Goal: Task Accomplishment & Management: Manage account settings

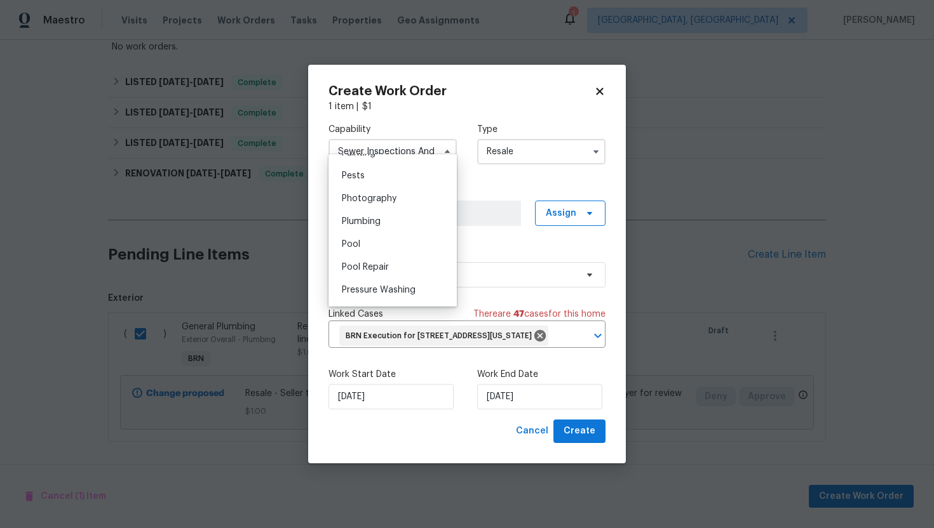
scroll to position [1084, 0]
click at [389, 221] on div "Plumbing" at bounding box center [393, 220] width 122 height 23
type input "Plumbing"
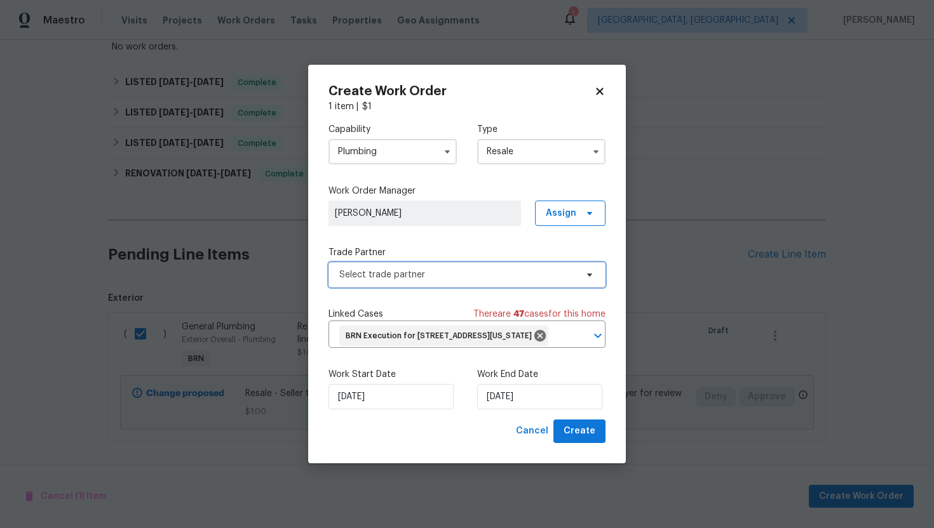
click at [501, 269] on span "Select trade partner" at bounding box center [457, 275] width 237 height 13
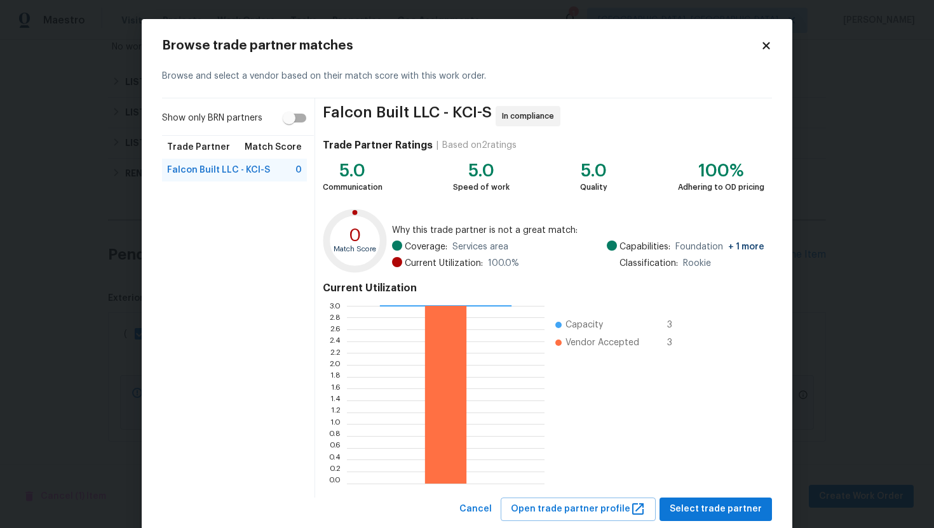
scroll to position [32, 0]
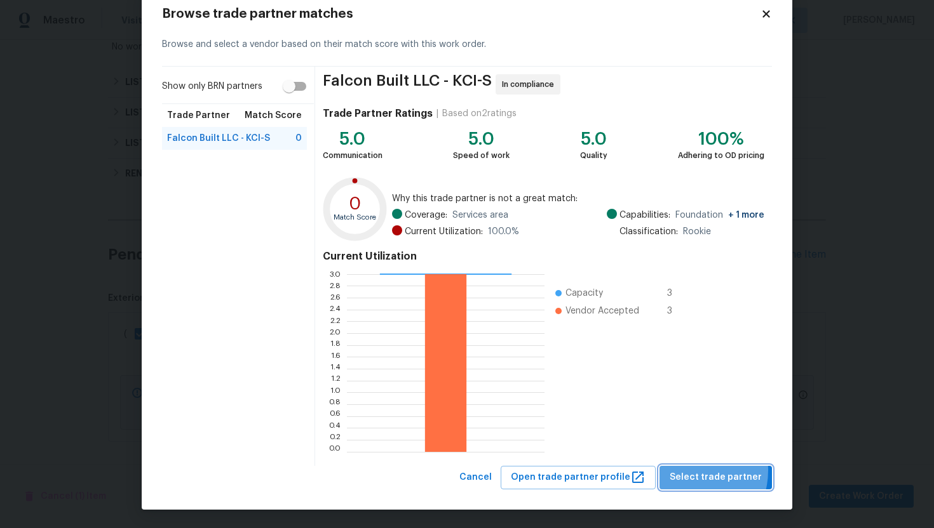
click at [691, 471] on span "Select trade partner" at bounding box center [715, 478] width 92 height 16
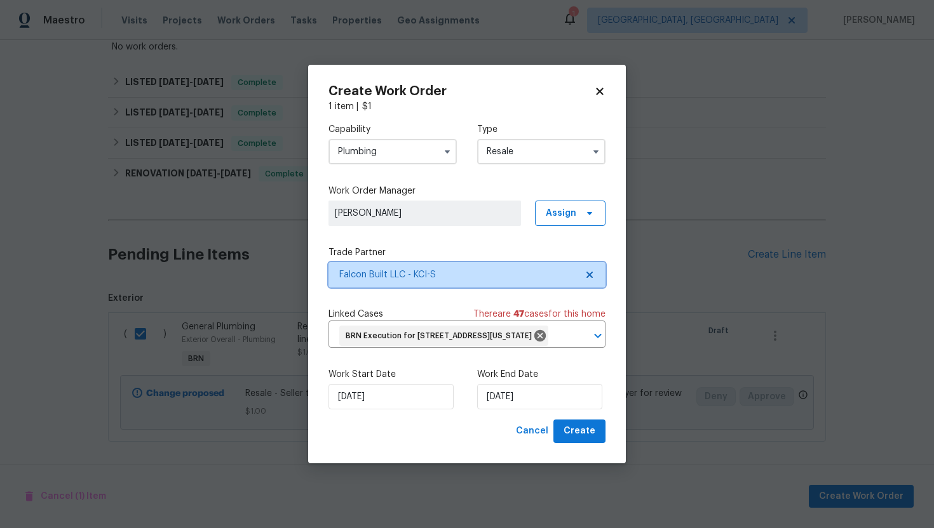
scroll to position [0, 0]
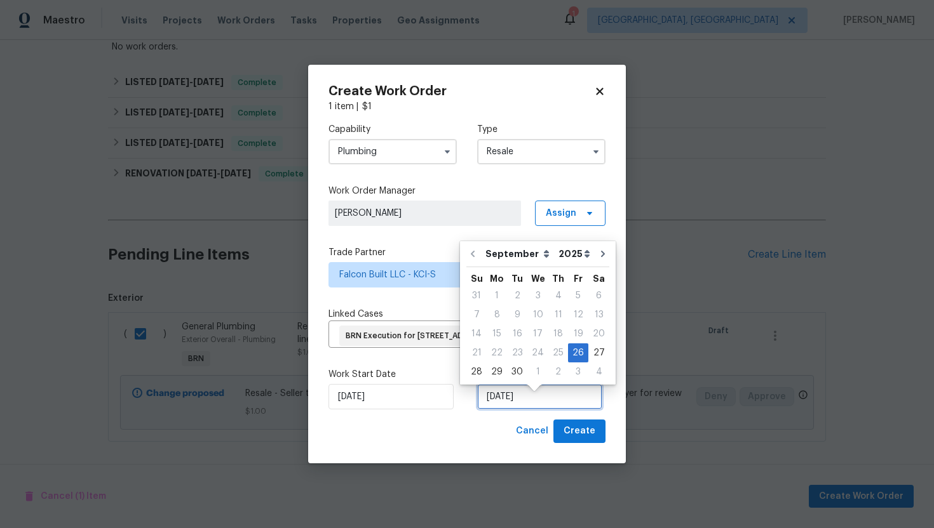
click at [503, 410] on input "[DATE]" at bounding box center [539, 396] width 125 height 25
click at [495, 370] on div "29" at bounding box center [497, 372] width 20 height 18
type input "9/29/2025"
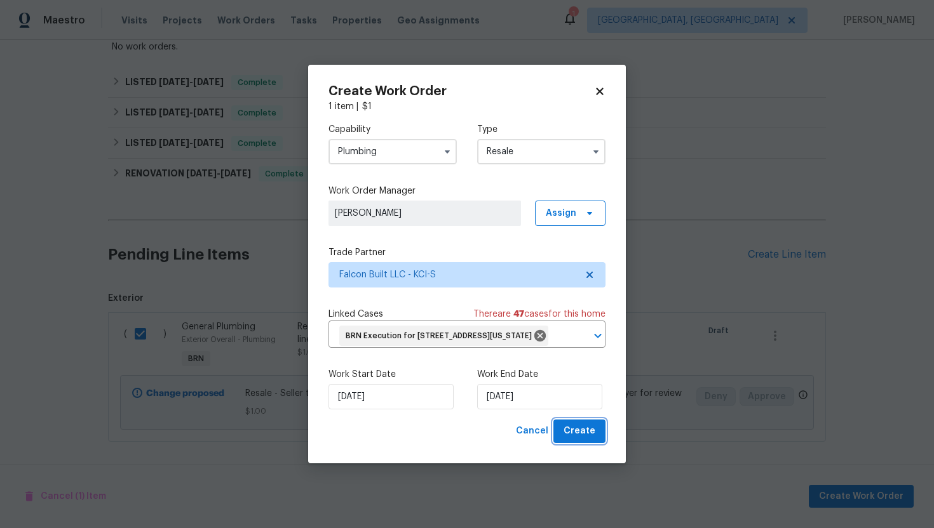
click at [582, 440] on span "Create" at bounding box center [579, 432] width 32 height 16
checkbox input "false"
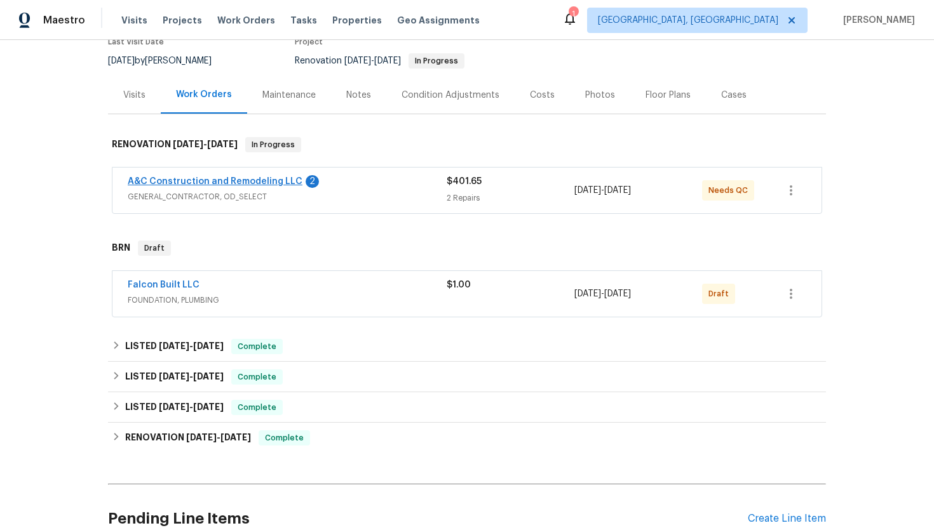
scroll to position [105, 0]
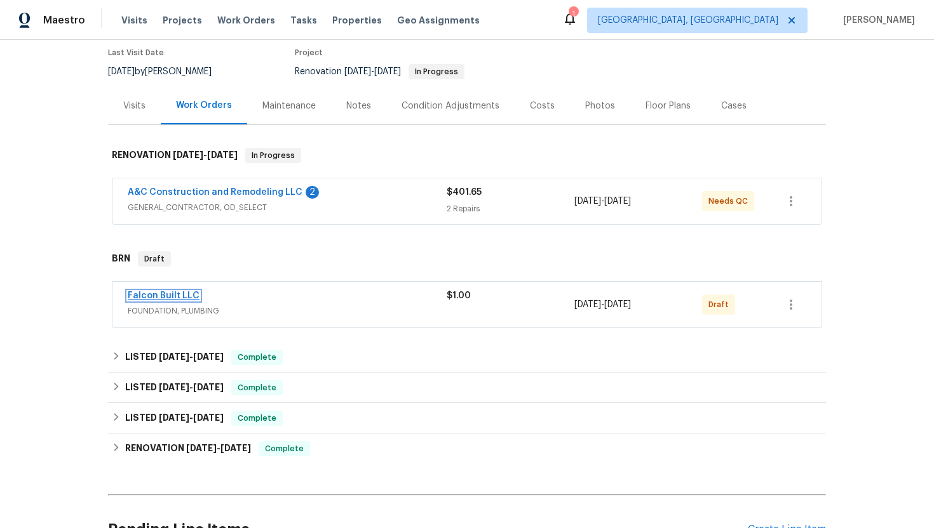
click at [178, 295] on link "Falcon Built LLC" at bounding box center [164, 296] width 72 height 9
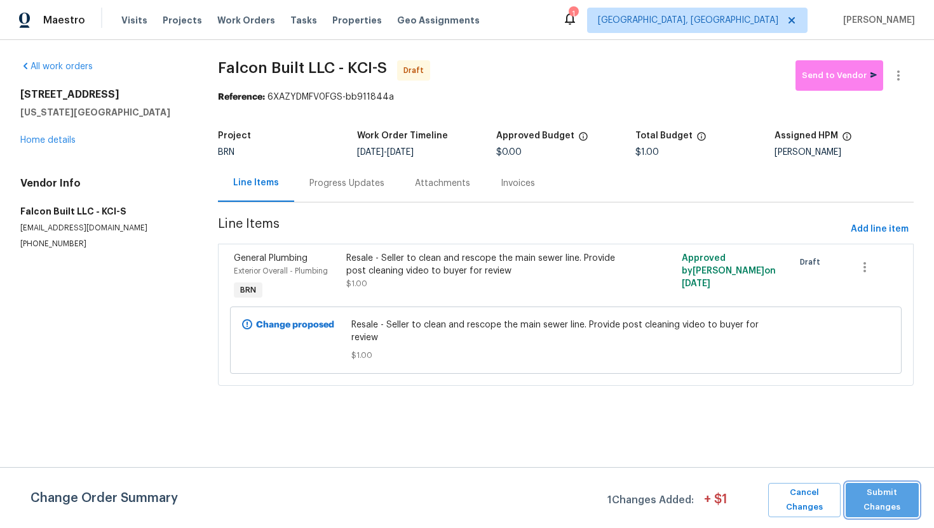
click at [875, 497] on span "Submit Changes" at bounding box center [882, 500] width 60 height 29
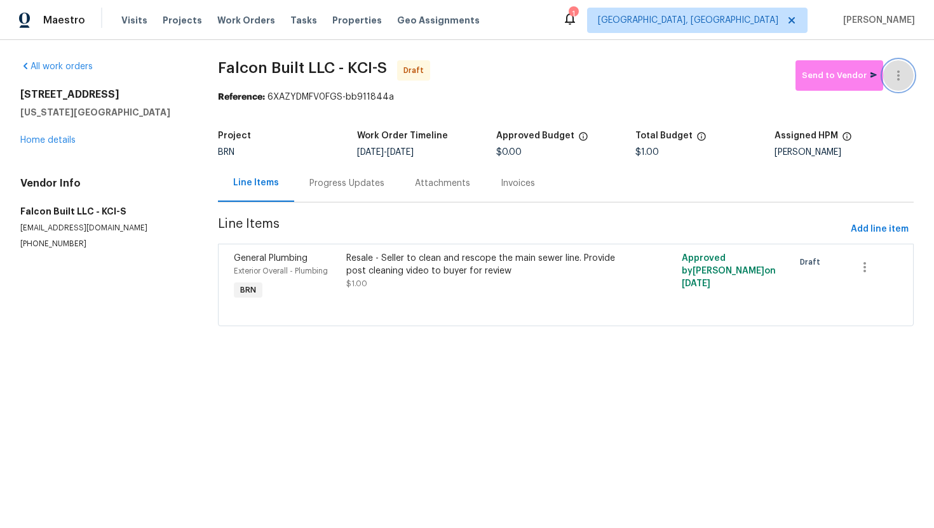
click at [892, 80] on icon "button" at bounding box center [897, 75] width 15 height 15
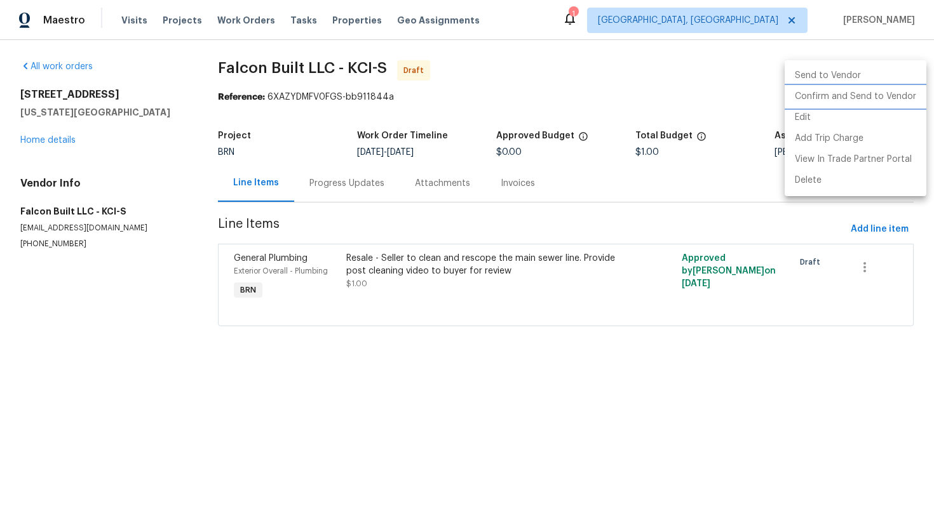
click at [884, 99] on li "Confirm and Send to Vendor" at bounding box center [855, 96] width 142 height 21
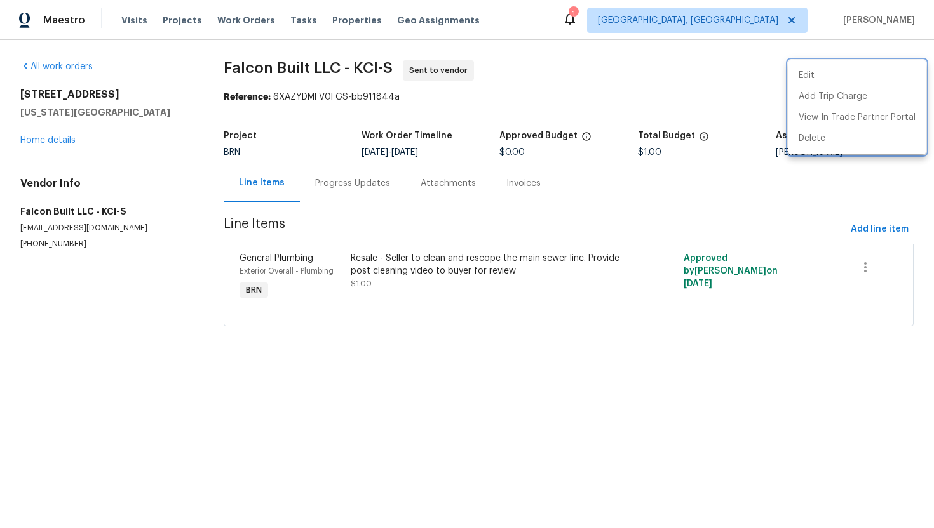
click at [368, 194] on div at bounding box center [467, 264] width 934 height 528
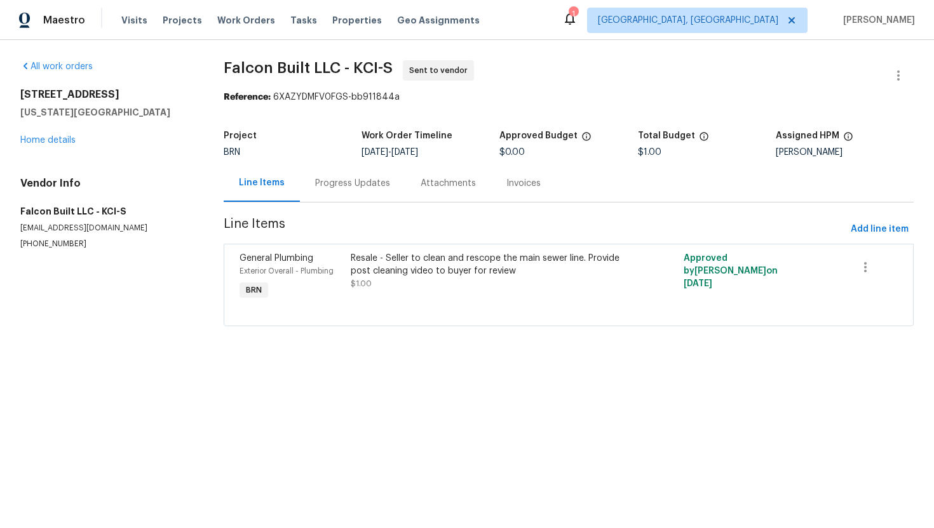
click at [368, 191] on div "Progress Updates" at bounding box center [352, 183] width 105 height 37
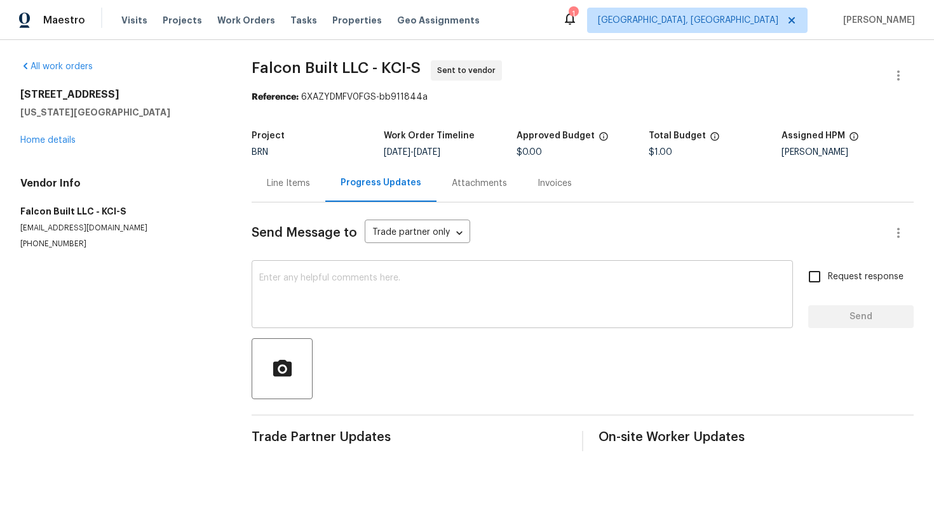
click at [371, 284] on textarea at bounding box center [522, 296] width 526 height 44
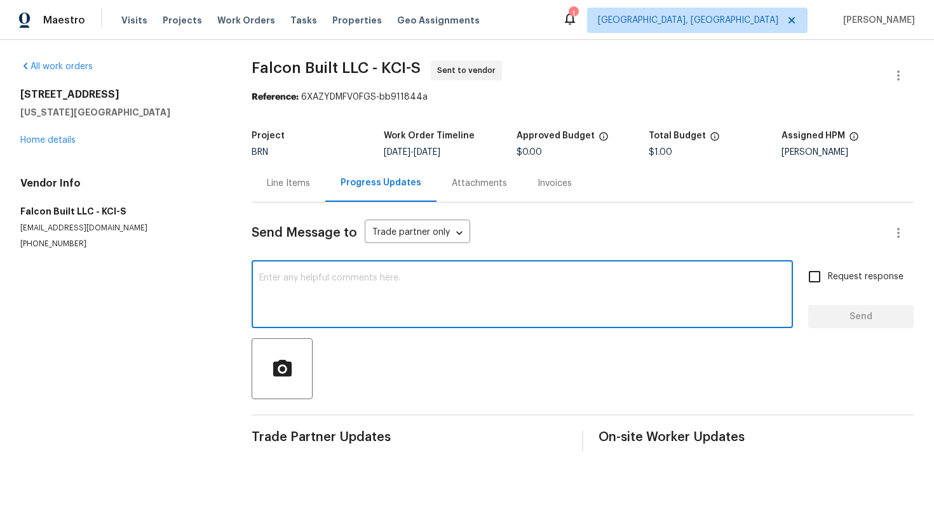
paste textarea "Hey! This is Ajay with Opendoor. I’m confirming a BRN Work Order for the proper…"
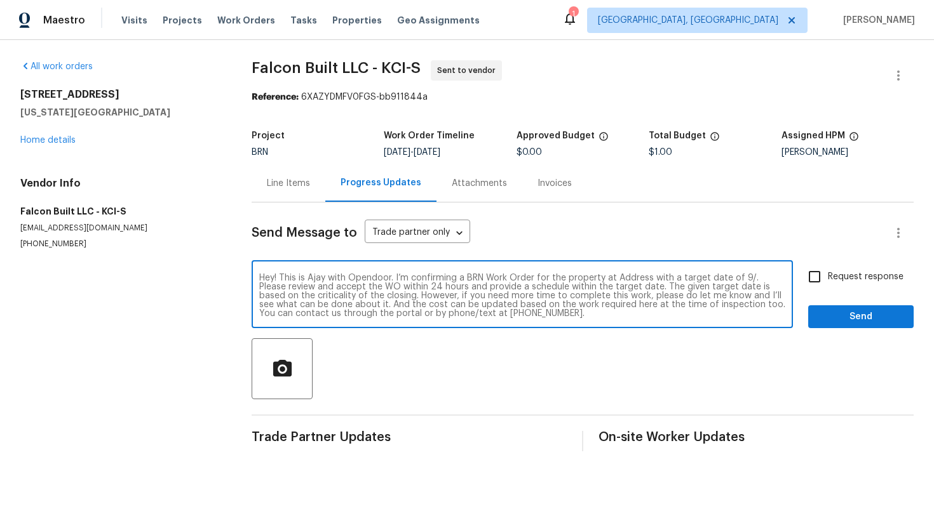
click at [628, 279] on textarea "Hey! This is Ajay with Opendoor. I’m confirming a BRN Work Order for the proper…" at bounding box center [522, 296] width 526 height 44
paste textarea "8412 E 103rd Ter, Kansas City, MO 64134"
click at [353, 291] on textarea "Hey! This is Ajay with Opendoor. I’m confirming a BRN Work Order for the proper…" at bounding box center [522, 296] width 526 height 44
type textarea "Hey! This is Ajay with Opendoor. I’m confirming a BRN Work Order for the proper…"
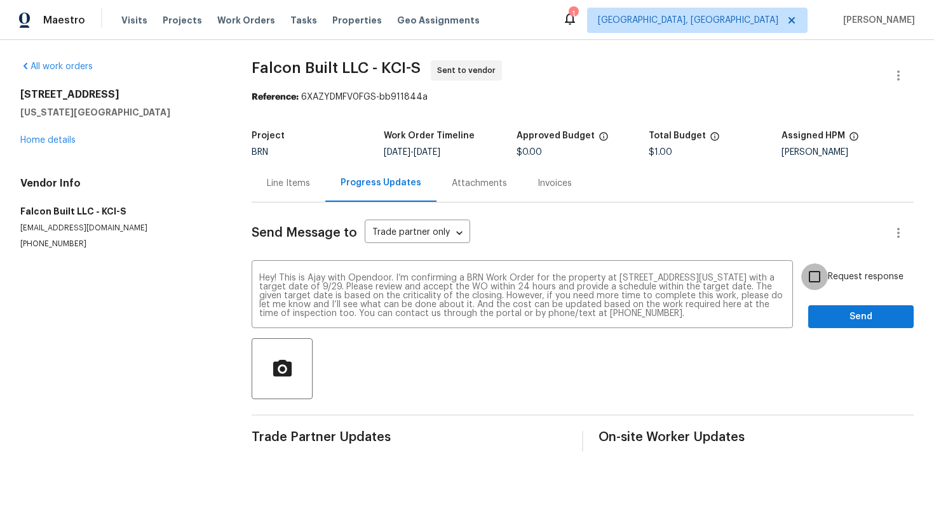
click at [813, 269] on input "Request response" at bounding box center [814, 277] width 27 height 27
checkbox input "true"
click at [838, 311] on span "Send" at bounding box center [860, 317] width 85 height 16
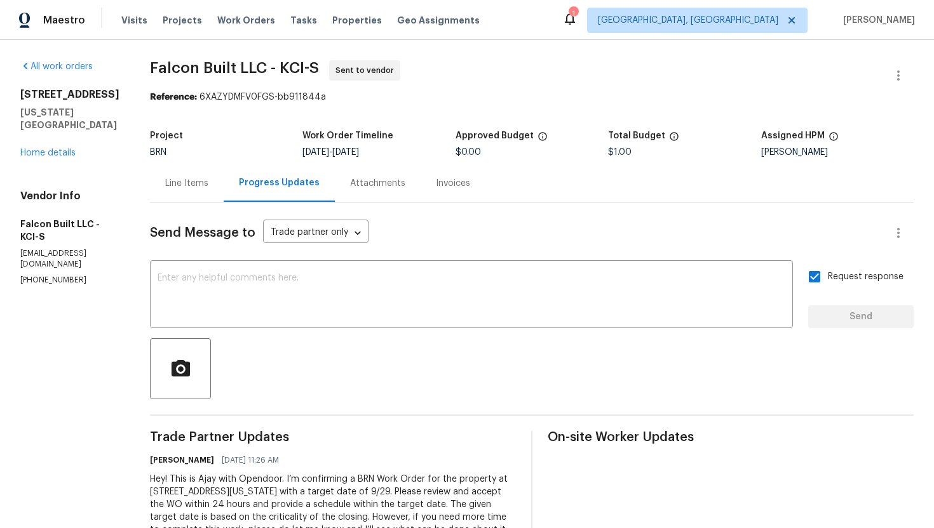
click at [208, 197] on div "Line Items" at bounding box center [187, 183] width 74 height 37
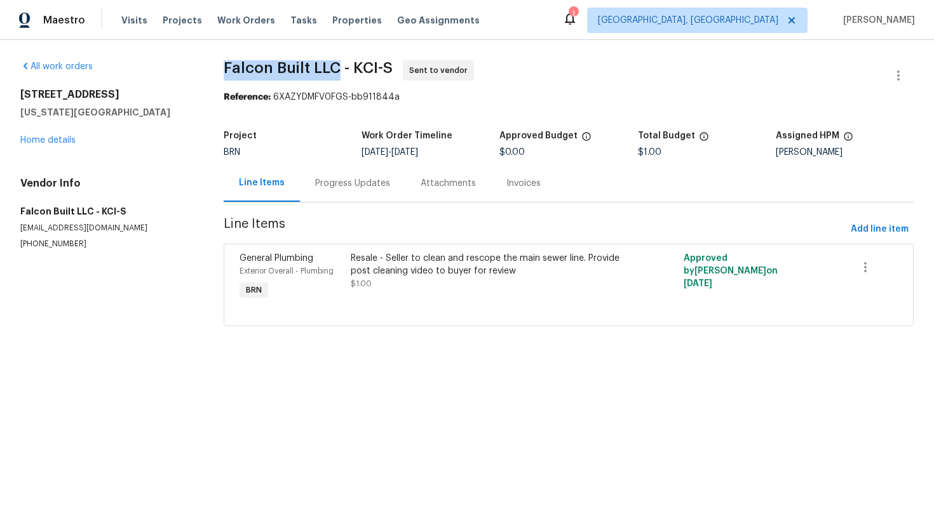
drag, startPoint x: 218, startPoint y: 66, endPoint x: 341, endPoint y: 65, distance: 123.2
click at [341, 65] on div "All work orders 8412 E 103rd Ter Kansas City, MO 64134 Home details Vendor Info…" at bounding box center [467, 201] width 934 height 322
copy span "Falcon Built LLC"
click at [591, 91] on div "Reference: 6XAZYDMFV0FGS-bb911844a" at bounding box center [569, 97] width 690 height 13
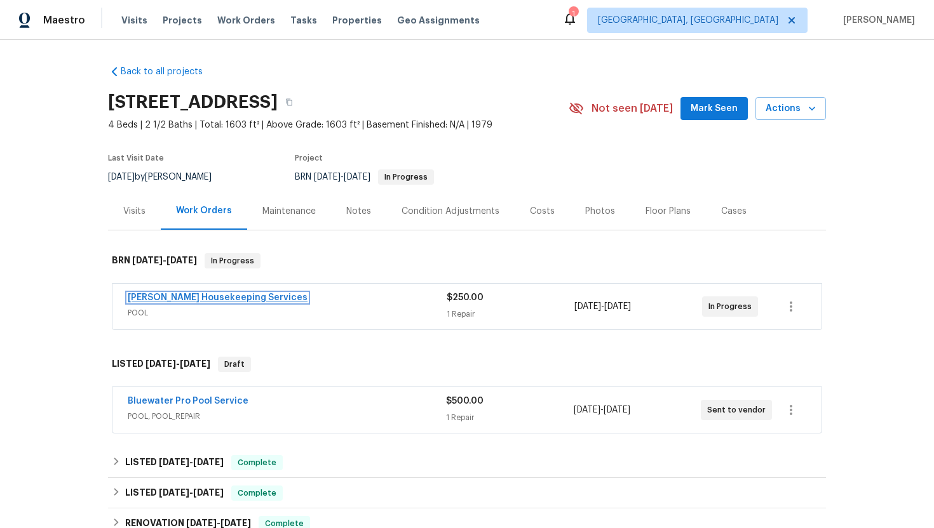
click at [166, 301] on link "Arelis Housekeeping Services" at bounding box center [218, 297] width 180 height 9
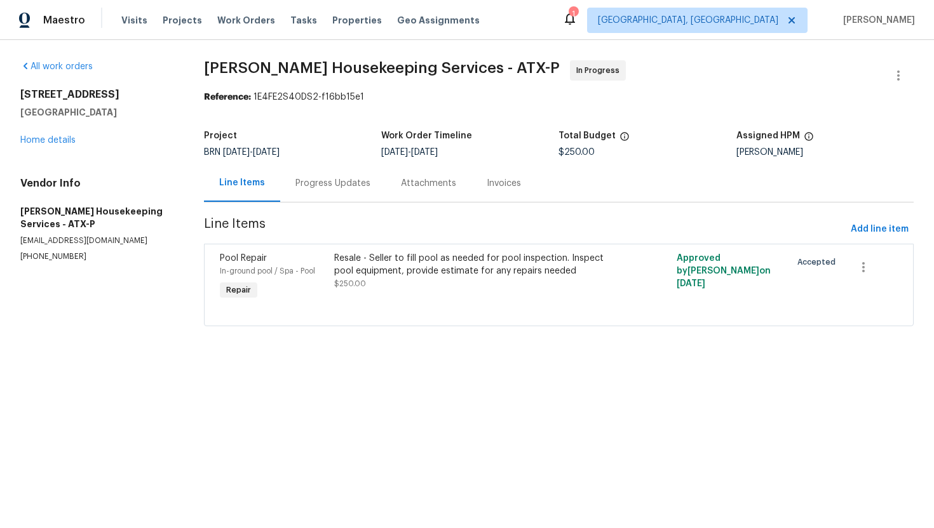
click at [326, 191] on div "Progress Updates" at bounding box center [332, 183] width 105 height 37
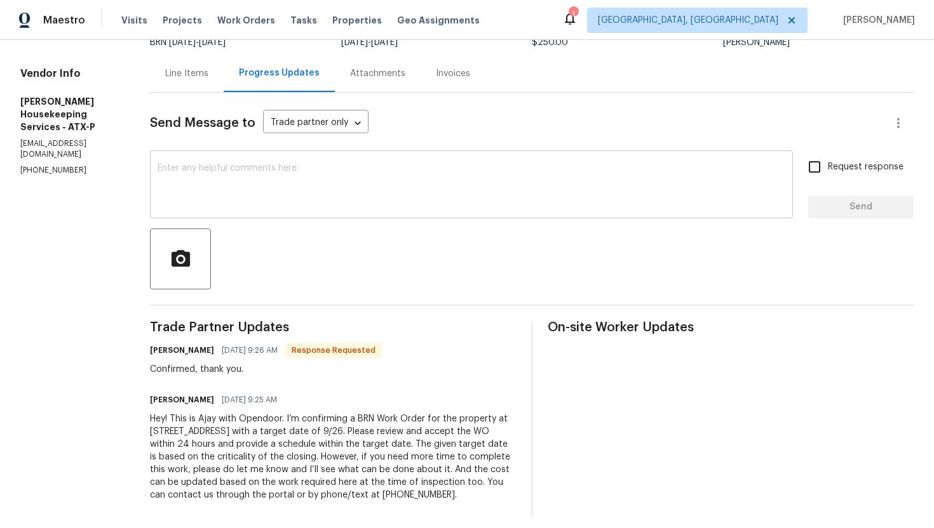
scroll to position [131, 0]
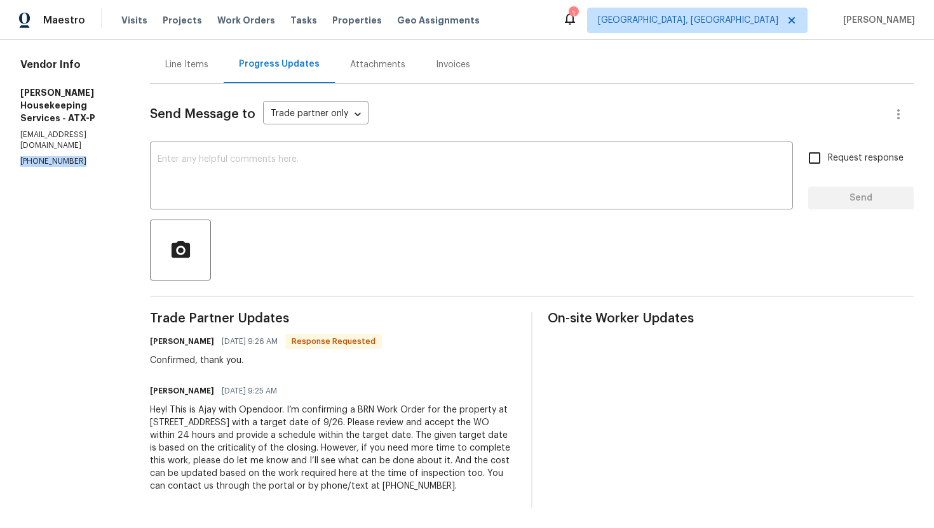
drag, startPoint x: 12, startPoint y: 122, endPoint x: 80, endPoint y: 123, distance: 68.0
click at [81, 124] on div "All work orders 3424 Clarksburg Dr Austin, TX 78745 Home details Vendor Info Ar…" at bounding box center [467, 224] width 934 height 607
copy p "(512) 709-0831"
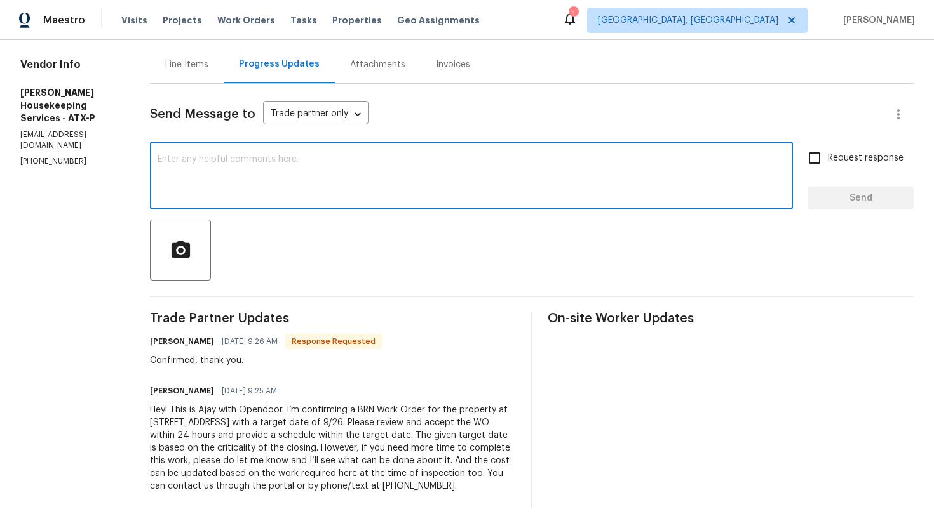
click at [344, 173] on textarea at bounding box center [472, 177] width 628 height 44
click at [537, 171] on textarea "Please" at bounding box center [472, 177] width 628 height 44
paste textarea "Thank you for accepting the WO! Could you please provide me with the scheduled …"
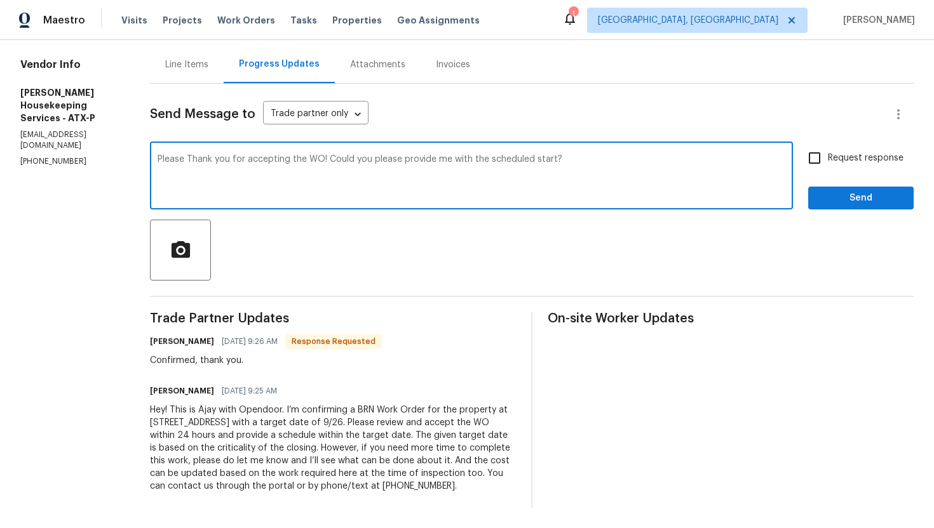
type textarea "Please Thank you for accepting the WO! Could you please provide me with the sch…"
click at [882, 152] on label "Request response" at bounding box center [852, 158] width 102 height 27
click at [828, 152] on input "Request response" at bounding box center [814, 158] width 27 height 27
checkbox input "true"
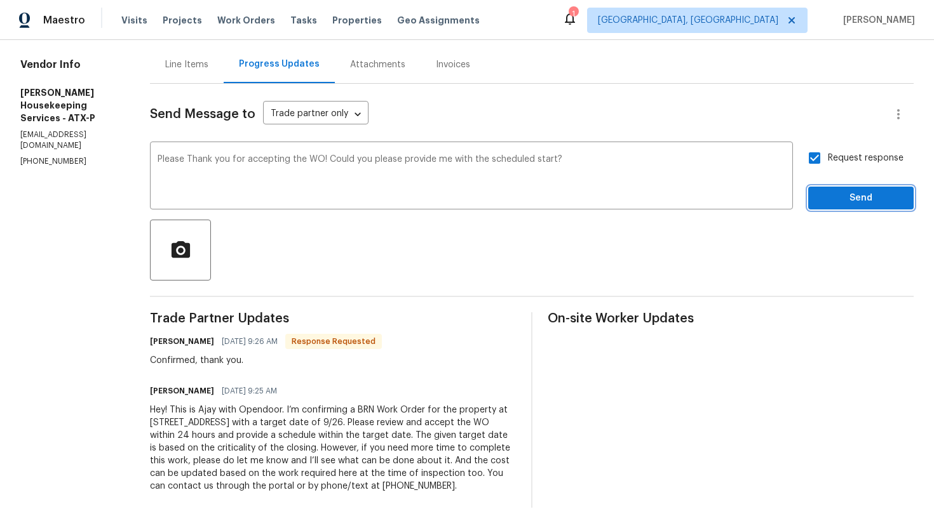
click at [876, 191] on span "Send" at bounding box center [860, 199] width 85 height 16
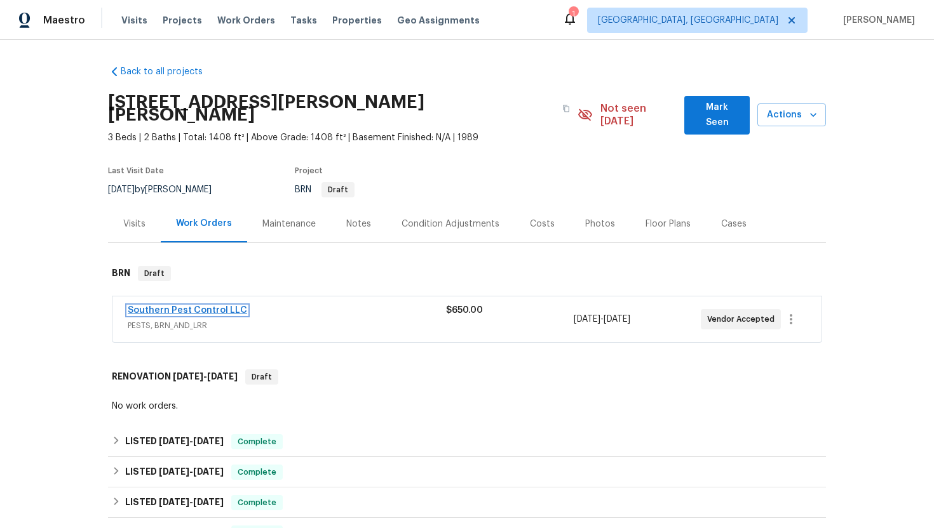
click at [205, 306] on link "Southern Pest Control LLC" at bounding box center [187, 310] width 119 height 9
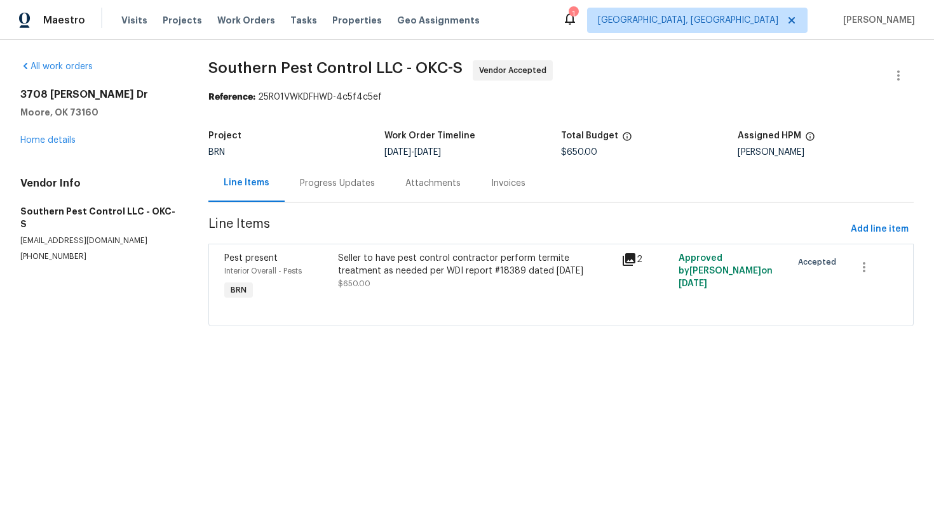
click at [314, 187] on div "Progress Updates" at bounding box center [337, 183] width 75 height 13
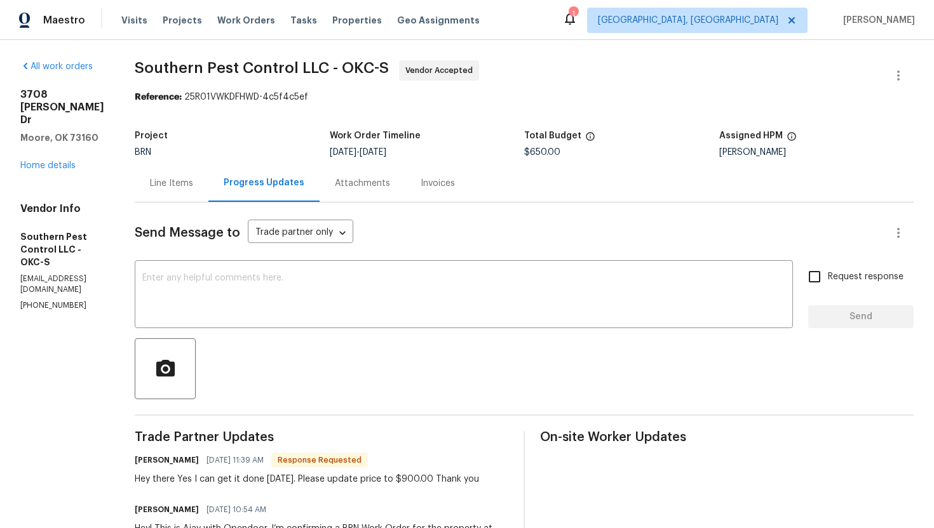
click at [193, 184] on div "Line Items" at bounding box center [171, 183] width 43 height 13
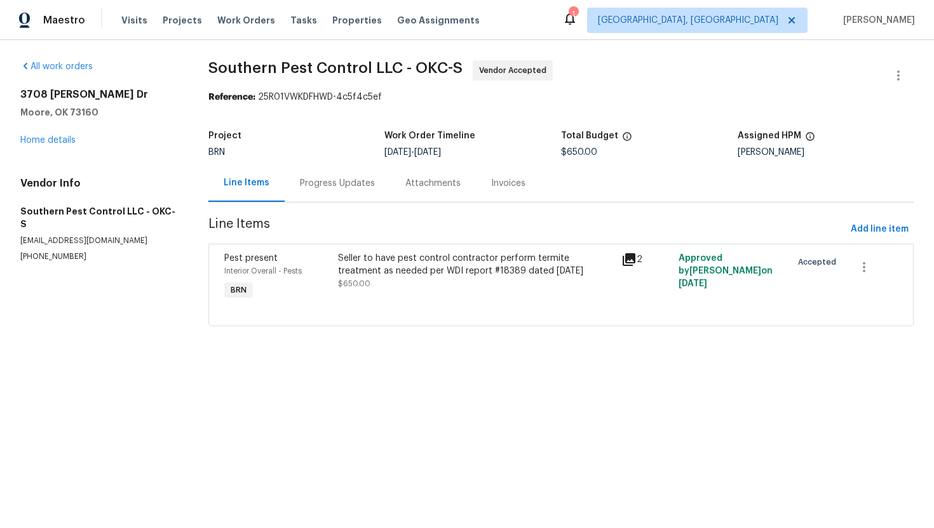
click at [377, 277] on div "Seller to have pest control contractor perform termite treatment as needed per …" at bounding box center [476, 264] width 276 height 25
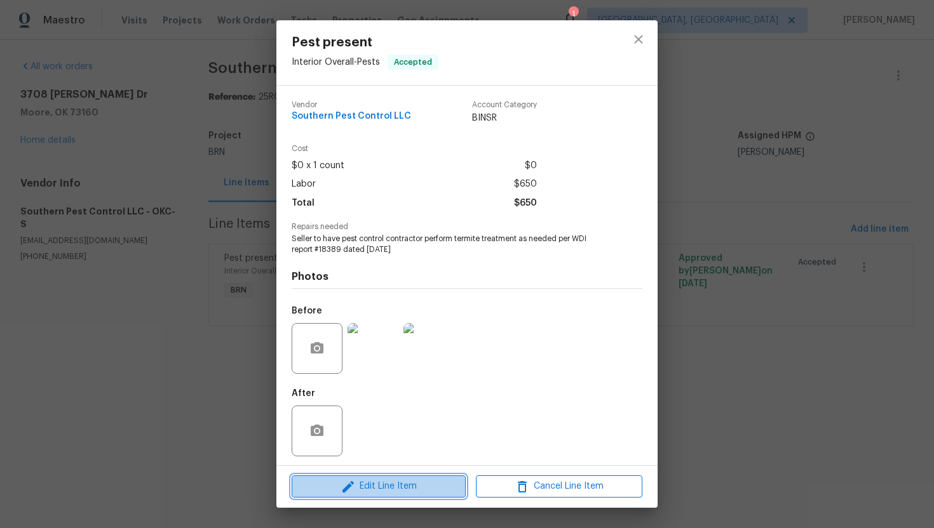
click at [363, 490] on span "Edit Line Item" at bounding box center [378, 487] width 166 height 16
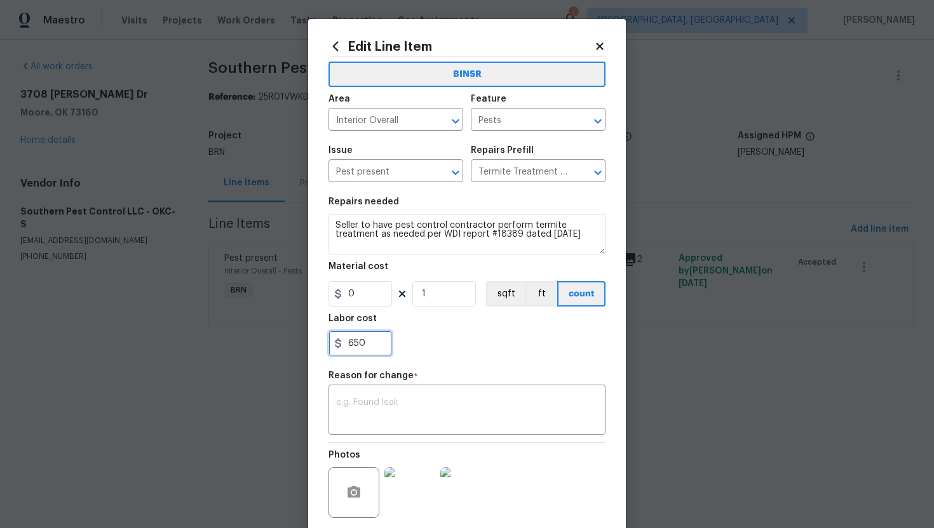
drag, startPoint x: 346, startPoint y: 350, endPoint x: 380, endPoint y: 349, distance: 34.3
click at [380, 349] on input "650" at bounding box center [360, 343] width 64 height 25
type input "900"
click at [362, 403] on textarea at bounding box center [467, 411] width 262 height 27
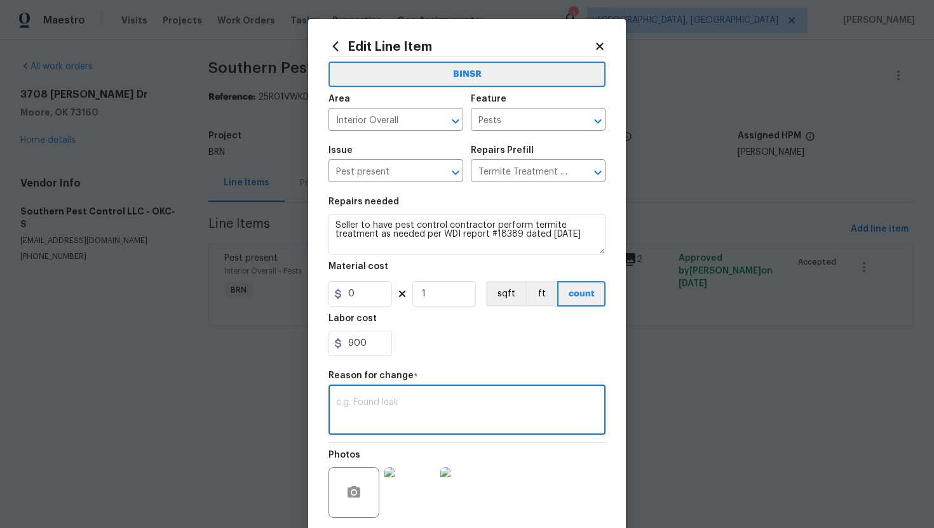
paste textarea "(AG) Updated per vendors final cost."
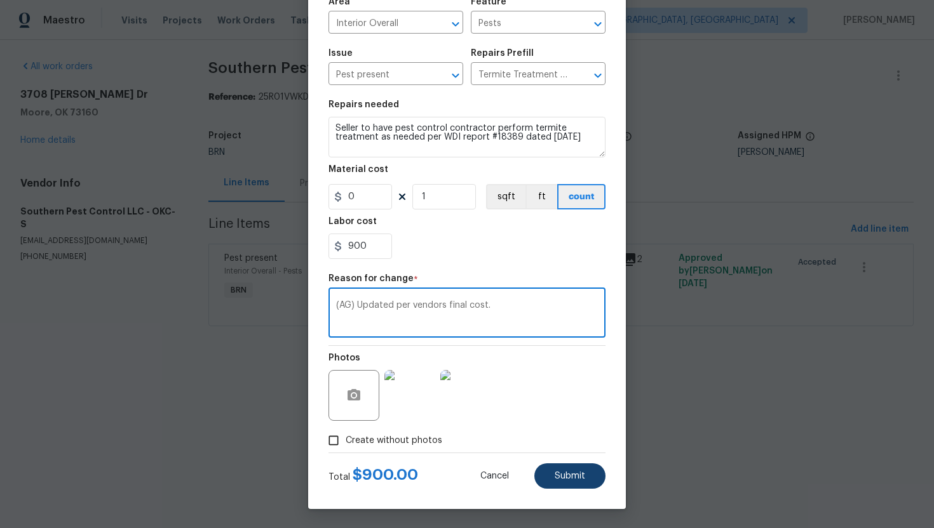
type textarea "(AG) Updated per vendors final cost."
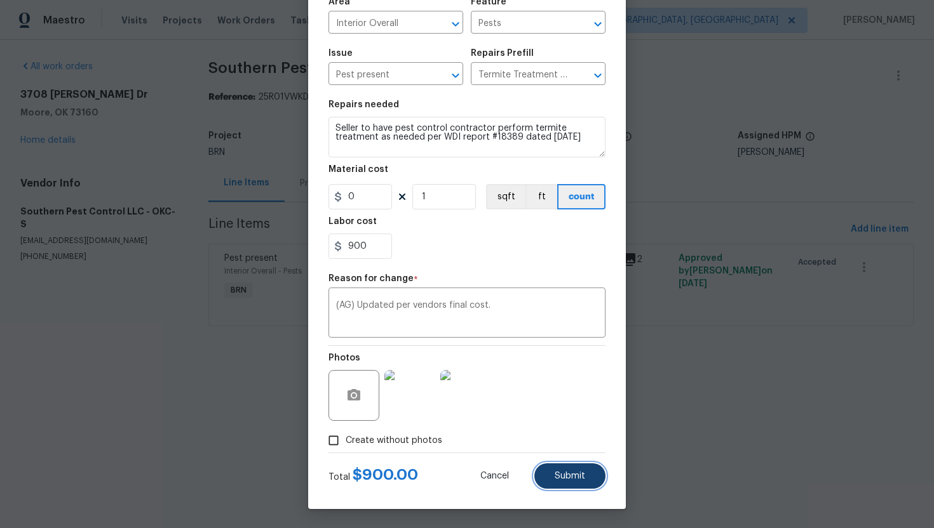
click at [543, 464] on button "Submit" at bounding box center [569, 476] width 71 height 25
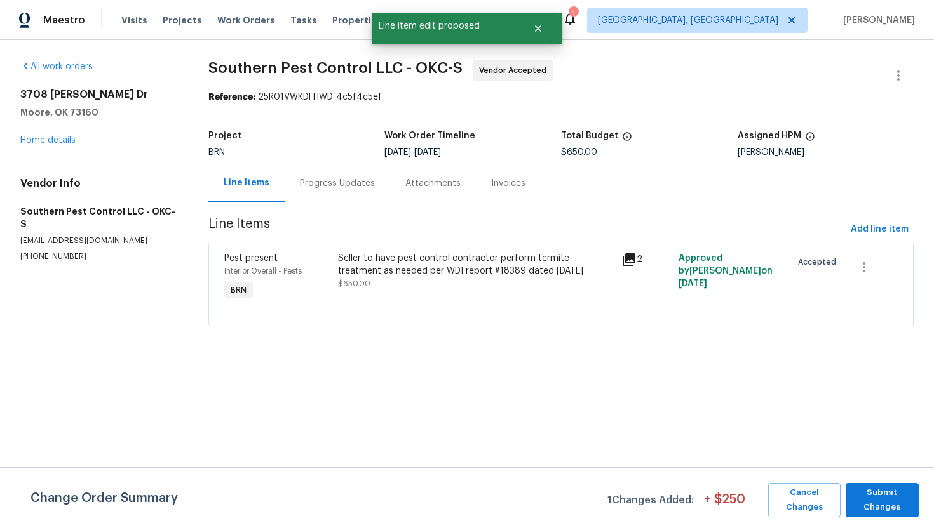
scroll to position [0, 0]
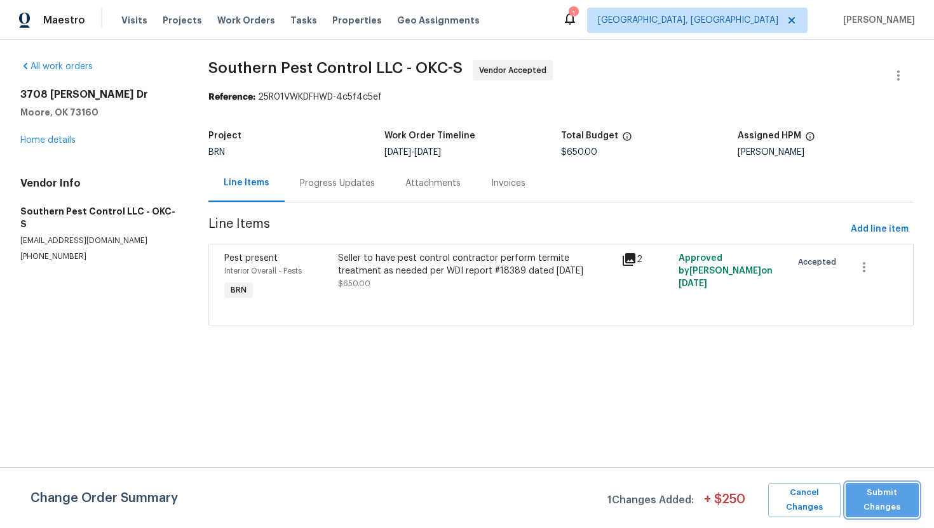
click at [870, 503] on span "Submit Changes" at bounding box center [882, 500] width 60 height 29
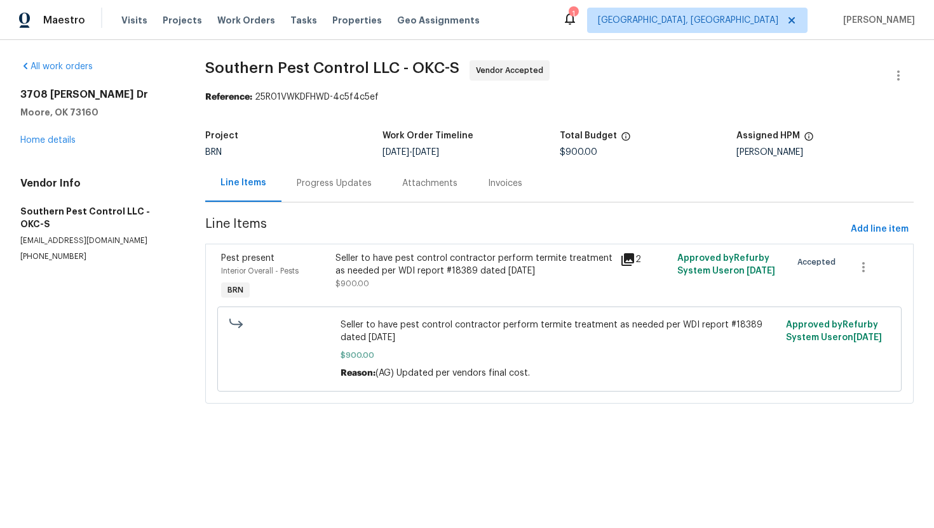
click at [339, 190] on div "Progress Updates" at bounding box center [333, 183] width 105 height 37
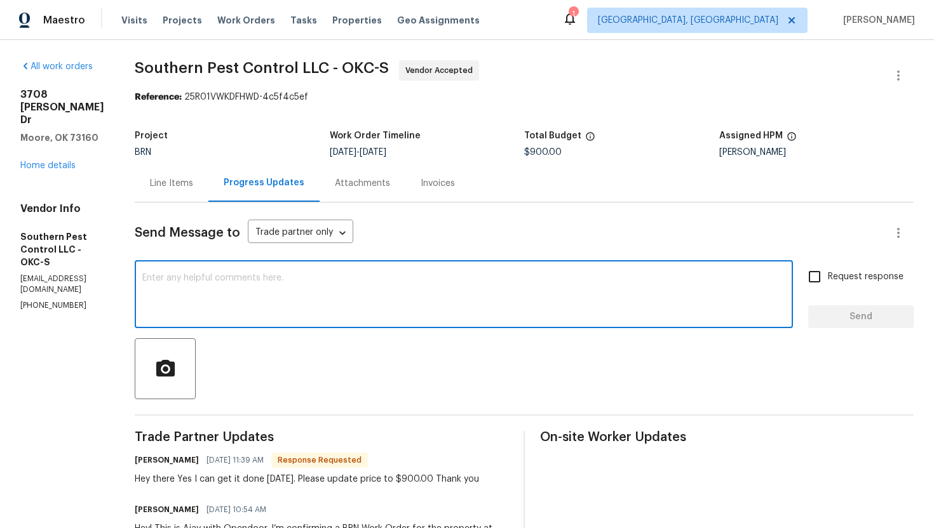
click at [415, 296] on textarea at bounding box center [463, 296] width 643 height 44
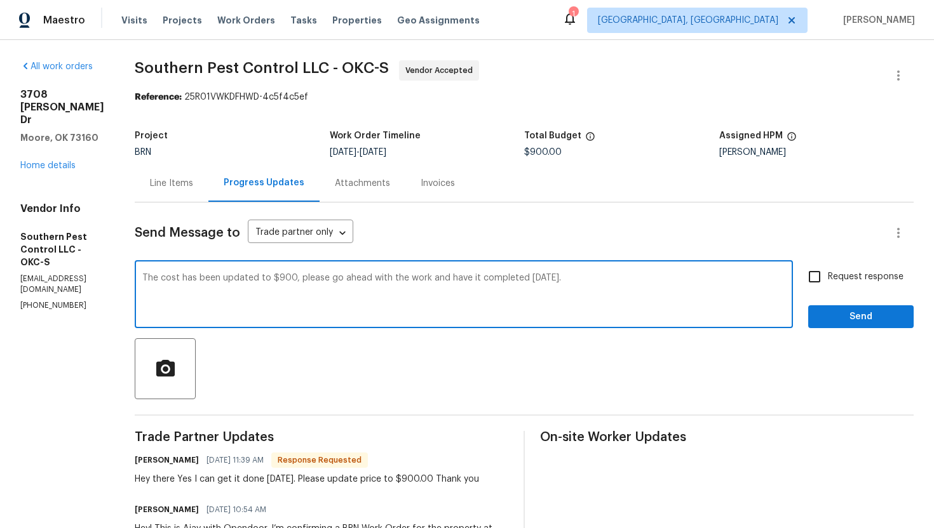
type textarea "The cost has been updated to $900, please go ahead with the work and have it co…"
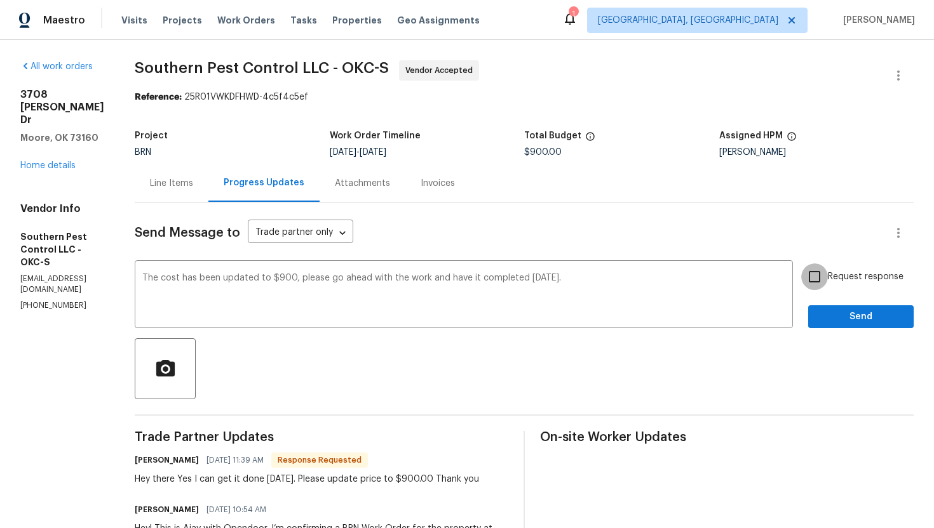
click at [816, 279] on input "Request response" at bounding box center [814, 277] width 27 height 27
checkbox input "true"
click at [840, 310] on span "Send" at bounding box center [860, 317] width 85 height 16
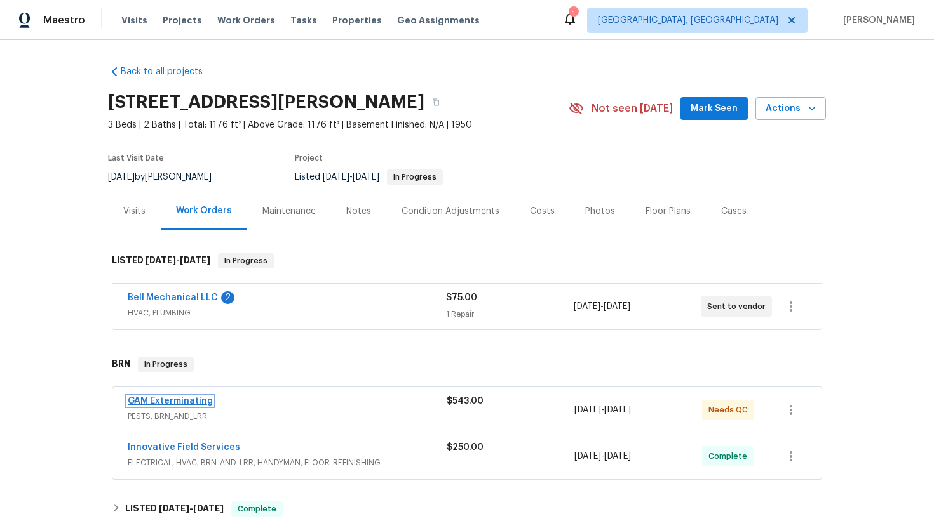
click at [183, 398] on link "GAM Exterminating" at bounding box center [170, 401] width 85 height 9
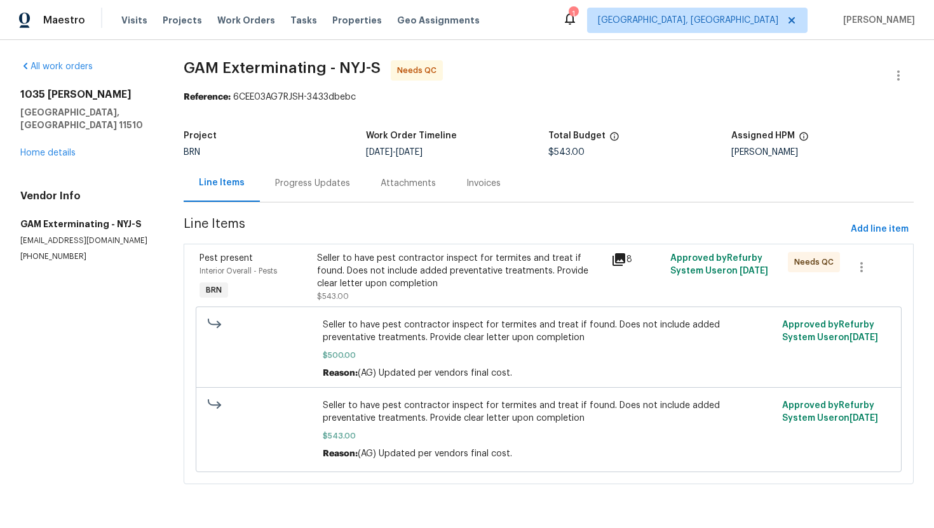
click at [311, 178] on div "Progress Updates" at bounding box center [312, 183] width 75 height 13
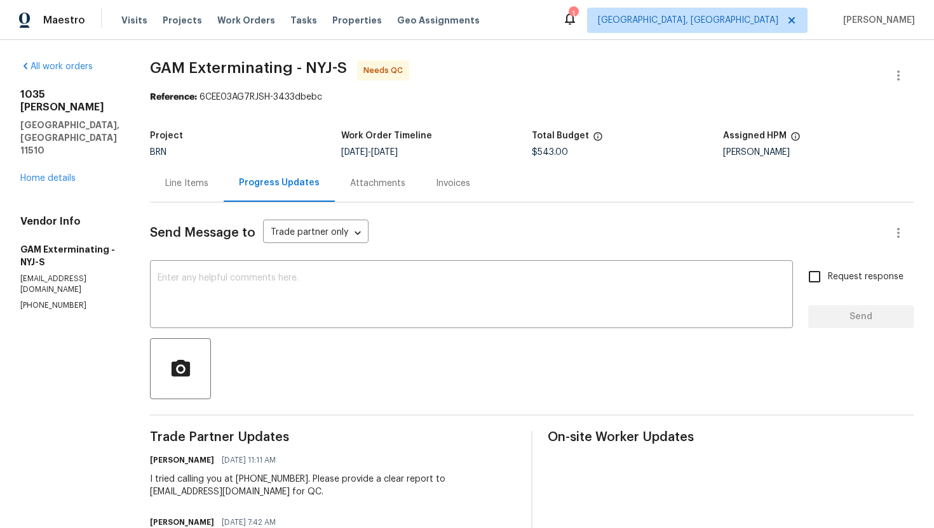
click at [224, 192] on div "Line Items" at bounding box center [187, 183] width 74 height 37
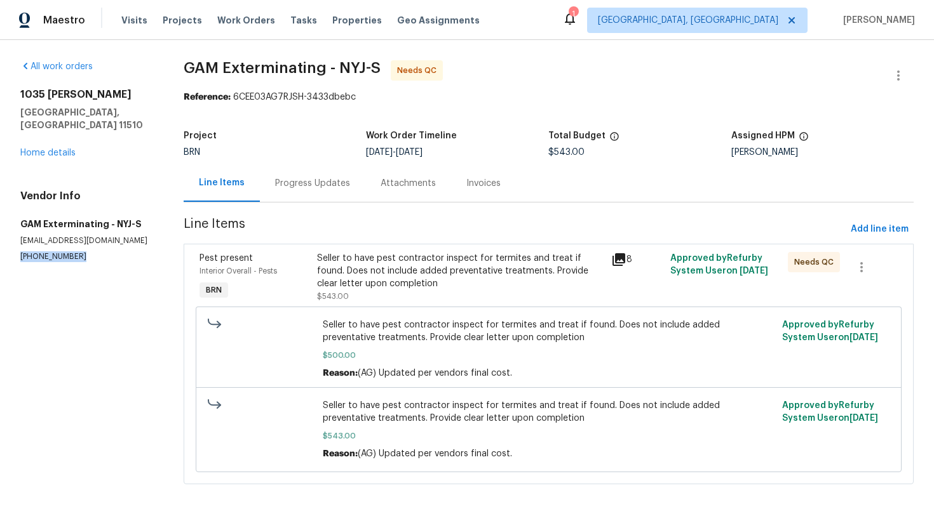
drag, startPoint x: 17, startPoint y: 246, endPoint x: 83, endPoint y: 242, distance: 66.2
click at [83, 242] on div "All work orders 1035 Bonaparte Pl Baldwin, NY 11510 Home details Vendor Info GA…" at bounding box center [467, 280] width 934 height 480
copy p "(877) 732-2057"
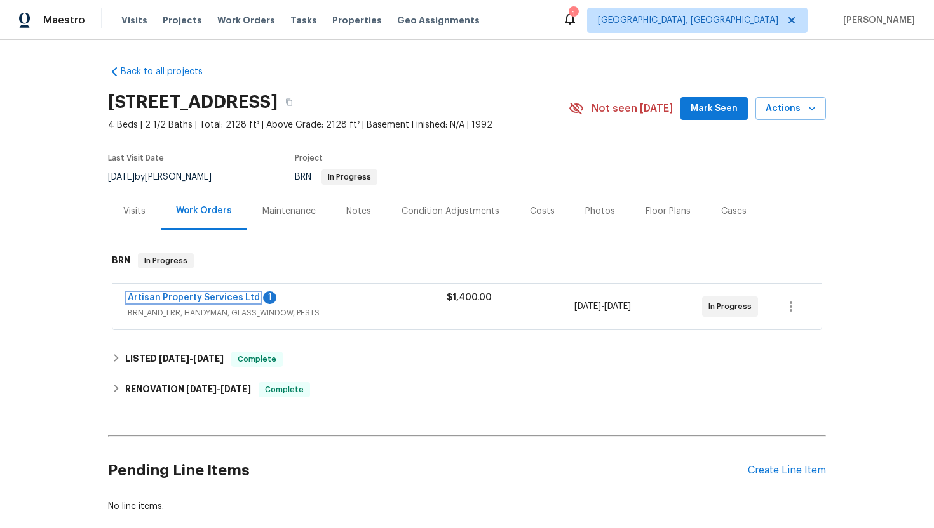
click at [195, 300] on link "Artisan Property Services Ltd" at bounding box center [194, 297] width 132 height 9
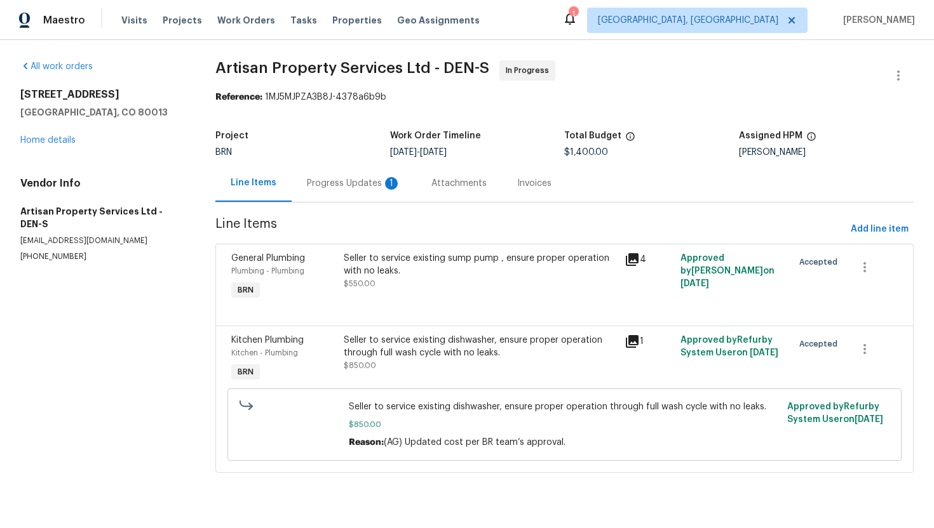
click at [340, 196] on div "Progress Updates 1" at bounding box center [354, 183] width 124 height 37
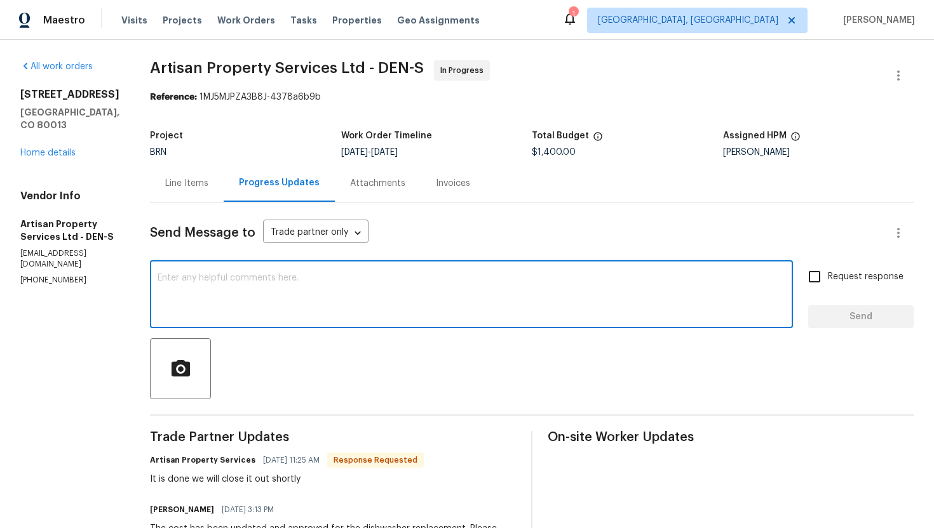
click at [201, 301] on textarea at bounding box center [472, 296] width 628 height 44
type textarea "That's great! Please mark the WO completed for QC."
click at [803, 267] on input "Request response" at bounding box center [814, 277] width 27 height 27
checkbox input "true"
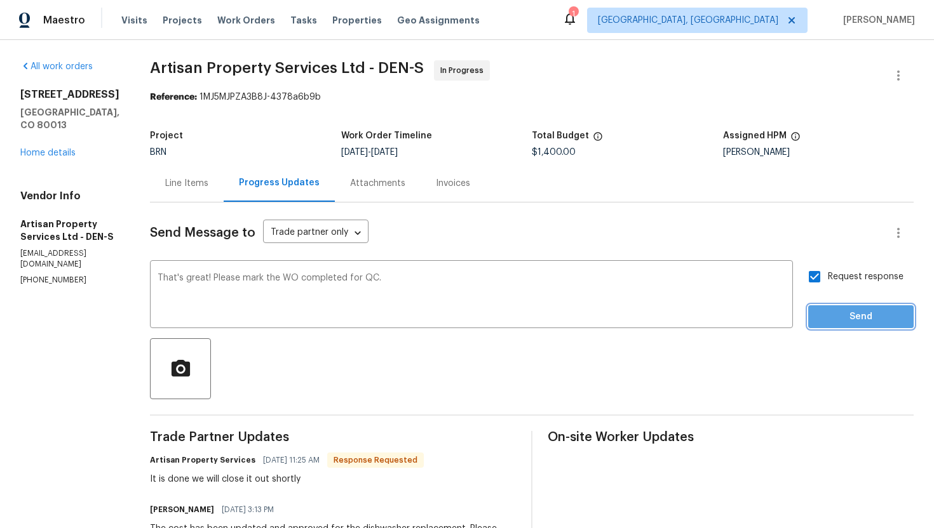
click at [856, 328] on button "Send" at bounding box center [860, 318] width 105 height 24
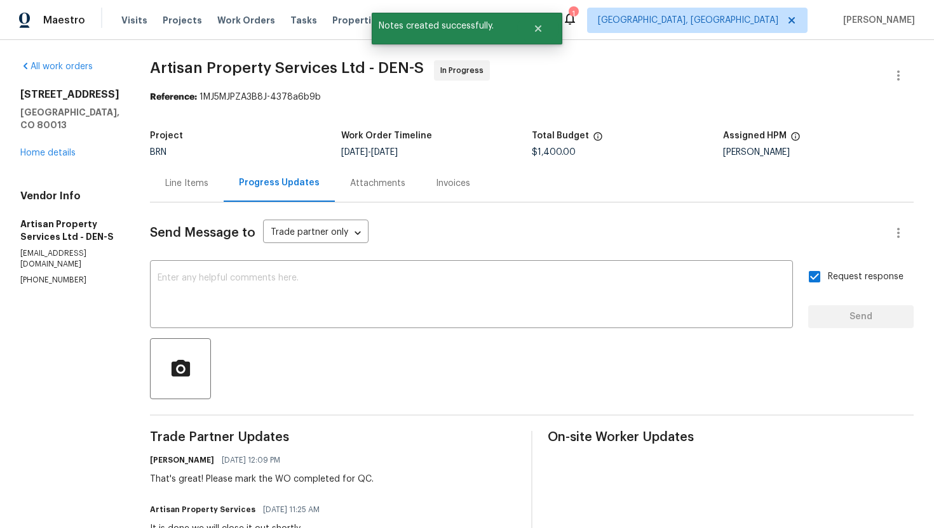
click at [178, 182] on div "Line Items" at bounding box center [186, 183] width 43 height 13
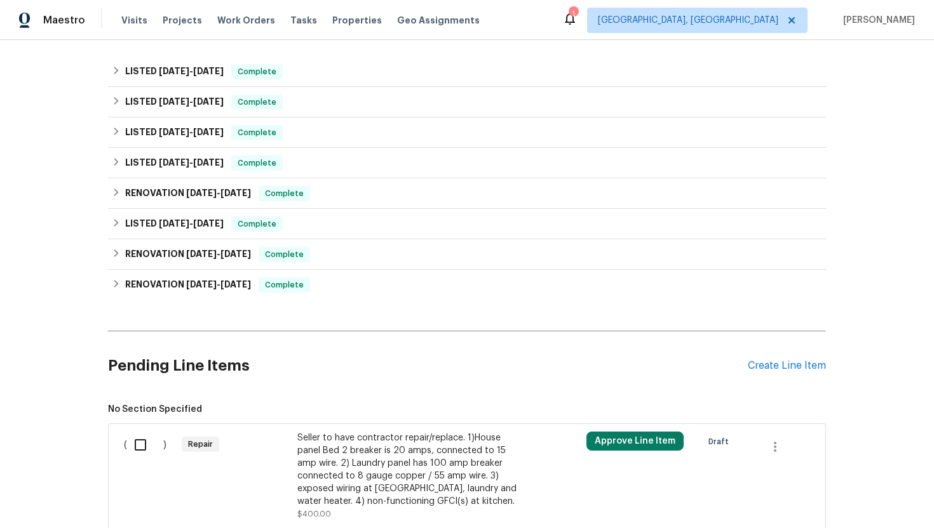
scroll to position [508, 0]
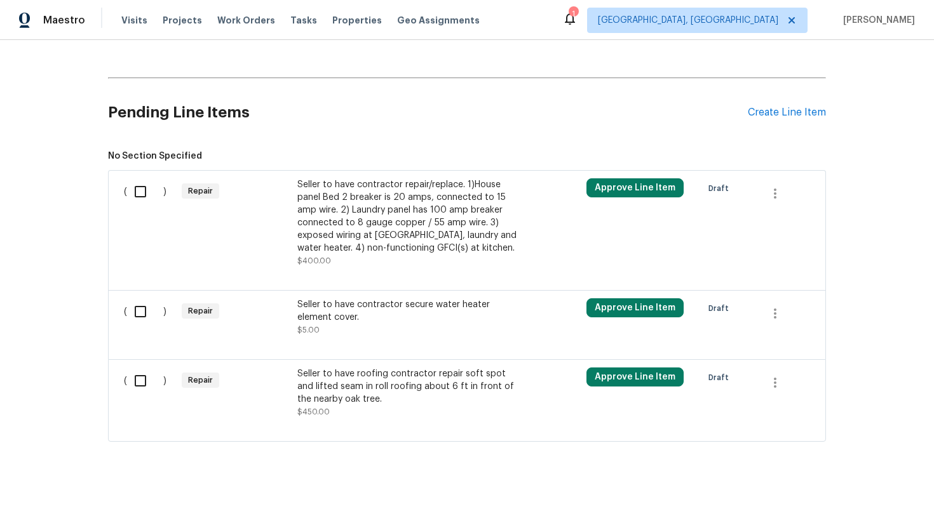
click at [384, 319] on div "Seller to have contractor secure water heater element cover." at bounding box center [409, 311] width 224 height 25
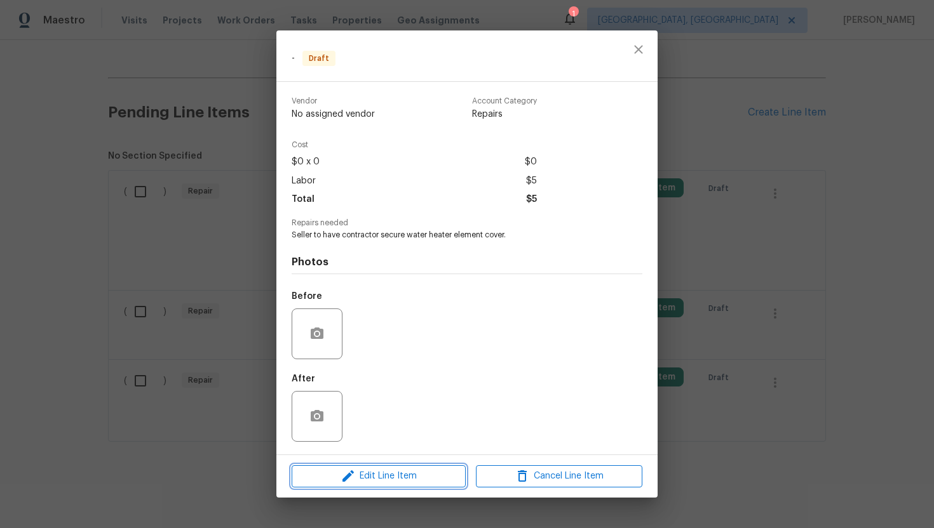
click at [361, 478] on span "Edit Line Item" at bounding box center [378, 477] width 166 height 16
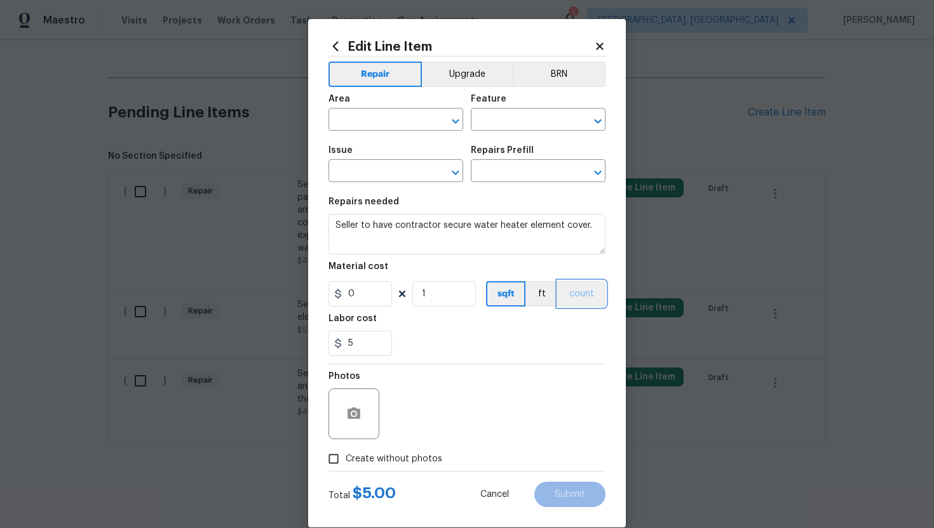
click at [575, 302] on button "count" at bounding box center [582, 293] width 48 height 25
click at [558, 88] on div "Area ​ Feature ​" at bounding box center [466, 112] width 277 height 51
click at [559, 77] on button "BRN" at bounding box center [558, 74] width 93 height 25
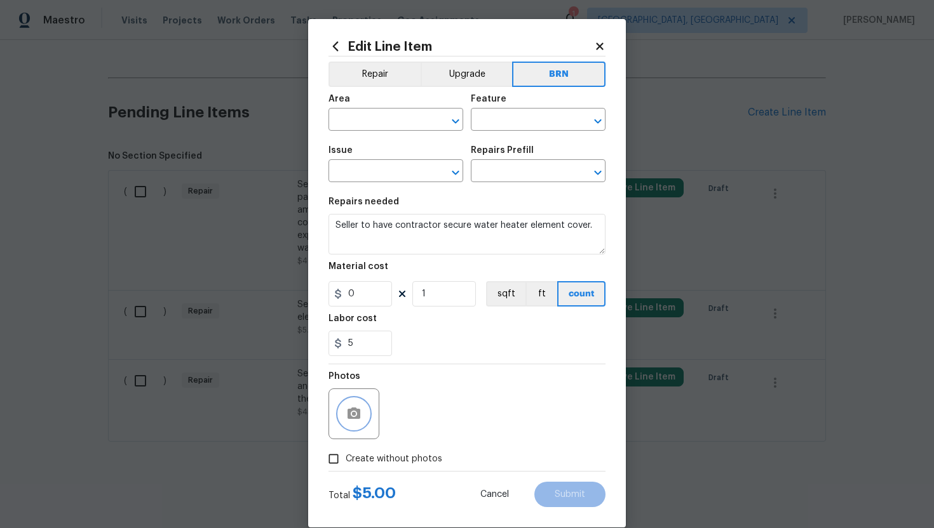
click at [360, 410] on icon "button" at bounding box center [353, 413] width 13 height 11
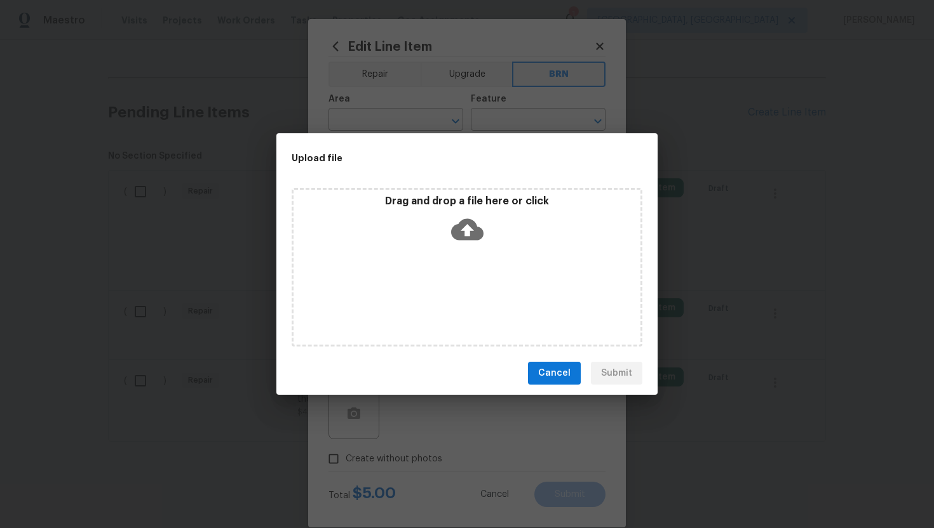
click at [469, 224] on icon at bounding box center [467, 230] width 32 height 22
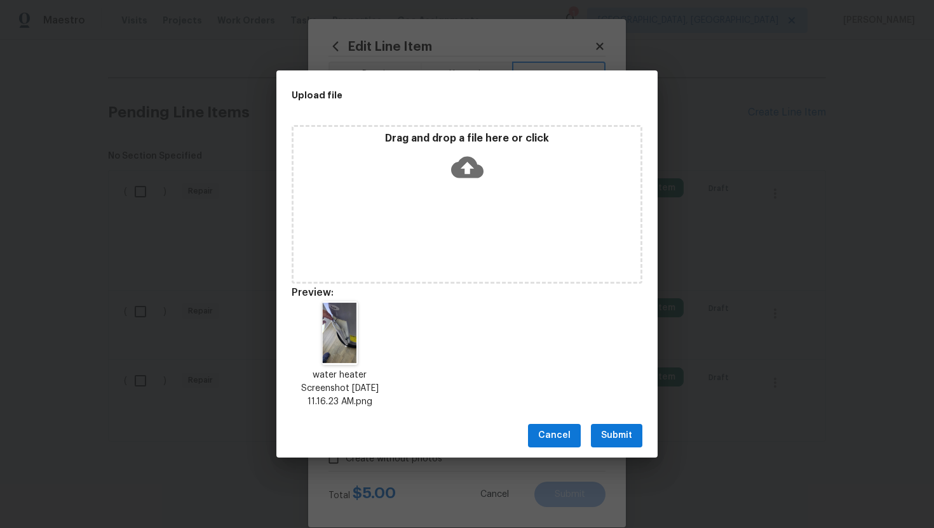
click at [606, 434] on span "Submit" at bounding box center [616, 436] width 31 height 16
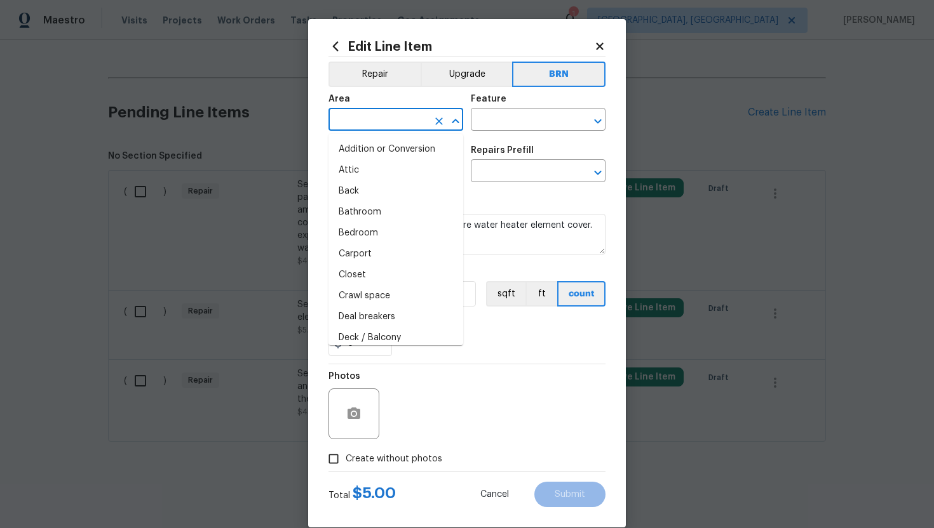
click at [364, 125] on input "text" at bounding box center [377, 121] width 99 height 20
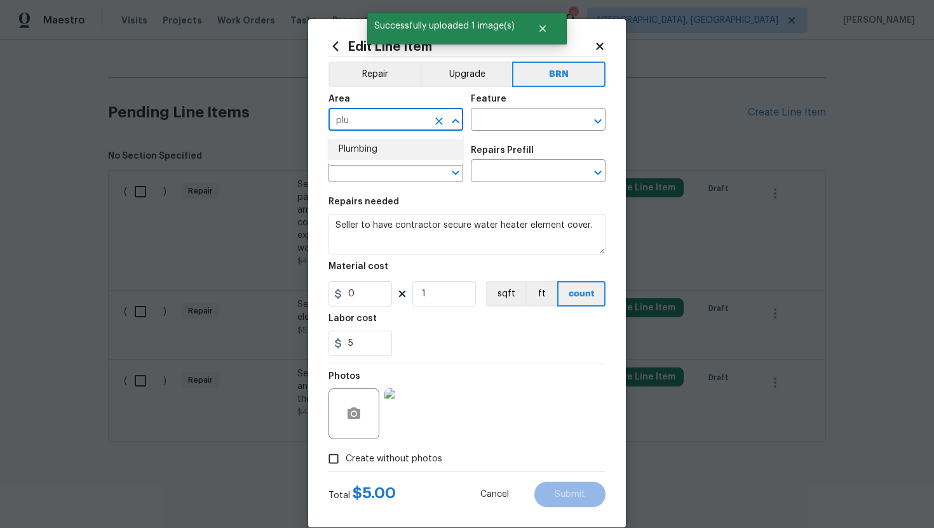
click at [366, 154] on li "Plumbing" at bounding box center [395, 149] width 135 height 21
type input "Plumbing"
click at [501, 114] on input "text" at bounding box center [520, 121] width 99 height 20
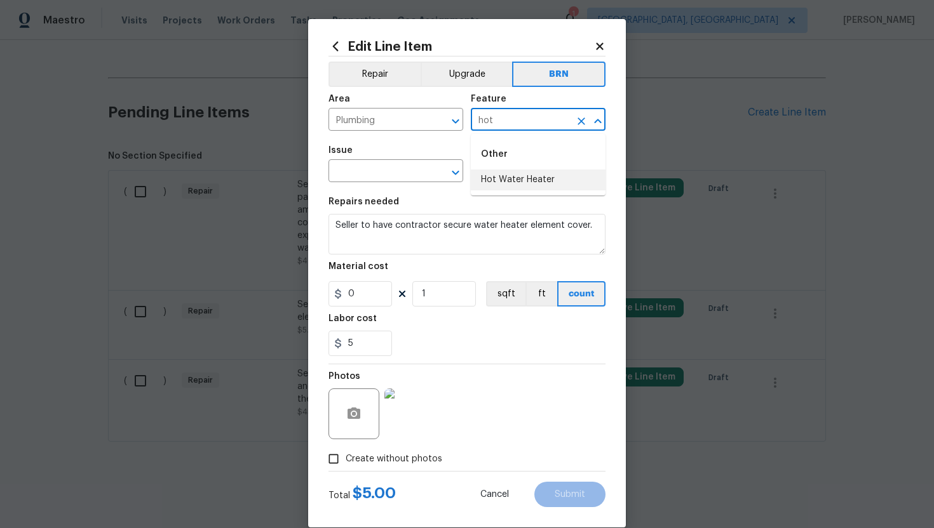
click at [509, 178] on li "Hot Water Heater" at bounding box center [538, 180] width 135 height 21
type input "Hot Water Heater"
click at [401, 171] on input "text" at bounding box center [377, 173] width 99 height 20
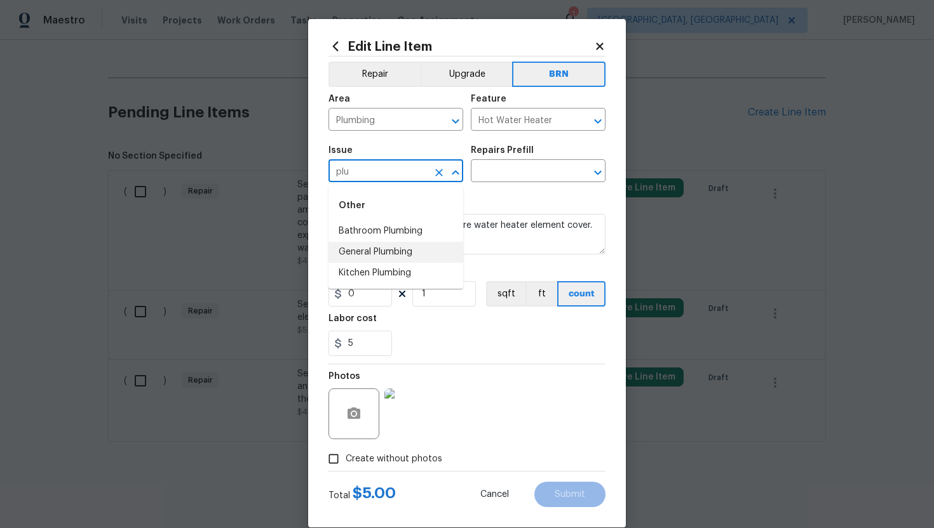
click at [417, 248] on li "General Plumbing" at bounding box center [395, 252] width 135 height 21
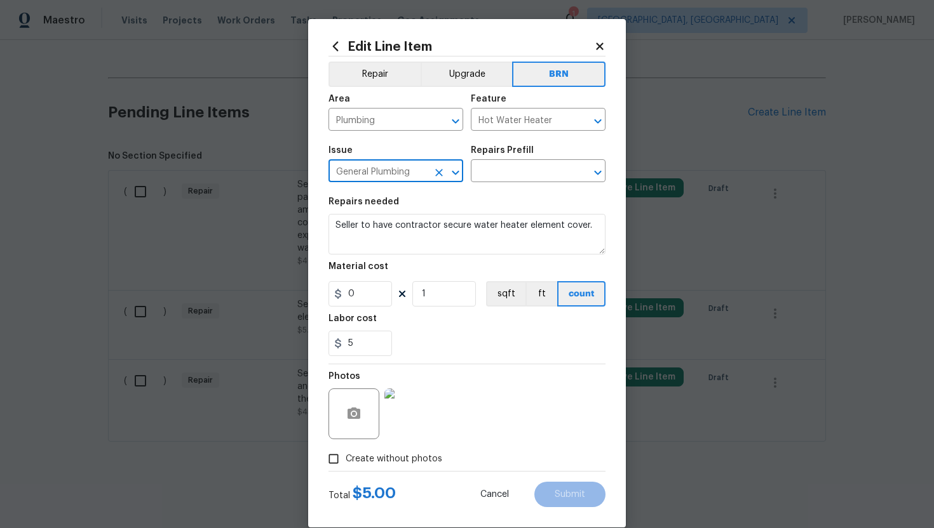
type input "General Plumbing"
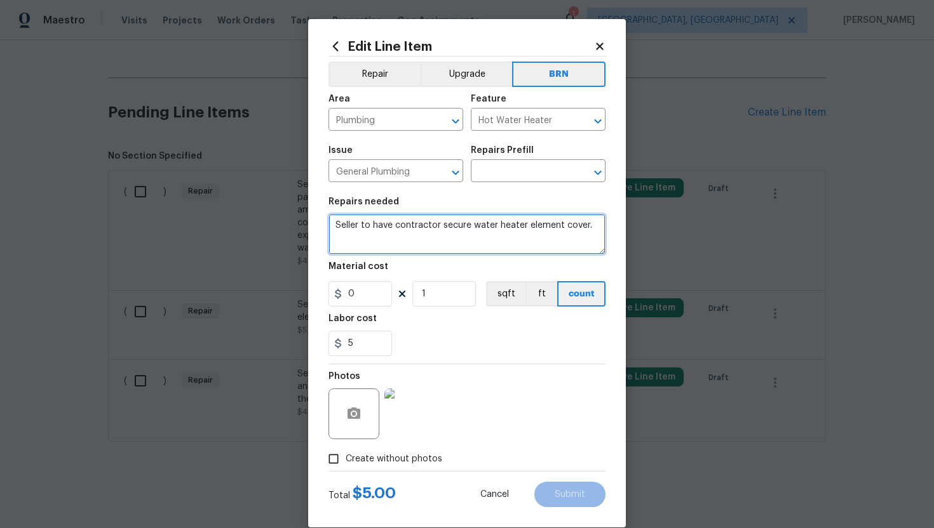
drag, startPoint x: 334, startPoint y: 229, endPoint x: 599, endPoint y: 226, distance: 264.9
click at [600, 227] on textarea "Seller to have contractor secure water heater element cover." at bounding box center [466, 234] width 277 height 41
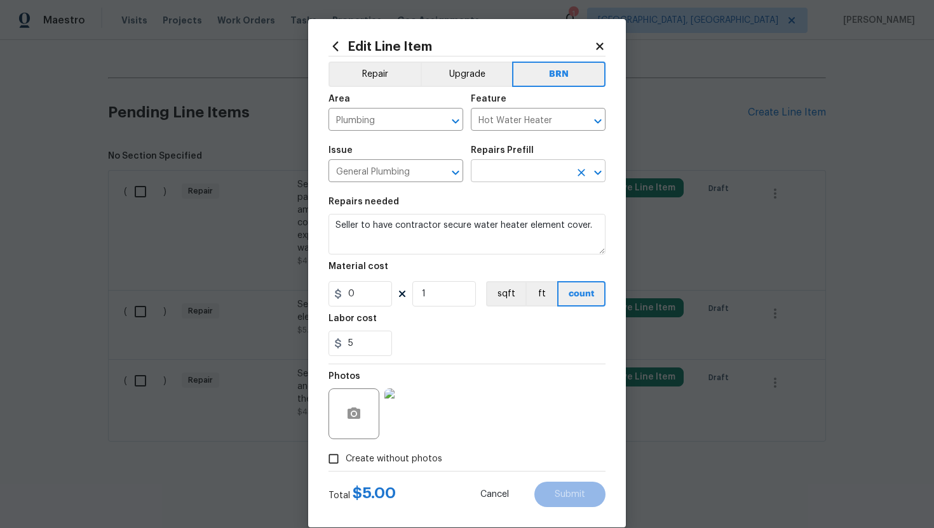
click at [539, 168] on input "text" at bounding box center [520, 173] width 99 height 20
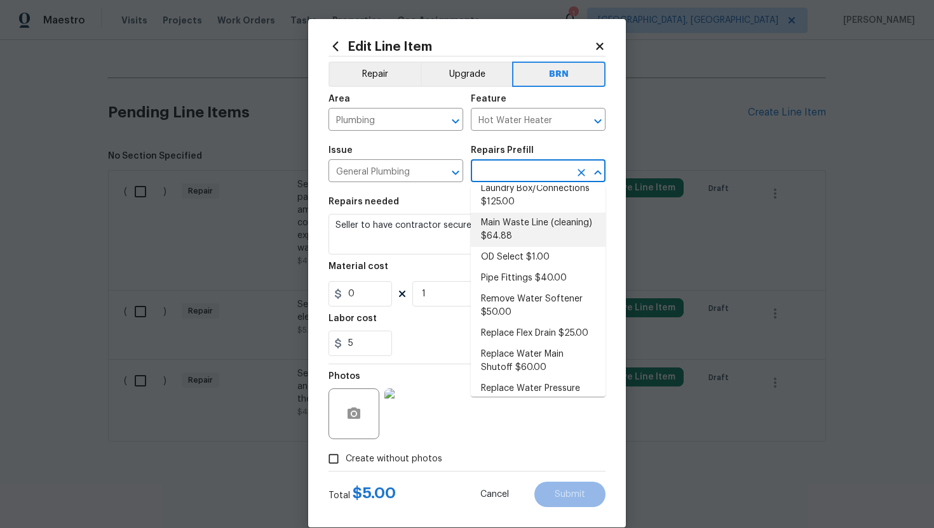
scroll to position [215, 0]
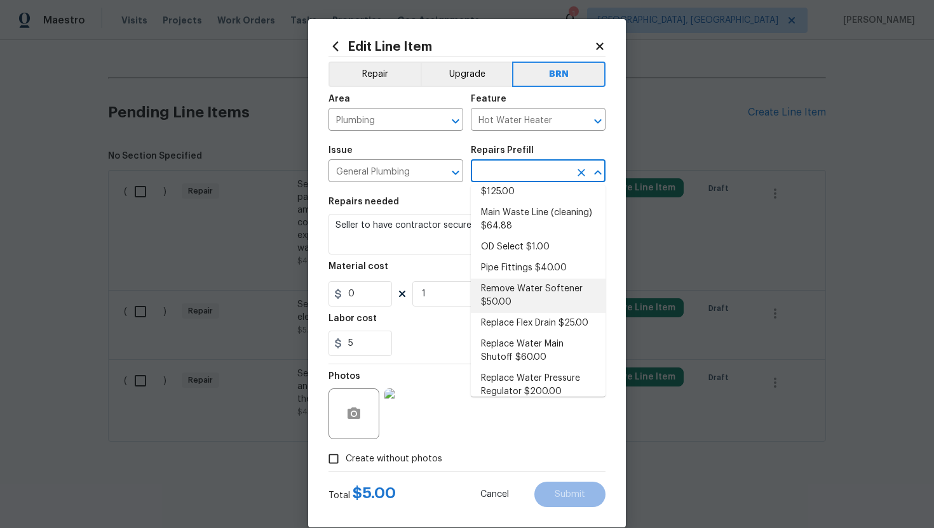
click at [523, 294] on li "Remove Water Softener $50.00" at bounding box center [538, 296] width 135 height 34
type input "Plumbing"
type input "Remove Water Softener $50.00"
type textarea "Remove the existing water softener and any associated components. Ensure that a…"
type input "50"
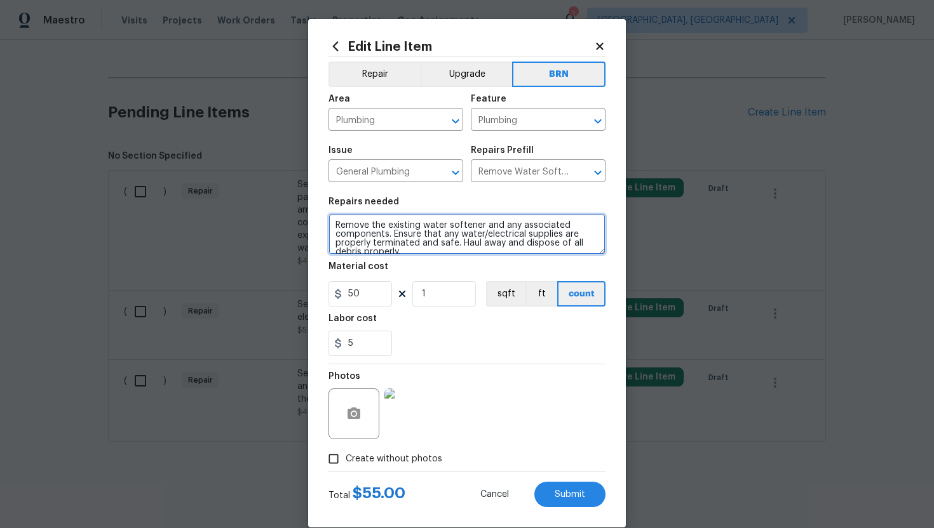
scroll to position [9, 0]
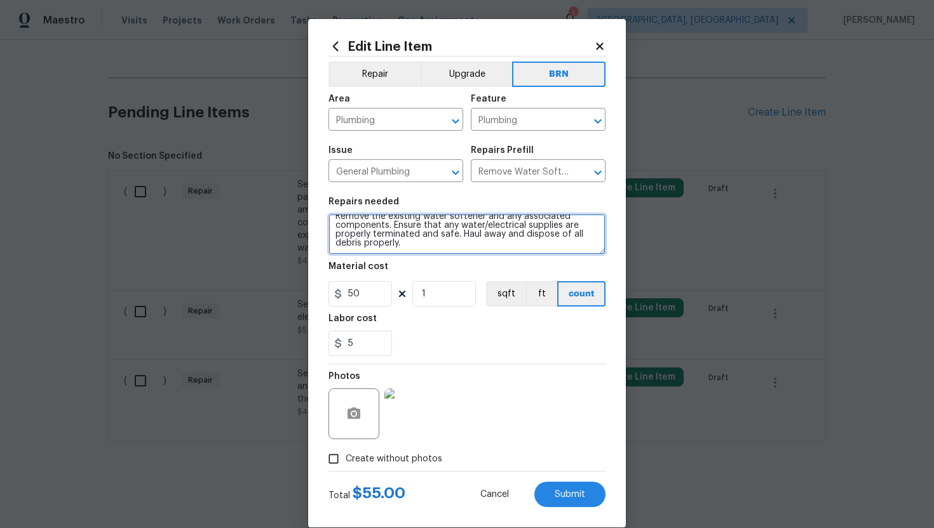
drag, startPoint x: 332, startPoint y: 225, endPoint x: 419, endPoint y: 272, distance: 98.6
click at [419, 272] on section "Repairs needed Remove the existing water softener and any associated components…" at bounding box center [466, 277] width 277 height 174
paste textarea "Seller to have contractor secure water heater element cover"
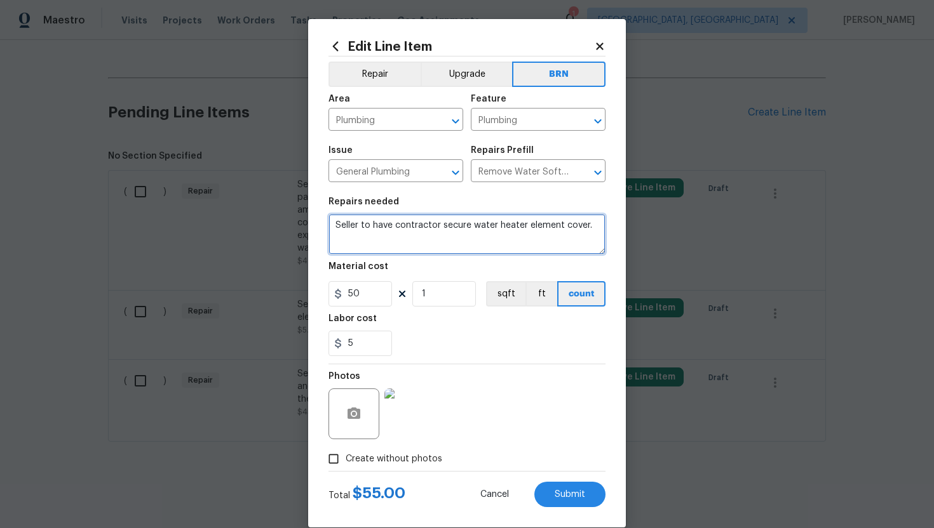
scroll to position [0, 0]
type textarea "Seller to have contractor secure water heater element cover."
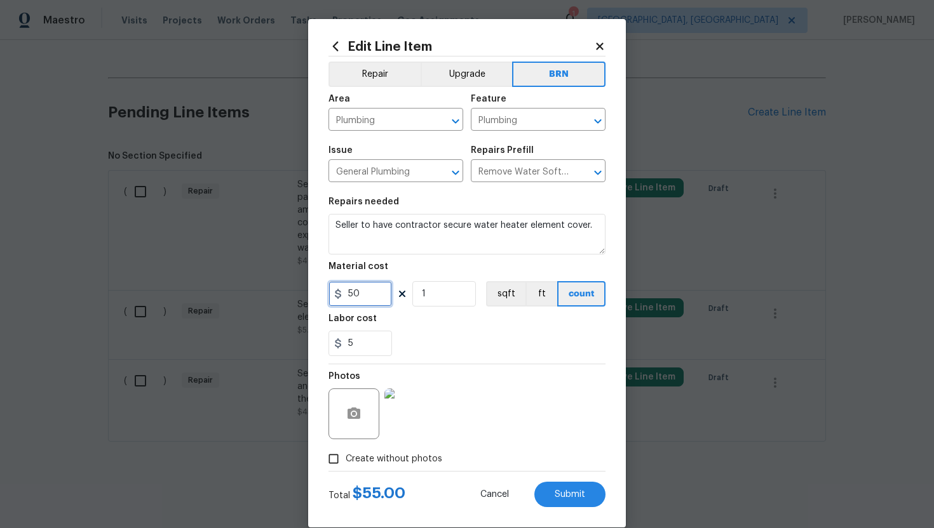
click at [353, 298] on input "50" at bounding box center [360, 293] width 64 height 25
type input "0"
click at [517, 375] on div "Photos" at bounding box center [466, 406] width 277 height 83
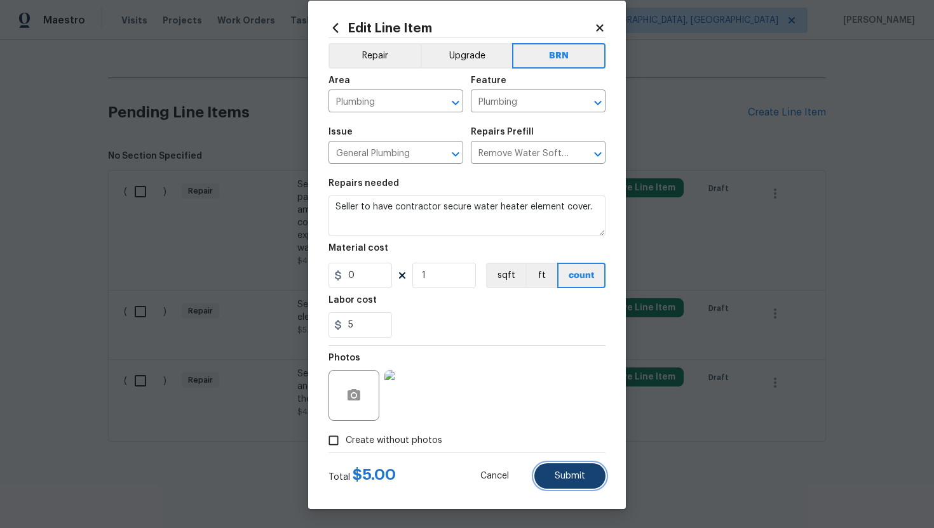
click at [570, 481] on button "Submit" at bounding box center [569, 476] width 71 height 25
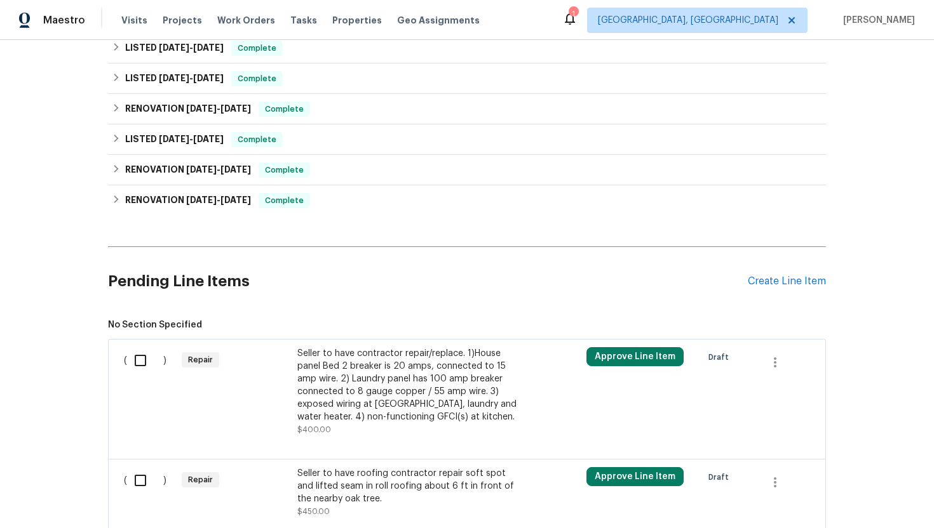
scroll to position [508, 0]
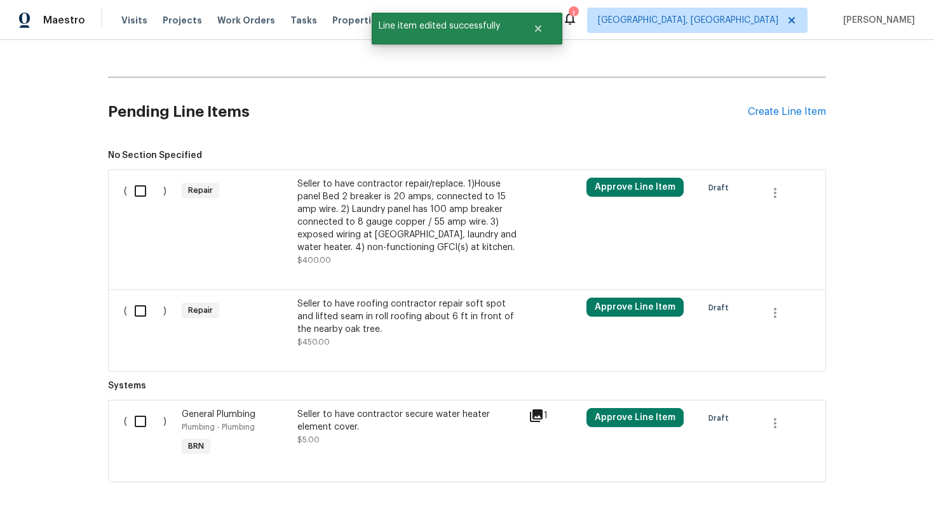
click at [394, 222] on div "Seller to have contractor repair/replace. 1)House panel Bed 2 breaker is 20 amp…" at bounding box center [409, 216] width 224 height 76
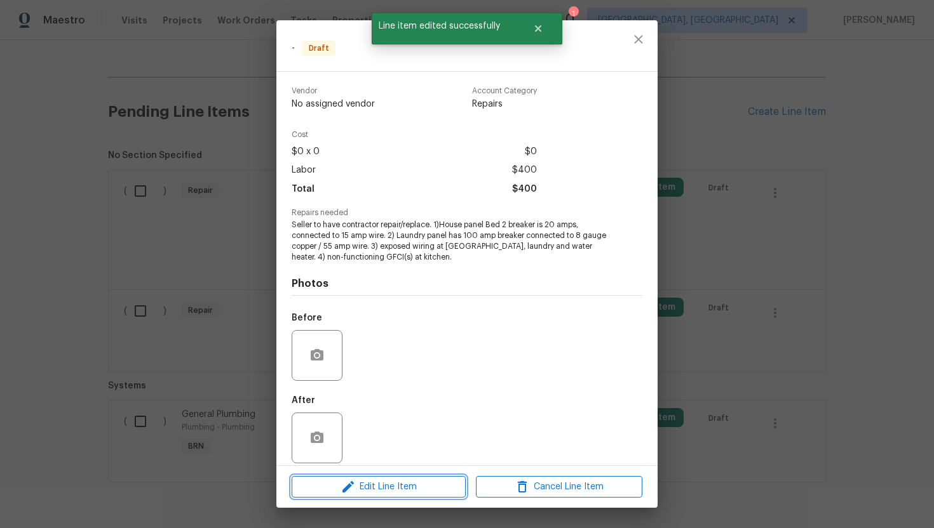
click at [366, 487] on span "Edit Line Item" at bounding box center [378, 488] width 166 height 16
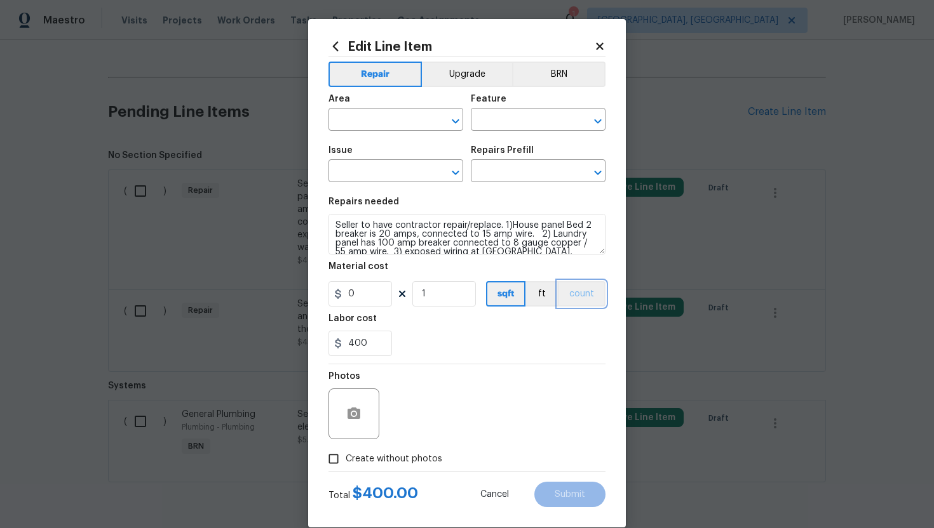
click at [576, 295] on button "count" at bounding box center [582, 293] width 48 height 25
click at [568, 88] on div "Area ​ Feature ​" at bounding box center [466, 112] width 277 height 51
click at [568, 73] on button "BRN" at bounding box center [558, 74] width 93 height 25
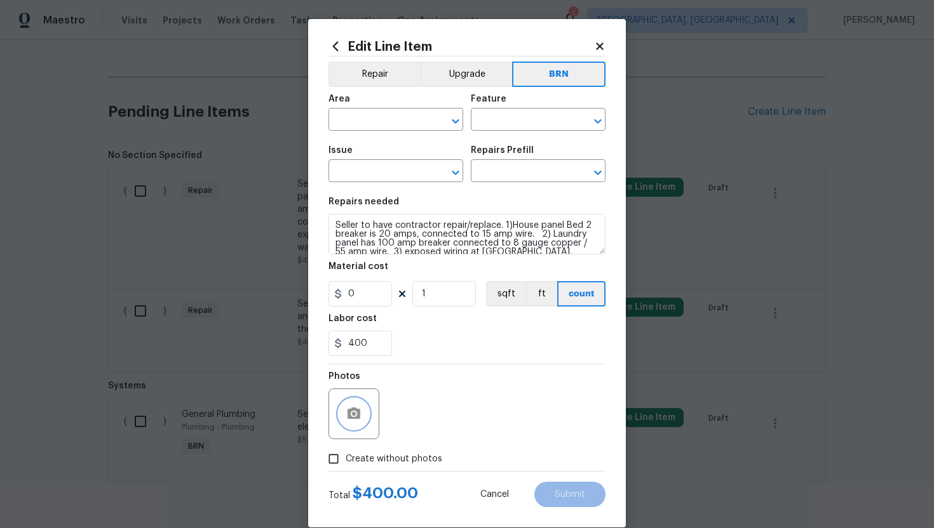
click at [358, 414] on icon "button" at bounding box center [353, 413] width 13 height 11
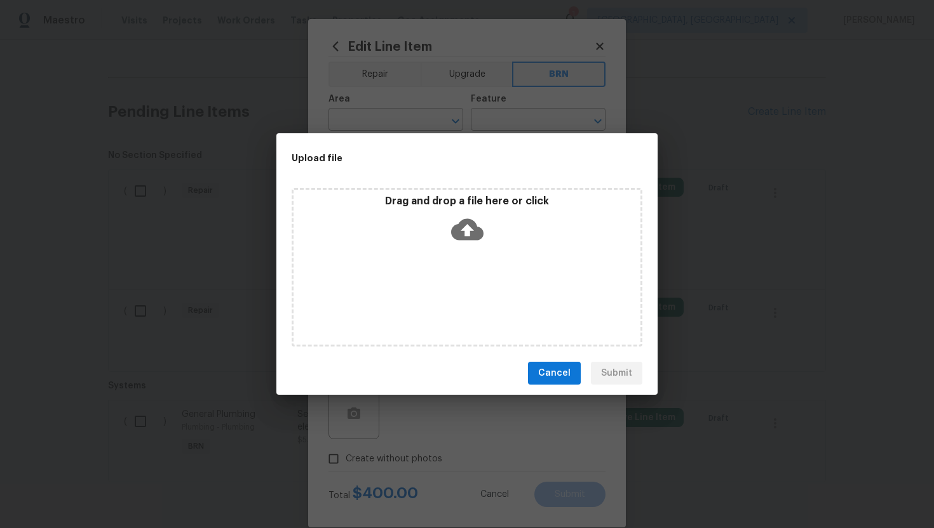
click at [471, 232] on icon at bounding box center [467, 230] width 32 height 22
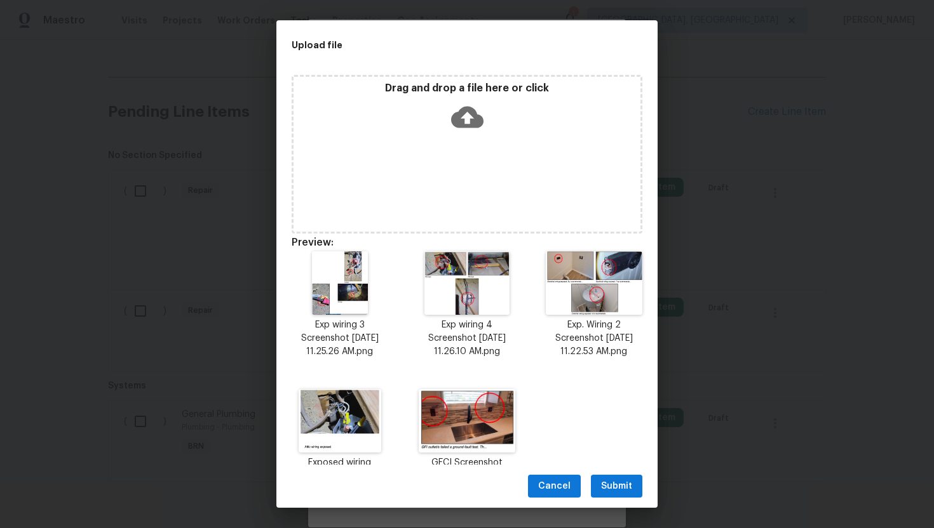
click at [616, 480] on span "Submit" at bounding box center [616, 487] width 31 height 16
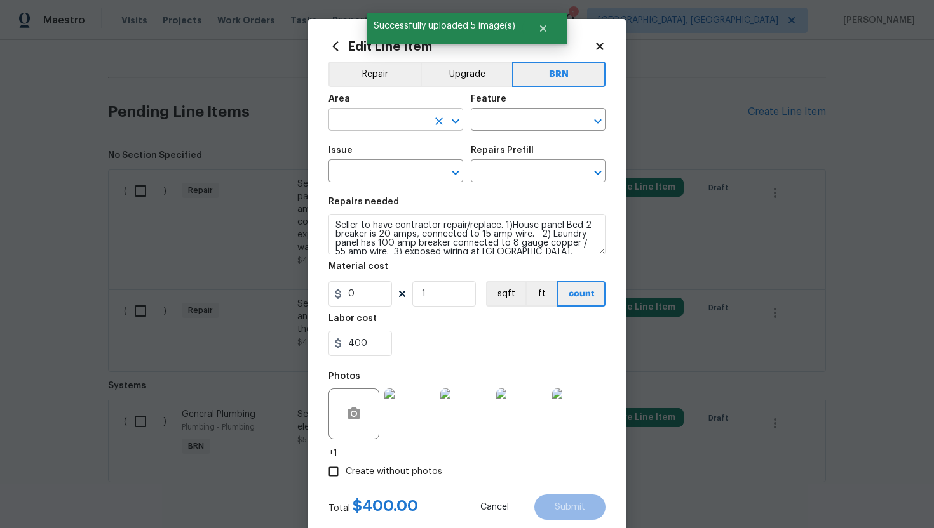
click at [368, 119] on input "text" at bounding box center [377, 121] width 99 height 20
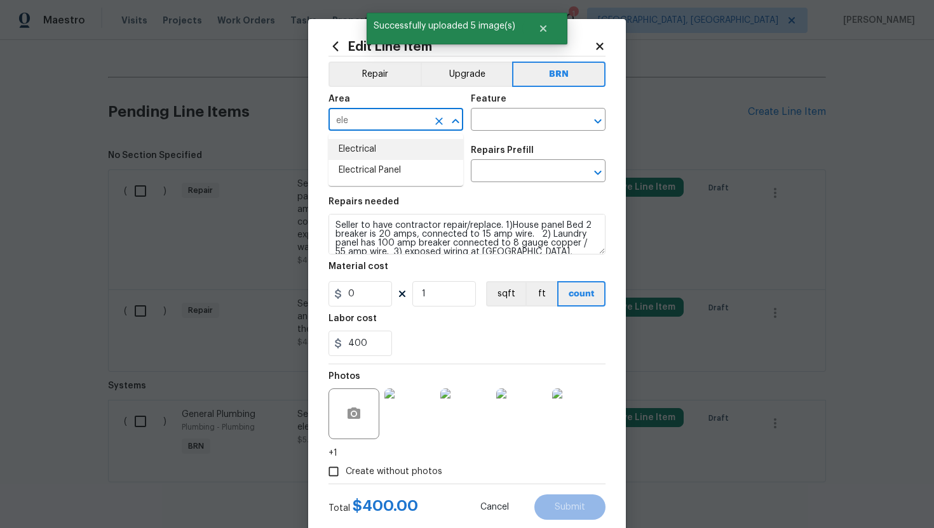
click at [373, 147] on li "Electrical" at bounding box center [395, 149] width 135 height 21
type input "Electrical"
click at [506, 108] on div "Feature" at bounding box center [538, 103] width 135 height 17
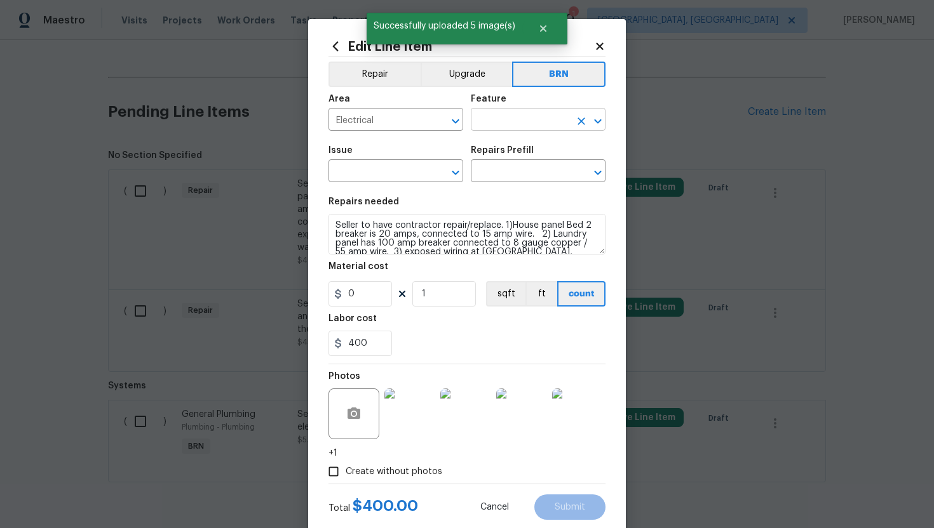
click at [504, 118] on input "text" at bounding box center [520, 121] width 99 height 20
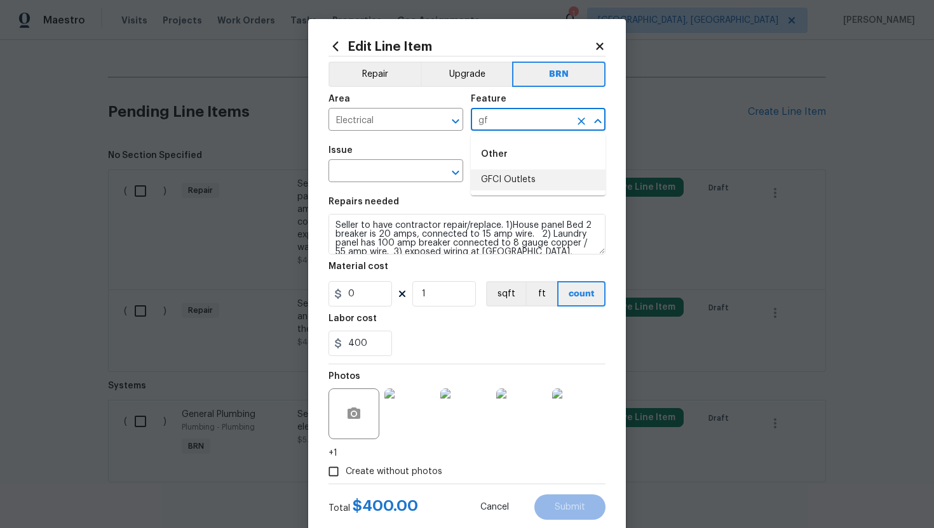
click at [509, 179] on li "GFCI Outlets" at bounding box center [538, 180] width 135 height 21
type input "GFCI Outlets"
click at [373, 180] on input "text" at bounding box center [377, 173] width 99 height 20
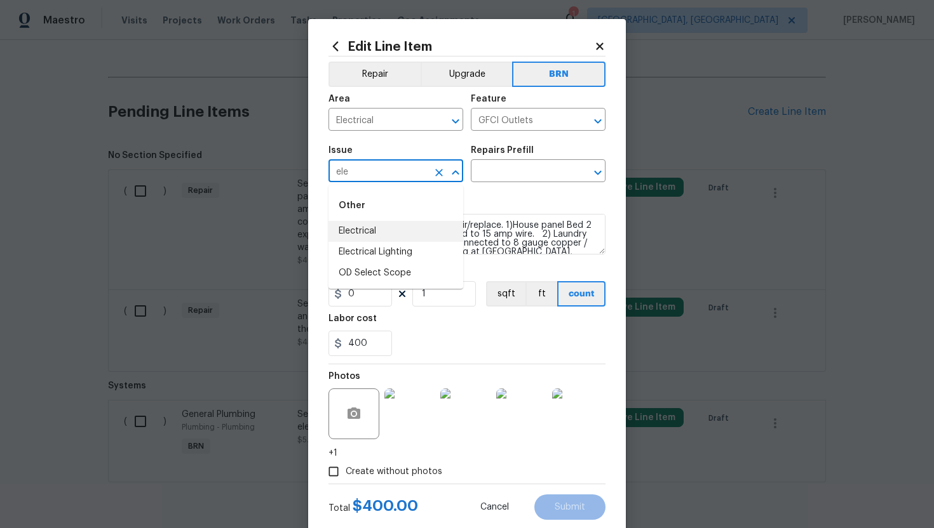
click at [386, 224] on li "Electrical" at bounding box center [395, 231] width 135 height 21
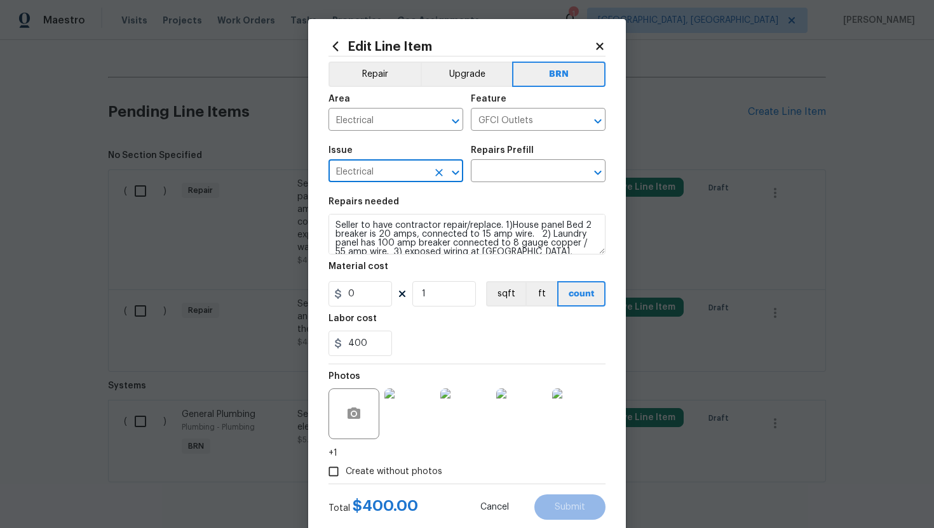
type input "Electrical"
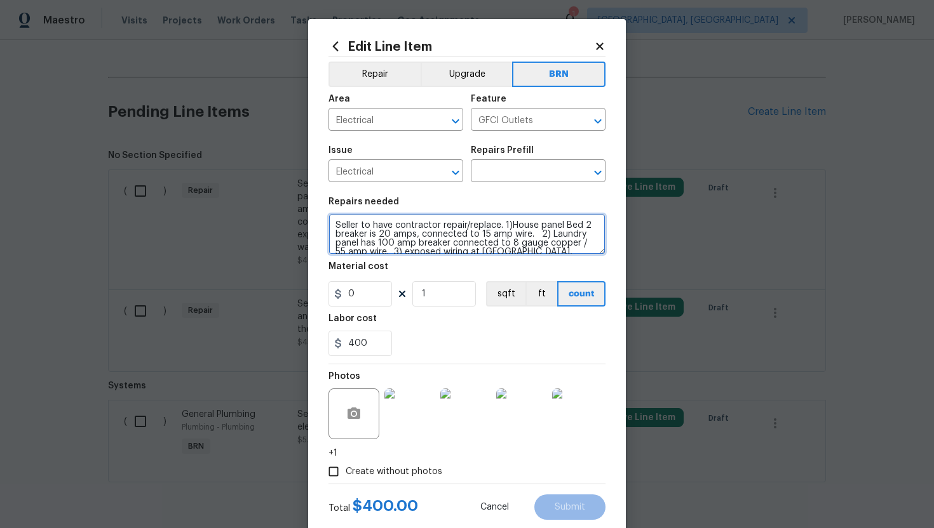
scroll to position [18, 0]
drag, startPoint x: 331, startPoint y: 227, endPoint x: 407, endPoint y: 269, distance: 86.4
click at [407, 269] on section "Repairs needed Seller to have contractor repair/replace. 1)House panel Bed 2 br…" at bounding box center [466, 277] width 277 height 174
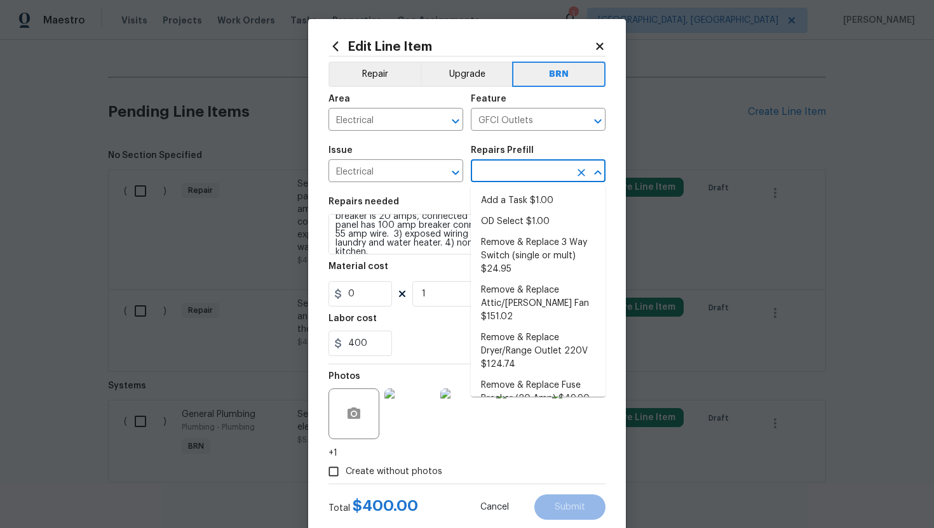
click at [501, 177] on input "text" at bounding box center [520, 173] width 99 height 20
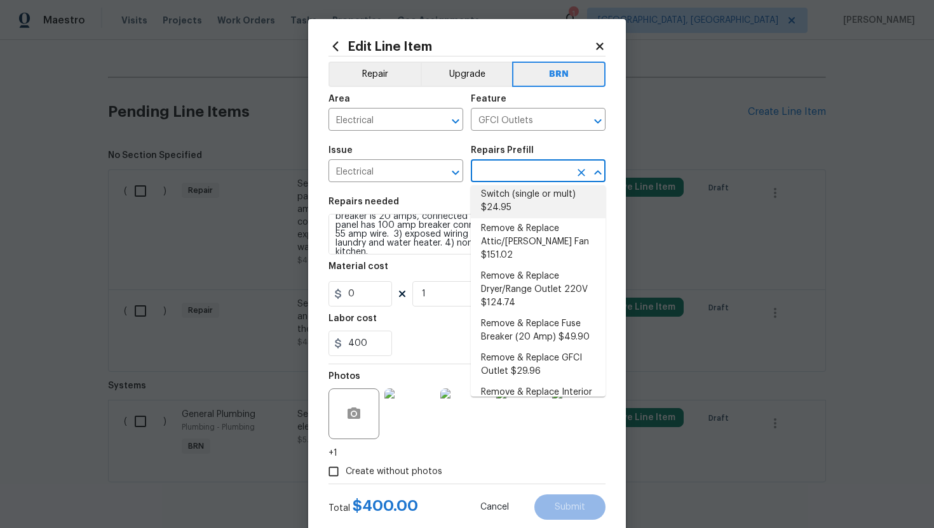
scroll to position [64, 0]
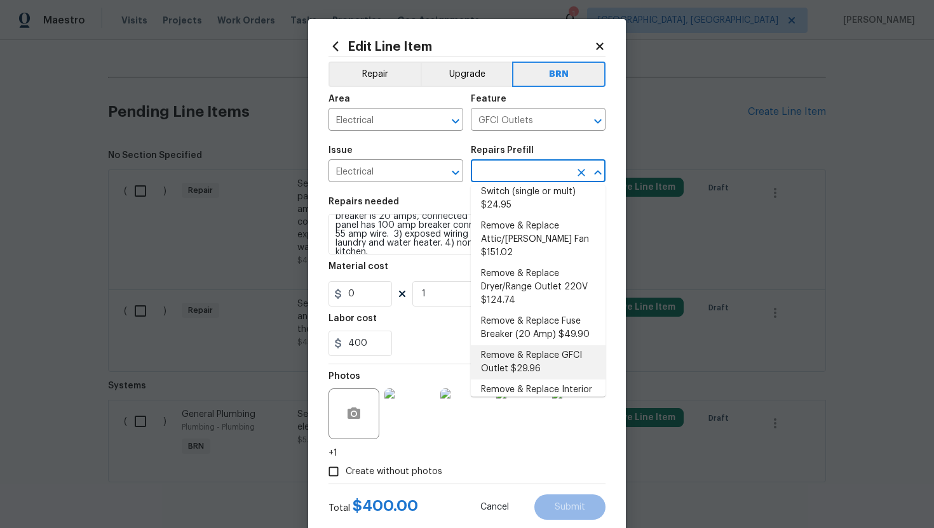
click at [518, 346] on li "Remove & Replace GFCI Outlet $29.96" at bounding box center [538, 363] width 135 height 34
type input "Remove & Replace GFCI Outlet $29.96"
type textarea "Remove and replace the existing GFCI with new. Ensure that the new GFCI outlet …"
type input "29.96"
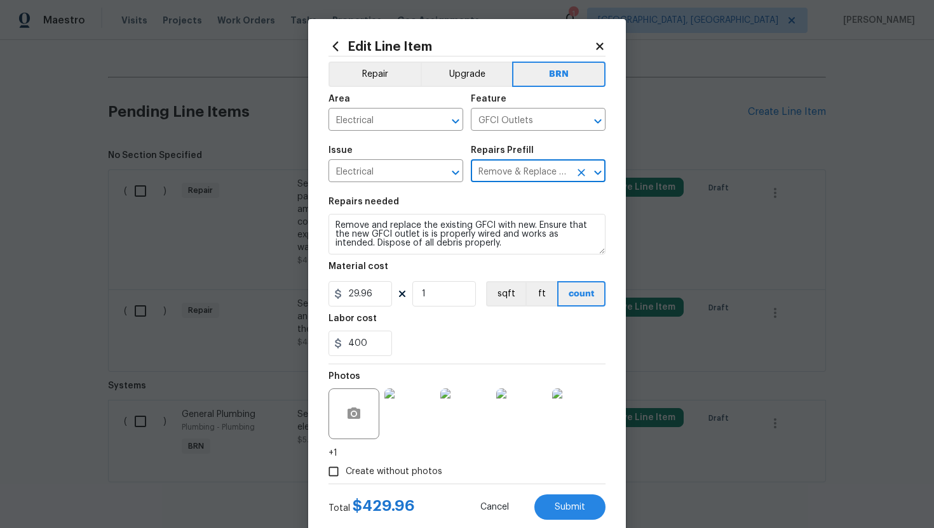
scroll to position [0, 0]
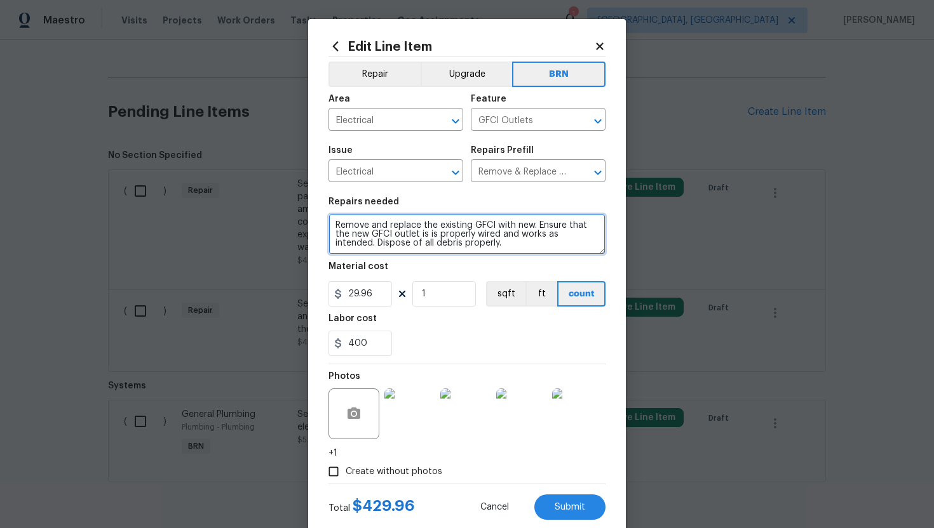
drag, startPoint x: 333, startPoint y: 226, endPoint x: 445, endPoint y: 265, distance: 118.9
click at [445, 265] on section "Repairs needed Remove and replace the existing GFCI with new. Ensure that the n…" at bounding box center [466, 277] width 277 height 174
paste textarea "Seller to have contractor repair/replace. 1)House panel Bed 2 breaker is 20 amp…"
type textarea "Seller to have contractor repair/replace. 1)House panel Bed 2 breaker is 20 amp…"
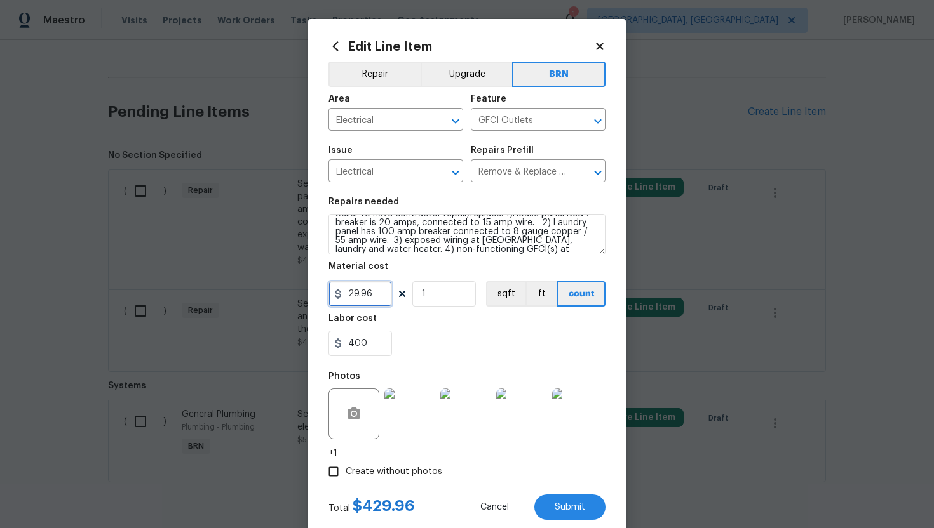
drag, startPoint x: 381, startPoint y: 298, endPoint x: 339, endPoint y: 298, distance: 42.6
click at [339, 298] on div "29.96" at bounding box center [360, 293] width 64 height 25
type input "0"
click at [479, 340] on div "400" at bounding box center [466, 343] width 277 height 25
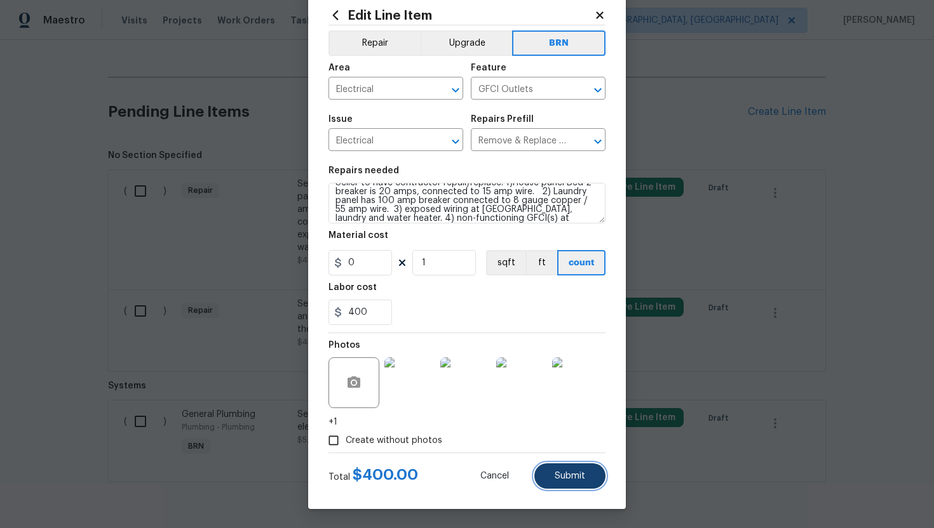
click at [576, 469] on button "Submit" at bounding box center [569, 476] width 71 height 25
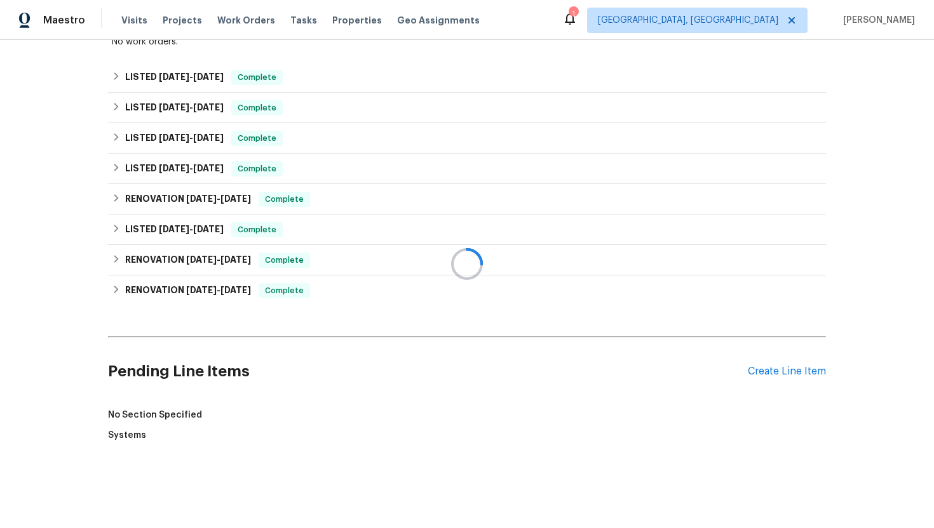
scroll to position [508, 0]
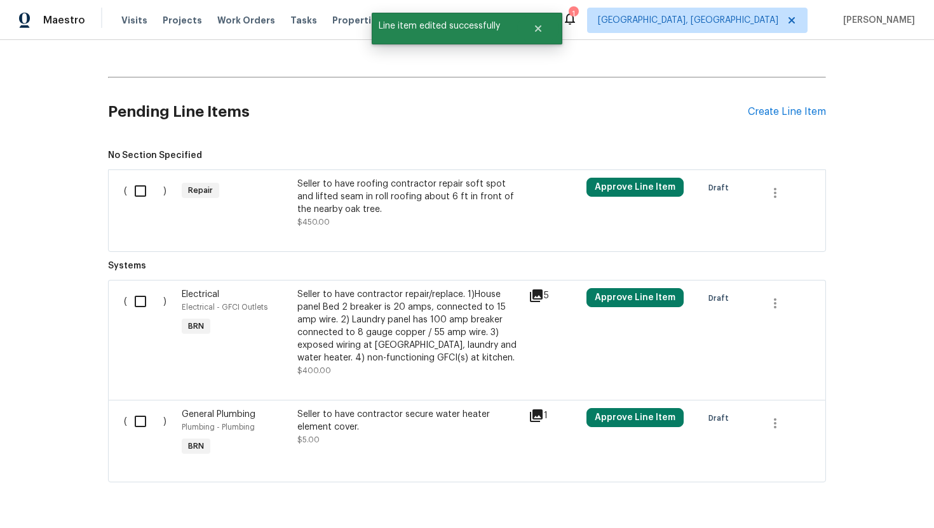
click at [406, 194] on div "Seller to have roofing contractor repair soft spot and lifted seam in roll roof…" at bounding box center [409, 197] width 224 height 38
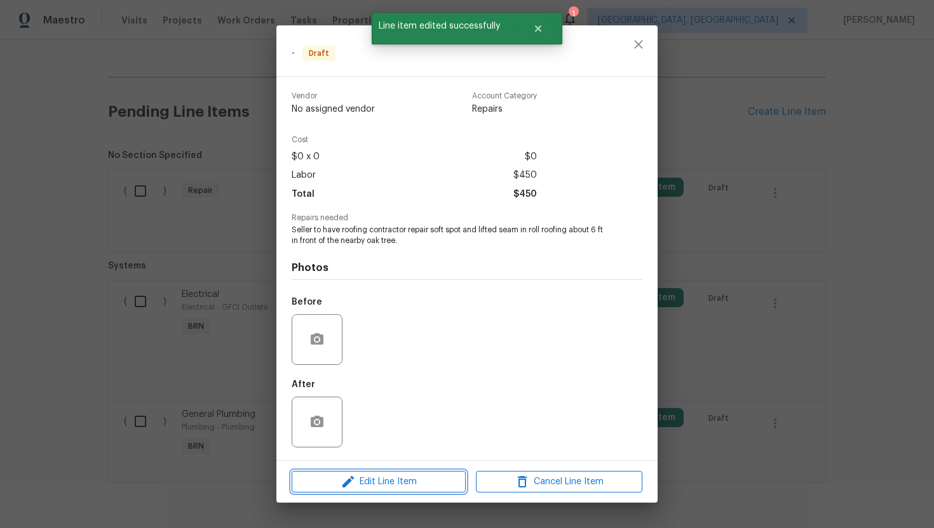
click at [367, 476] on span "Edit Line Item" at bounding box center [378, 482] width 166 height 16
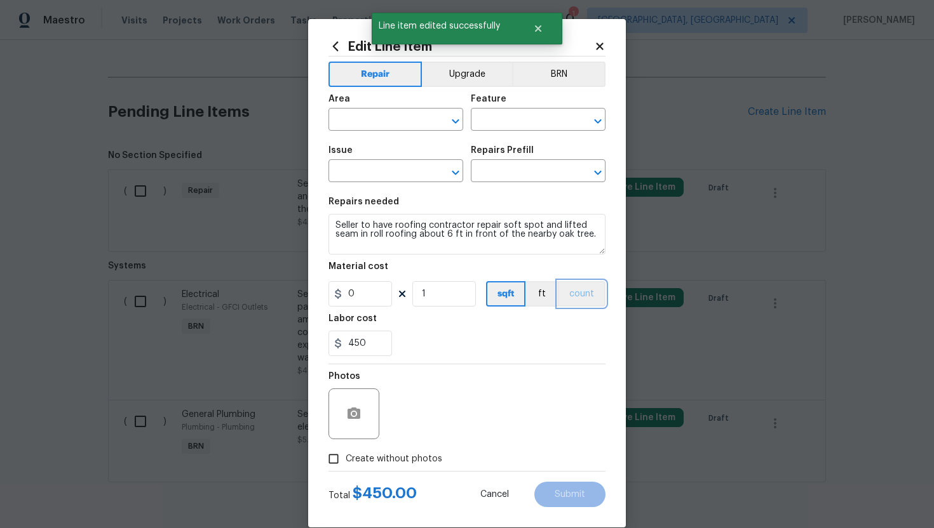
click at [571, 296] on button "count" at bounding box center [582, 293] width 48 height 25
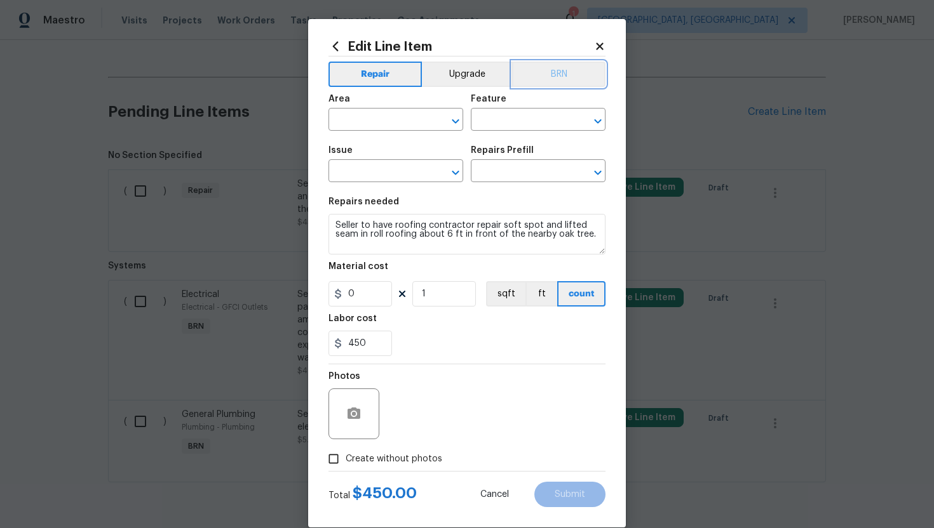
click at [561, 67] on button "BRN" at bounding box center [558, 74] width 93 height 25
click at [349, 416] on icon "button" at bounding box center [353, 413] width 13 height 11
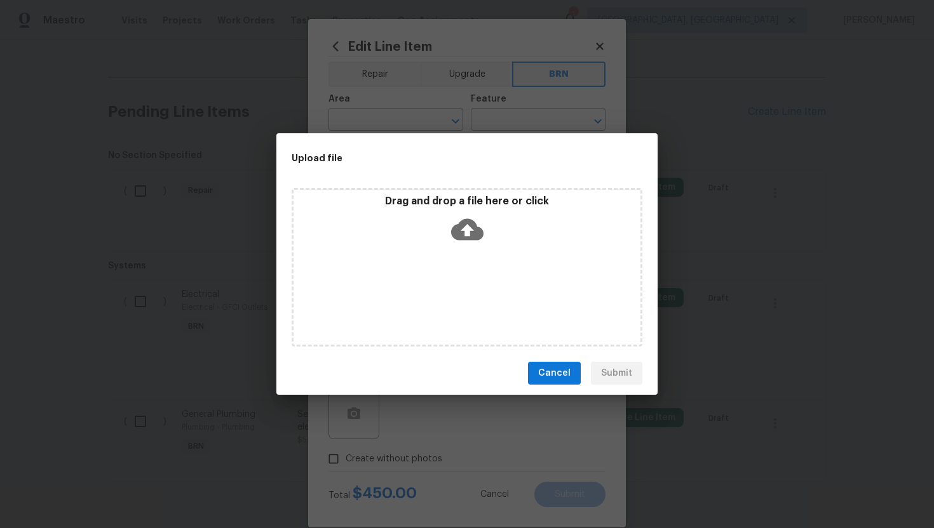
click at [468, 224] on icon at bounding box center [467, 230] width 32 height 22
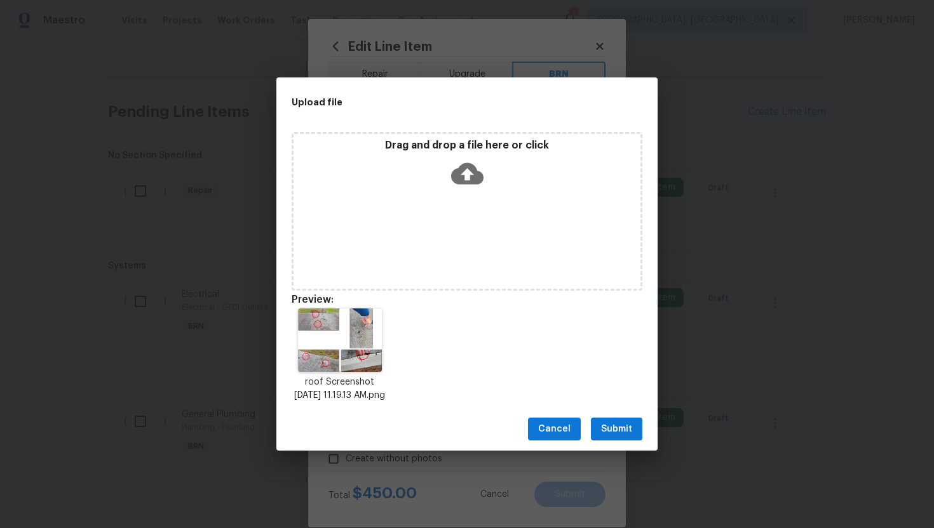
click at [610, 432] on span "Submit" at bounding box center [616, 430] width 31 height 16
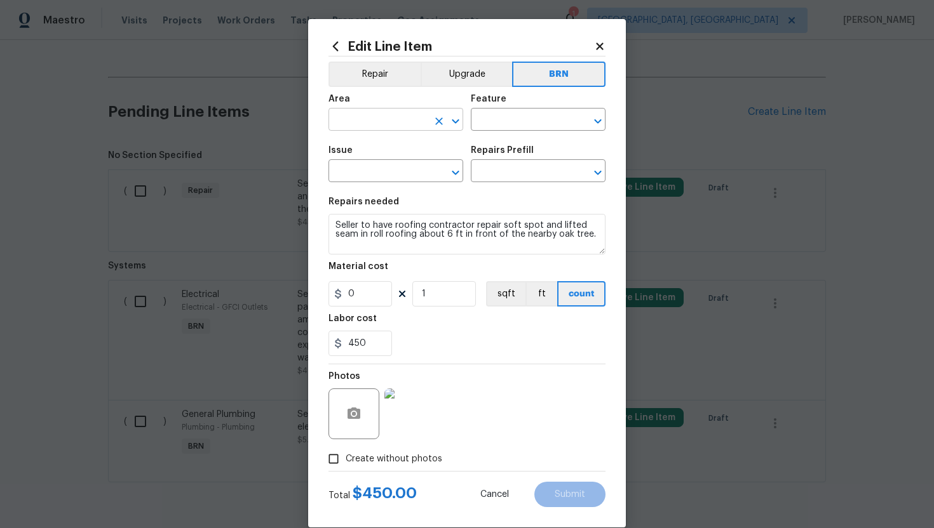
click at [380, 122] on input "text" at bounding box center [377, 121] width 99 height 20
click at [511, 194] on section "Repairs needed Seller to have roofing contractor repair soft spot and lifted se…" at bounding box center [466, 277] width 277 height 174
click at [413, 124] on input "text" at bounding box center [377, 121] width 99 height 20
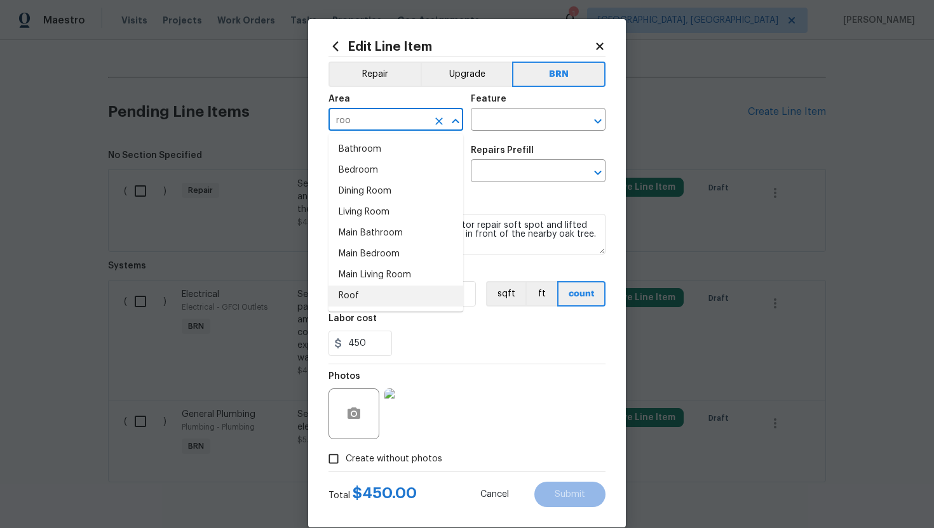
click at [399, 290] on li "Roof" at bounding box center [395, 296] width 135 height 21
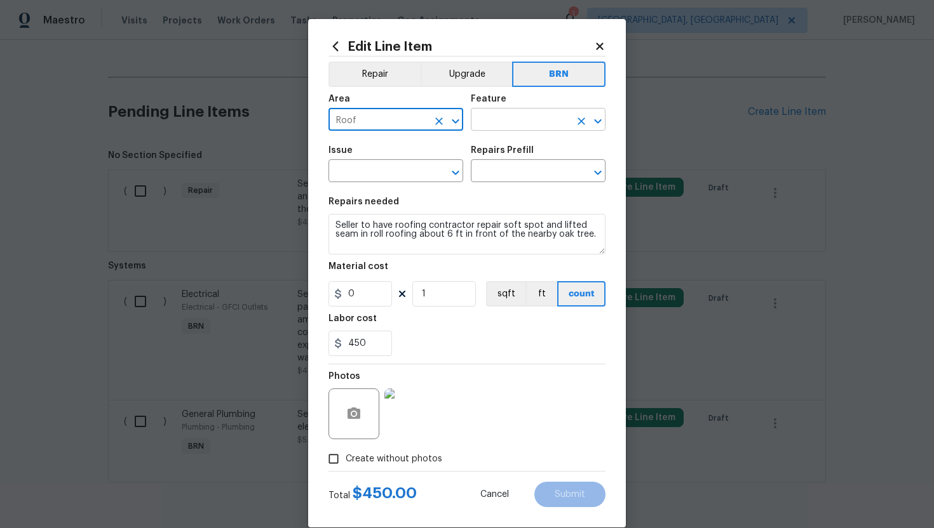
type input "Roof"
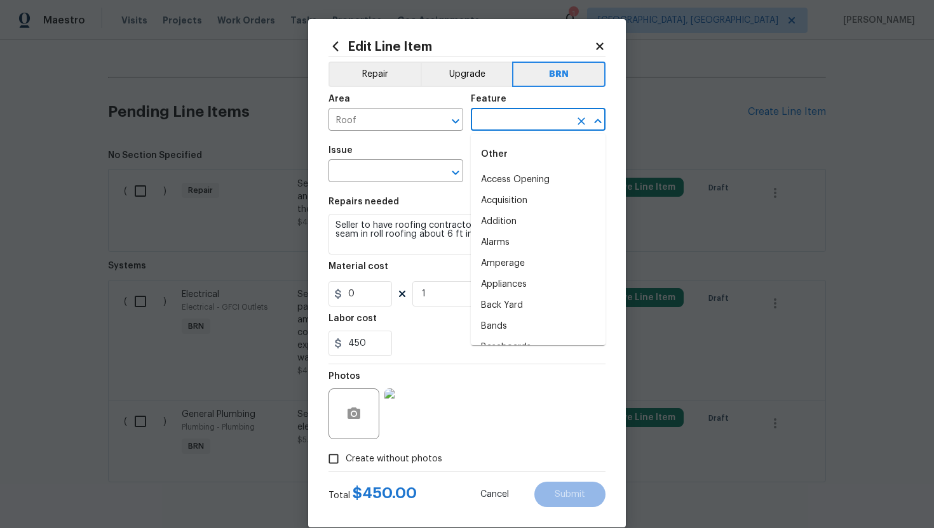
click at [506, 121] on input "text" at bounding box center [520, 121] width 99 height 20
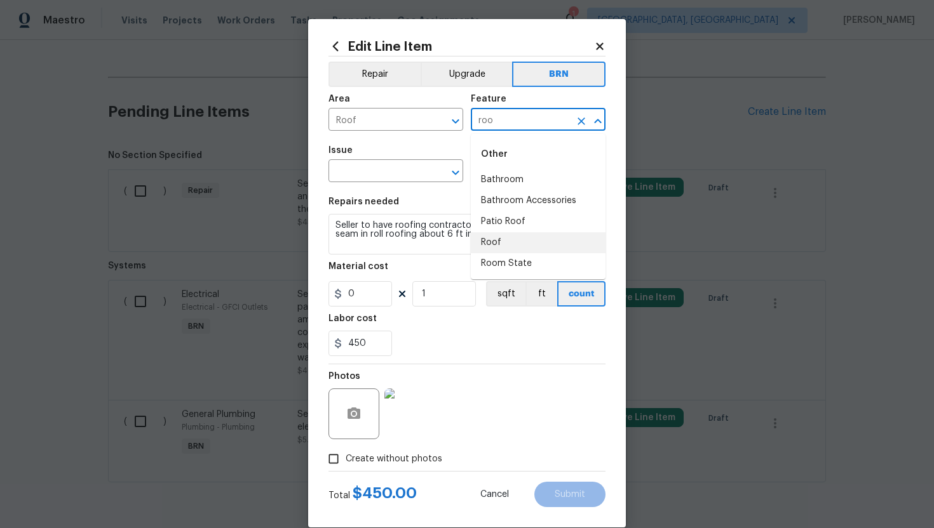
click at [514, 239] on li "Roof" at bounding box center [538, 242] width 135 height 21
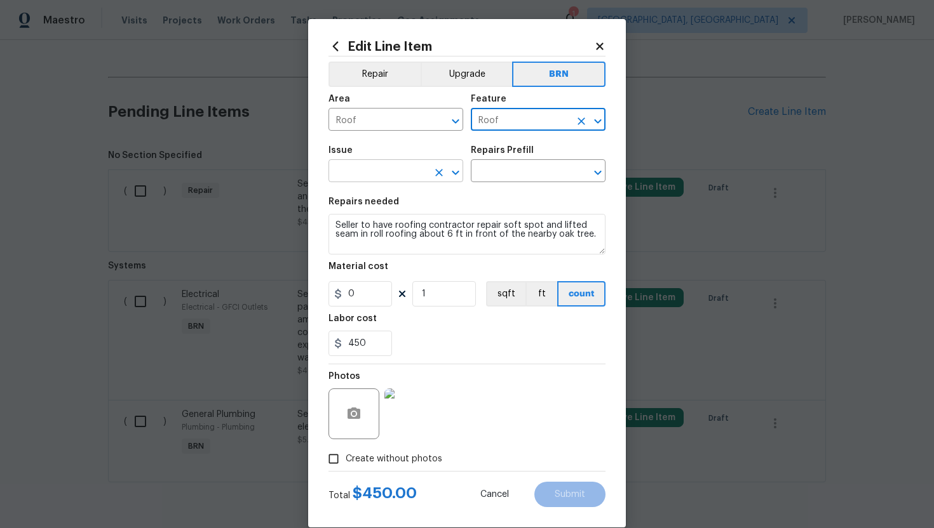
type input "Roof"
click at [383, 179] on input "text" at bounding box center [377, 173] width 99 height 20
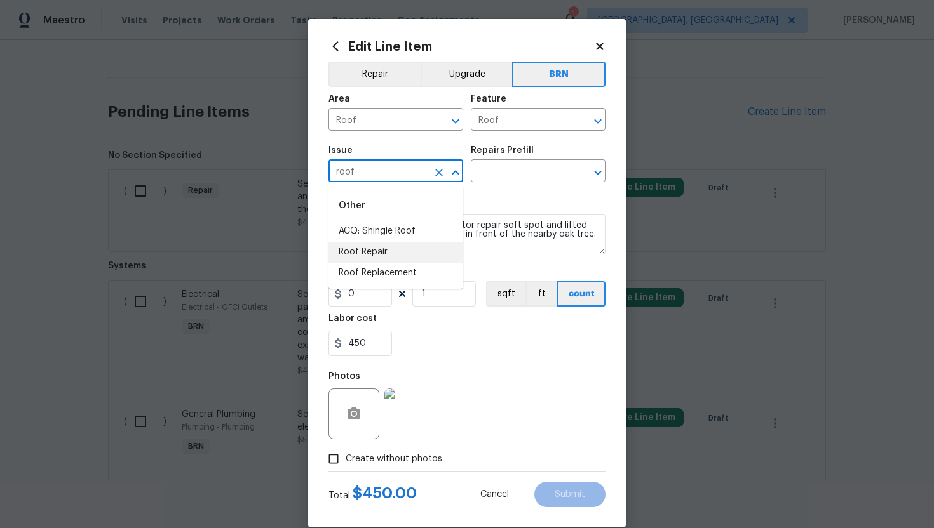
click at [377, 253] on li "Roof Repair" at bounding box center [395, 252] width 135 height 21
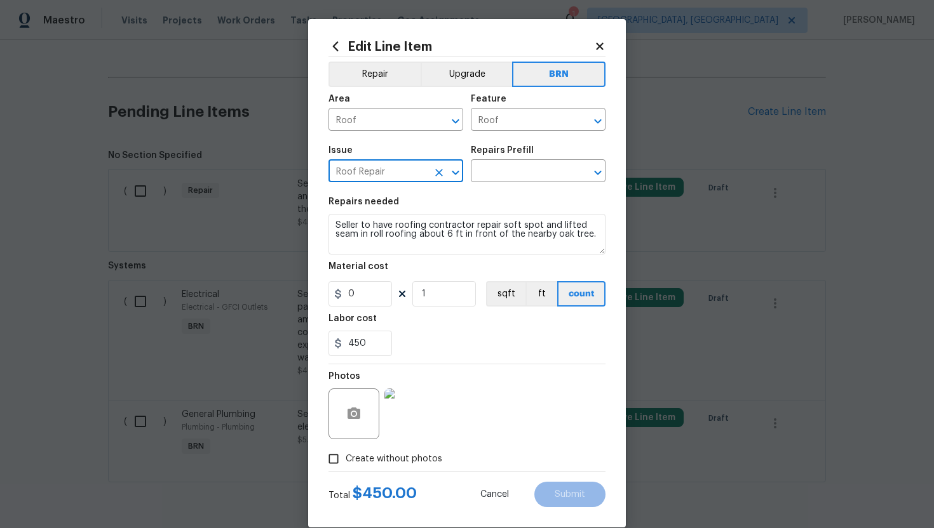
type input "Roof Repair"
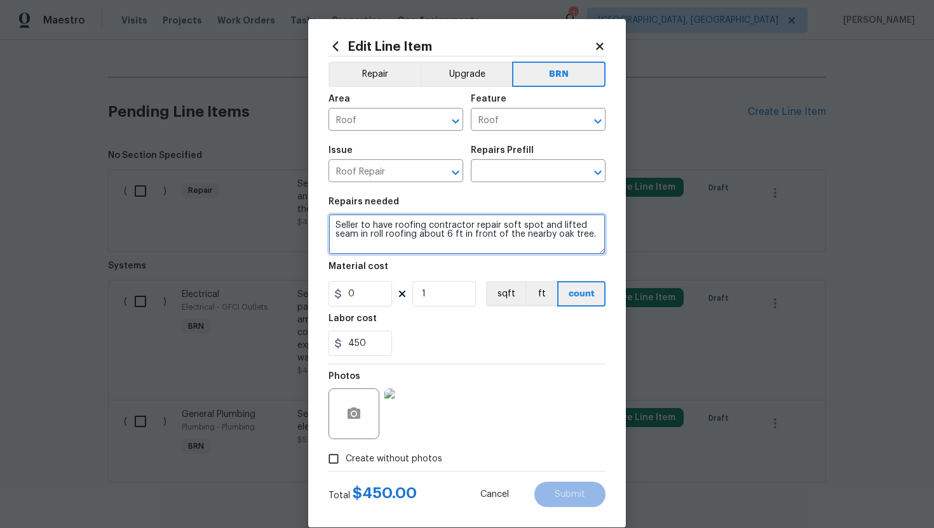
drag, startPoint x: 332, startPoint y: 227, endPoint x: 502, endPoint y: 276, distance: 177.5
click at [503, 276] on section "Repairs needed Seller to have roofing contractor repair soft spot and lifted se…" at bounding box center [466, 277] width 277 height 174
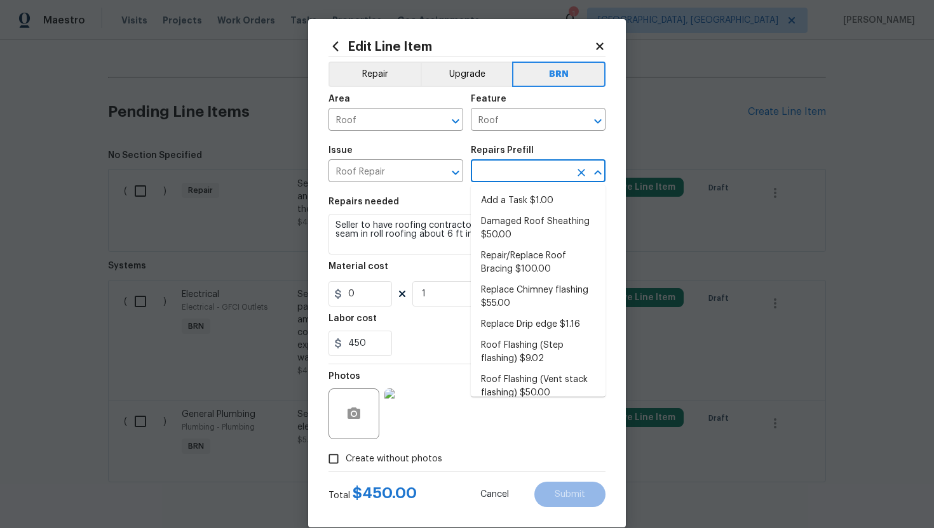
click at [551, 178] on input "text" at bounding box center [520, 173] width 99 height 20
click at [537, 239] on li "Damaged Roof Sheathing $50.00" at bounding box center [538, 229] width 135 height 34
type input "Eaves and Trim"
type input "Damaged Roof Sheathing $50.00"
type textarea "Remove the existing damaged/rotted OSB plywood on the roof and replace with new…"
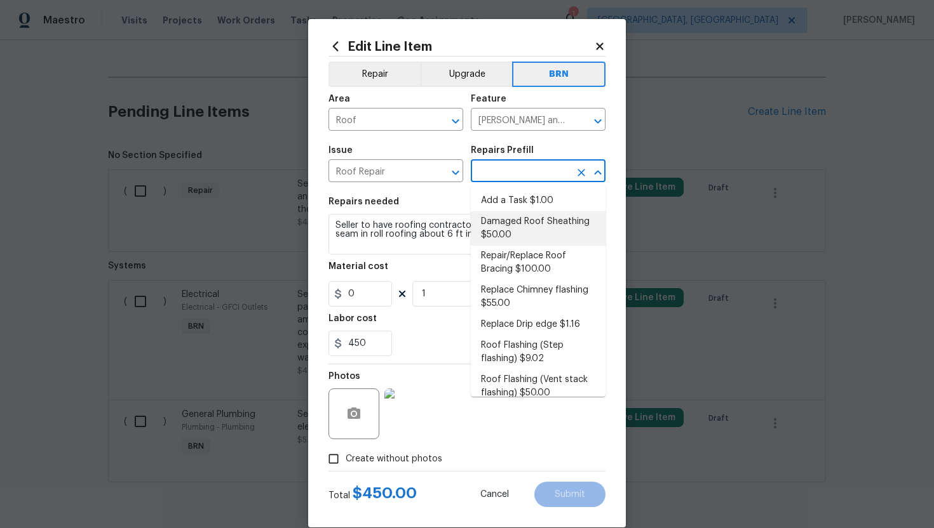
type input "50"
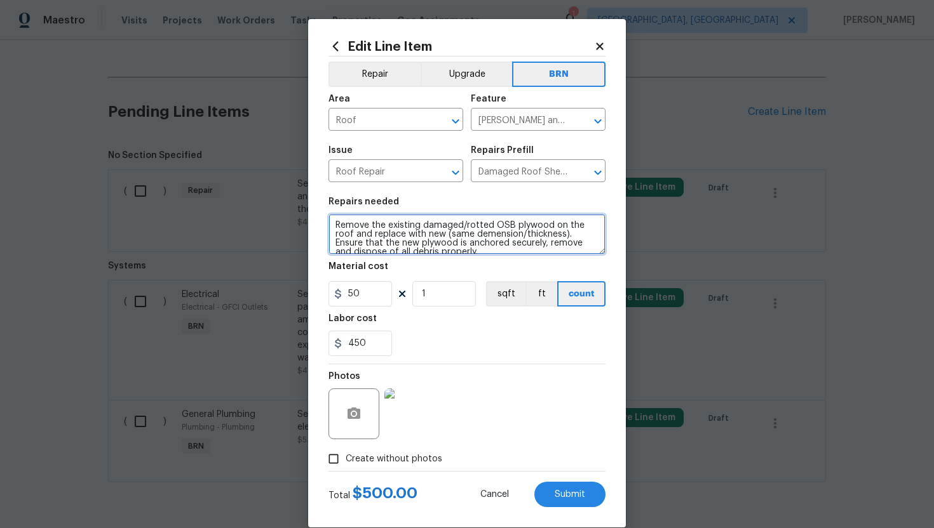
scroll to position [9, 0]
drag, startPoint x: 330, startPoint y: 225, endPoint x: 413, endPoint y: 259, distance: 89.2
click at [413, 259] on section "Repairs needed Remove the existing damaged/rotted OSB plywood on the roof and r…" at bounding box center [466, 277] width 277 height 174
paste textarea "Seller to have roofing contractor repair soft spot and lifted seam in roll roof…"
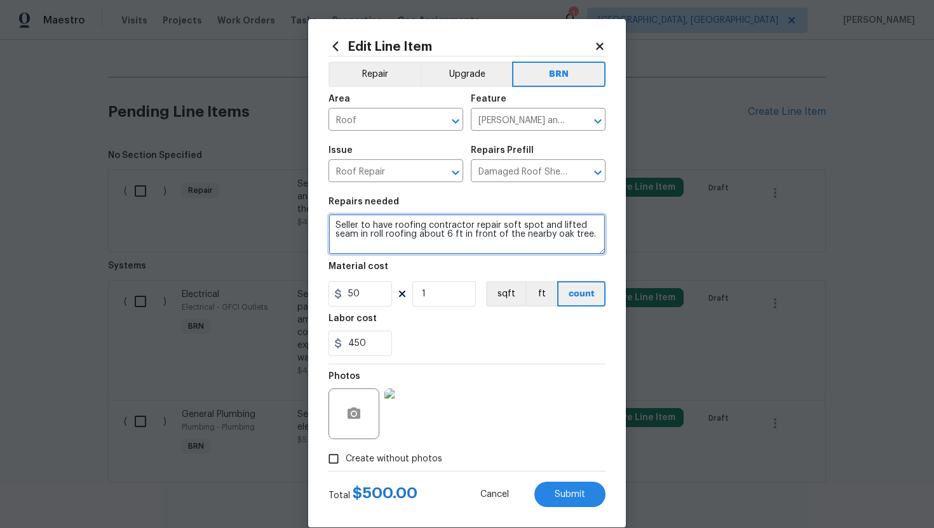
type textarea "Seller to have roofing contractor repair soft spot and lifted seam in roll roof…"
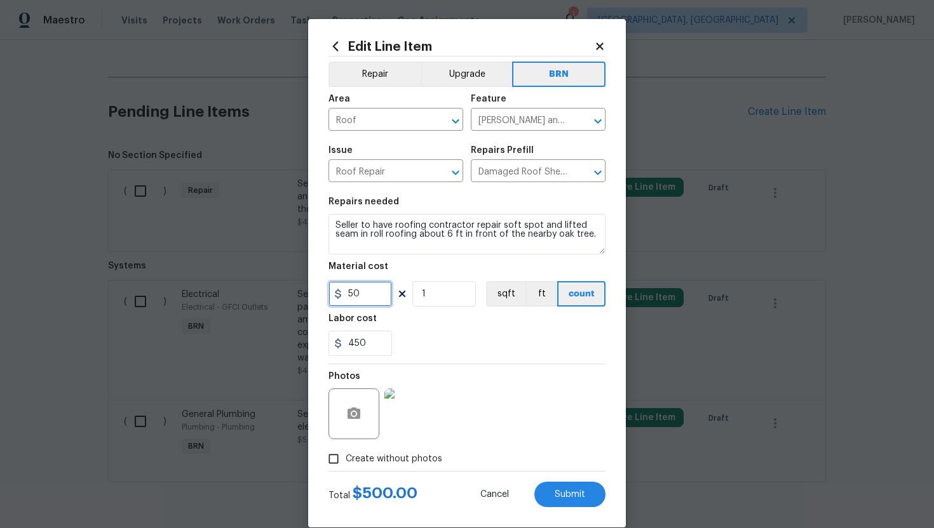
click at [351, 300] on input "50" at bounding box center [360, 293] width 64 height 25
type input "0"
click at [460, 353] on div "450" at bounding box center [466, 343] width 277 height 25
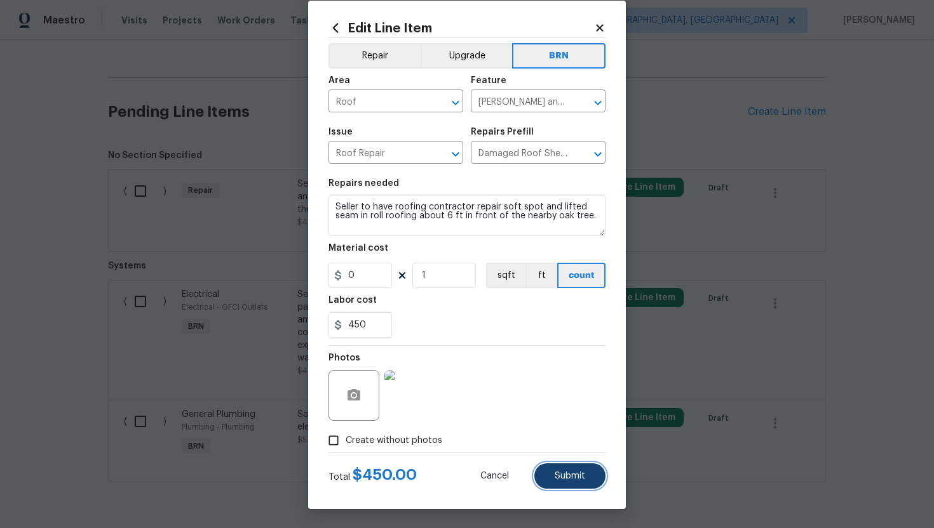
click at [593, 471] on button "Submit" at bounding box center [569, 476] width 71 height 25
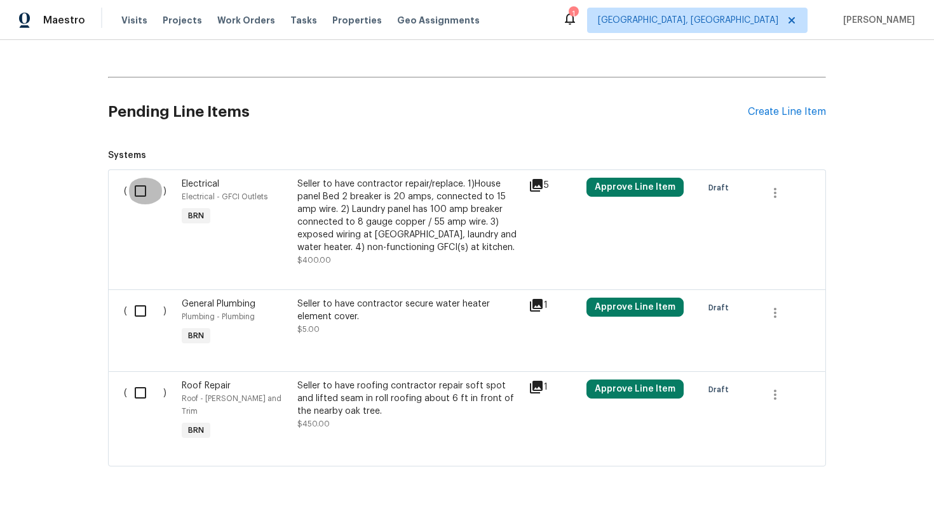
click at [144, 194] on input "checkbox" at bounding box center [145, 191] width 36 height 27
checkbox input "true"
click at [142, 308] on input "checkbox" at bounding box center [145, 311] width 36 height 27
checkbox input "true"
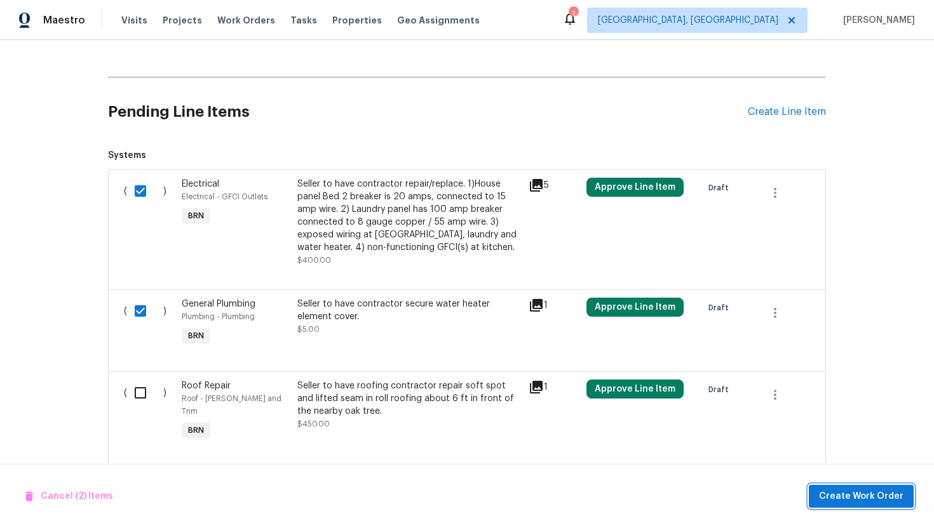
click at [860, 490] on span "Create Work Order" at bounding box center [861, 497] width 84 height 16
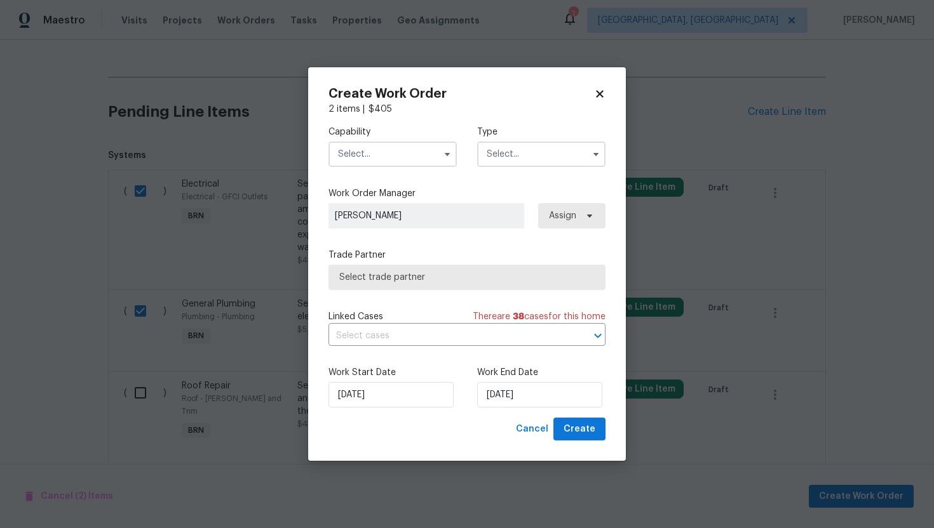
click at [408, 162] on input "text" at bounding box center [392, 154] width 128 height 25
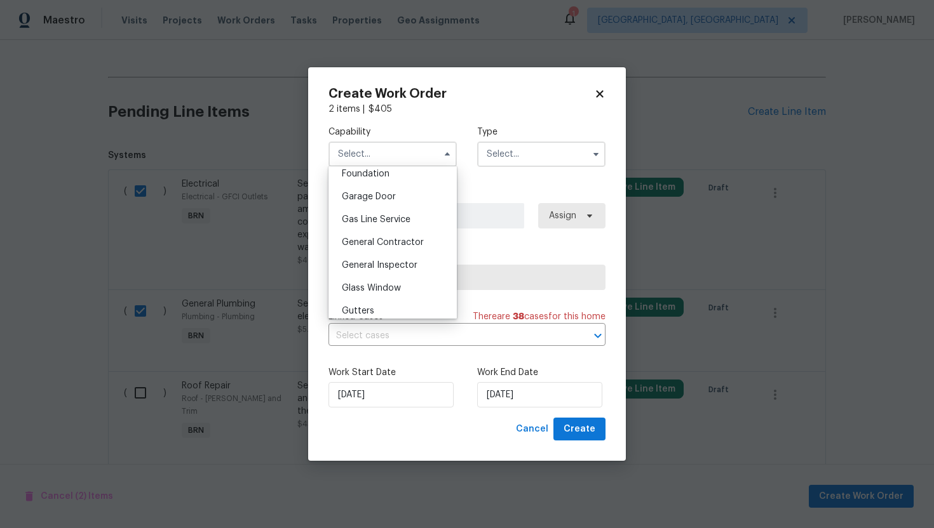
scroll to position [562, 0]
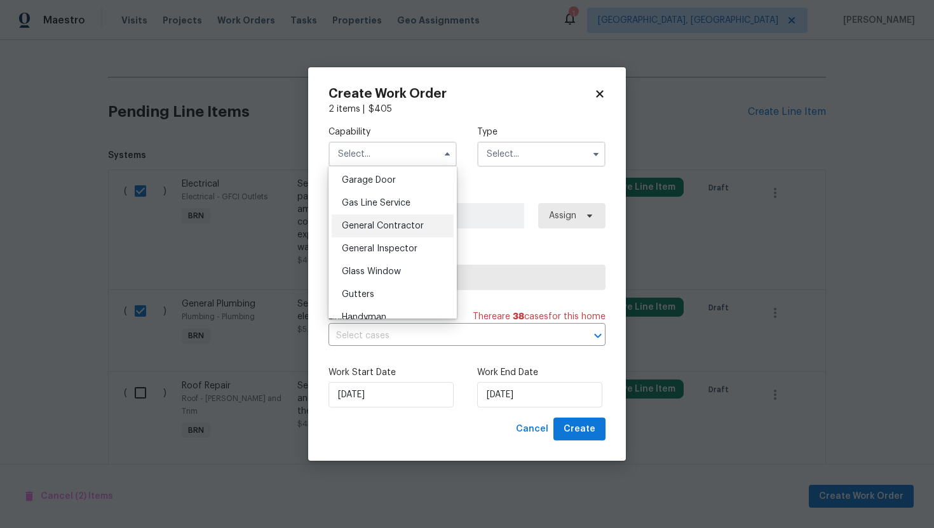
click at [408, 223] on span "General Contractor" at bounding box center [383, 226] width 82 height 9
type input "General Contractor"
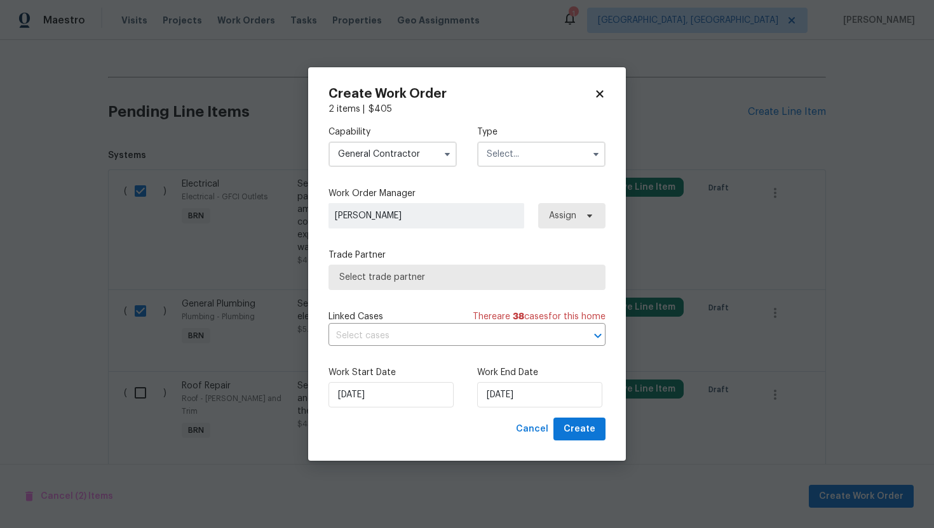
click at [518, 160] on input "text" at bounding box center [541, 154] width 128 height 25
click at [424, 156] on input "General Contractor" at bounding box center [392, 154] width 128 height 25
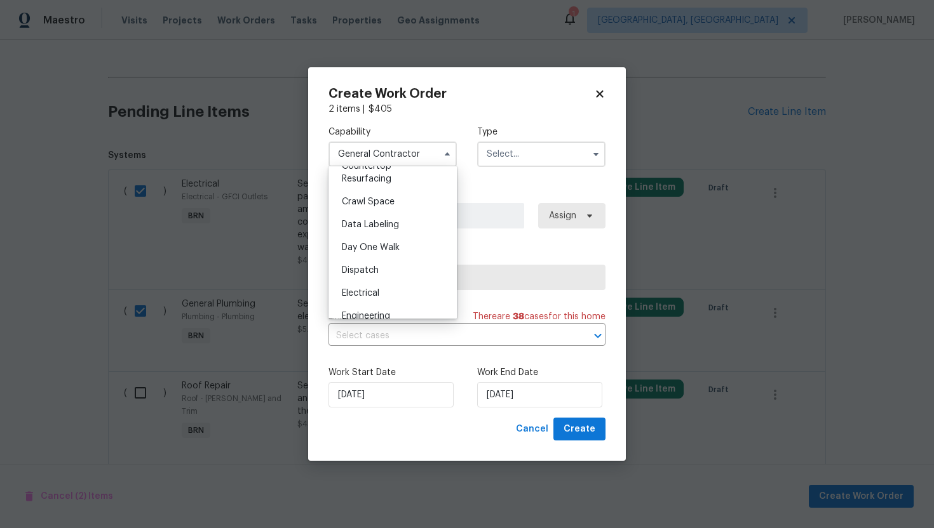
scroll to position [295, 0]
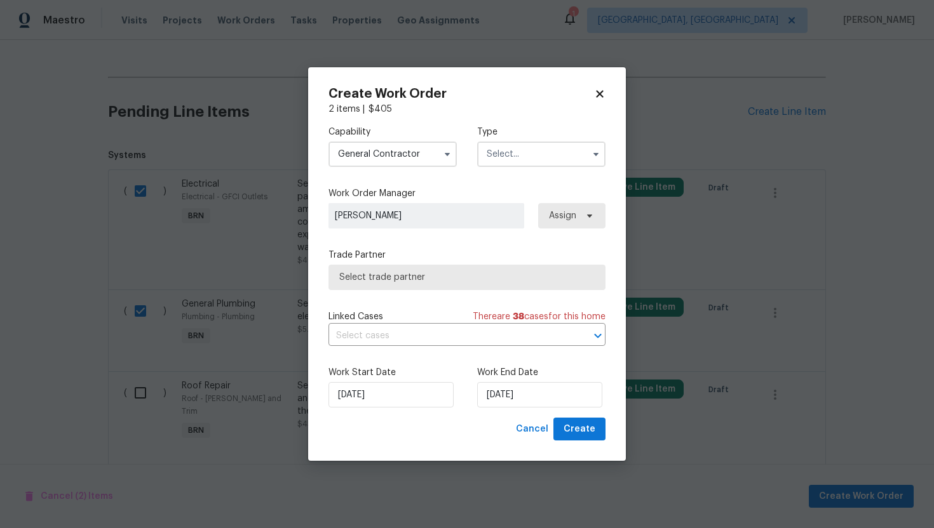
click at [524, 158] on input "text" at bounding box center [541, 154] width 128 height 25
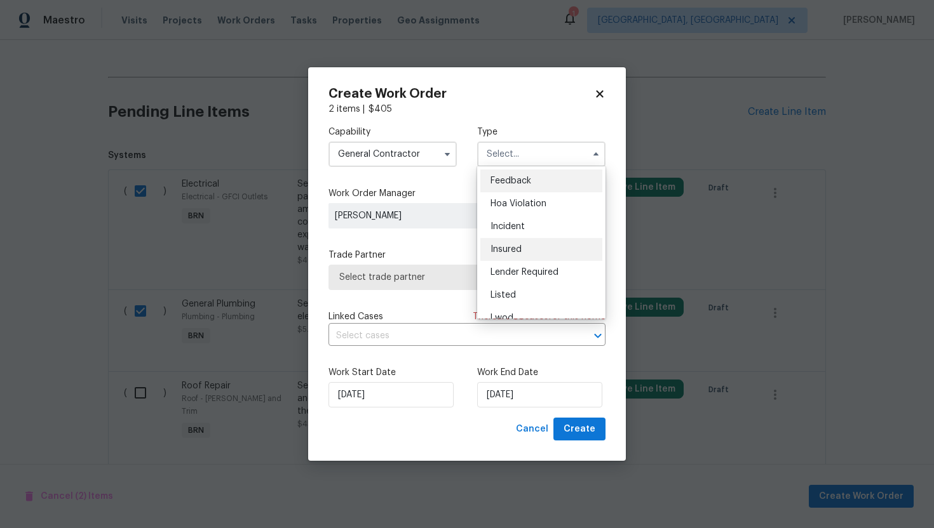
scroll to position [151, 0]
click at [530, 257] on div "Resale" at bounding box center [541, 258] width 122 height 23
type input "Resale"
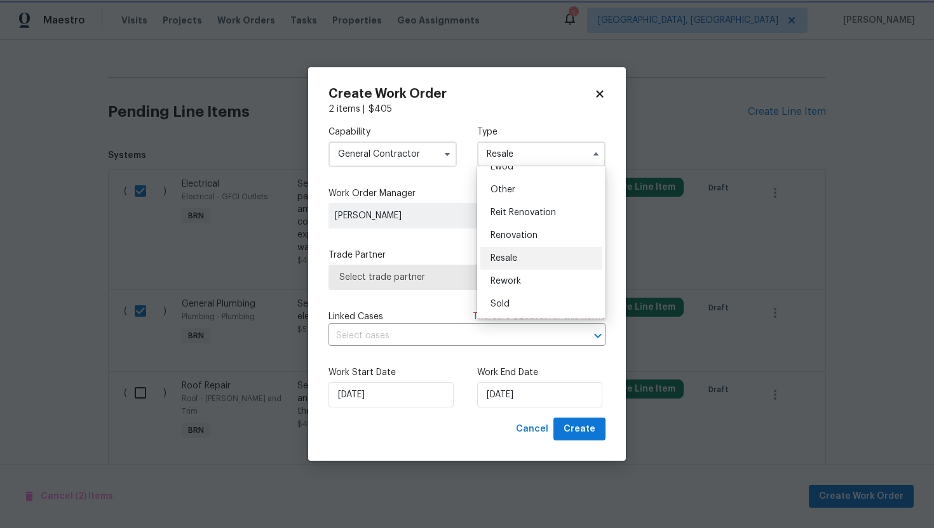
scroll to position [0, 0]
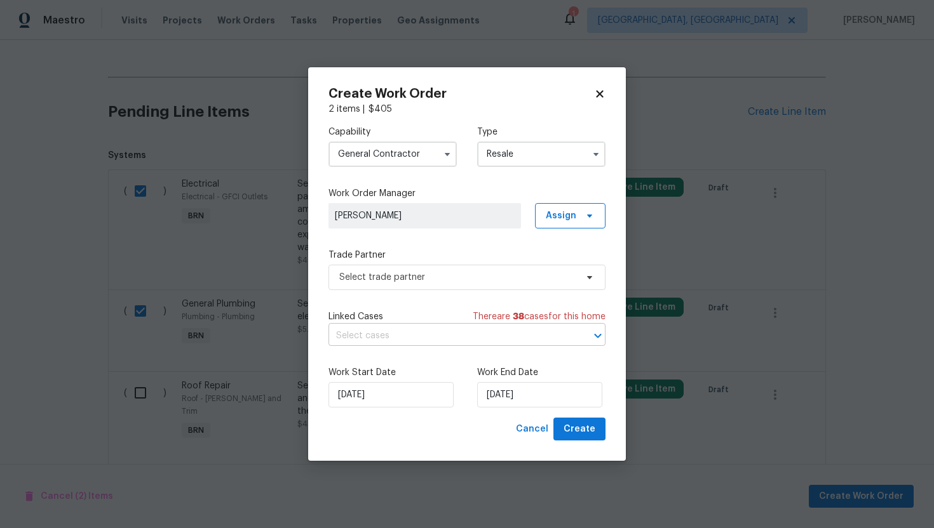
click at [472, 339] on input "text" at bounding box center [448, 336] width 241 height 20
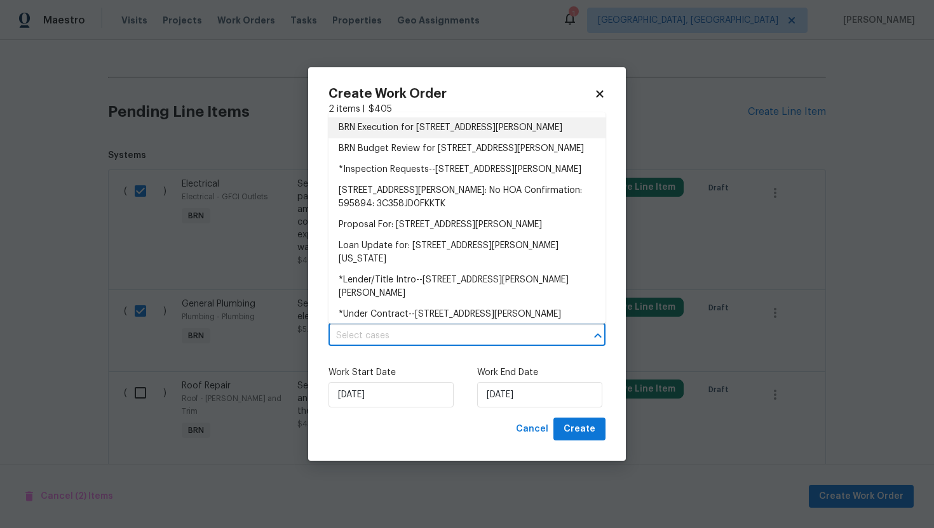
click at [486, 130] on li "BRN Execution for 85735 Wilson Neck Rd, Yulee, FL 32097" at bounding box center [466, 128] width 277 height 21
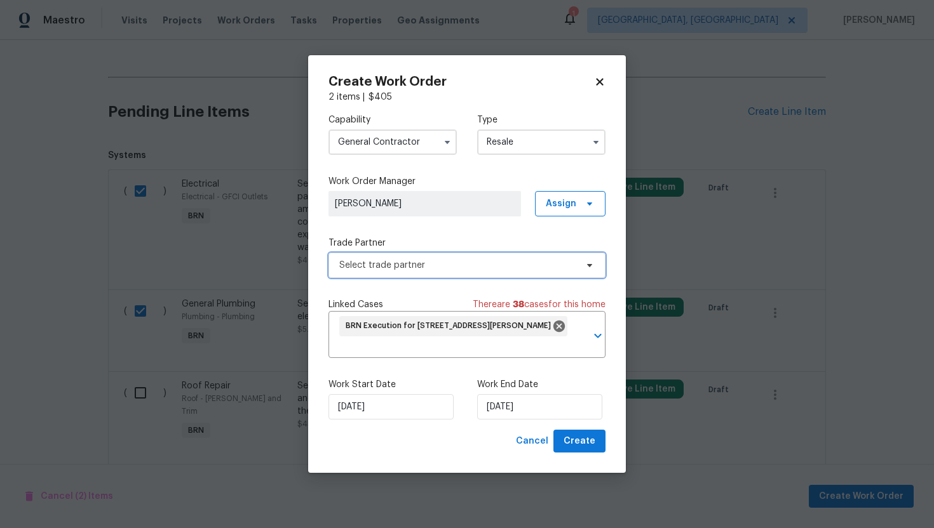
click at [441, 272] on span "Select trade partner" at bounding box center [466, 265] width 277 height 25
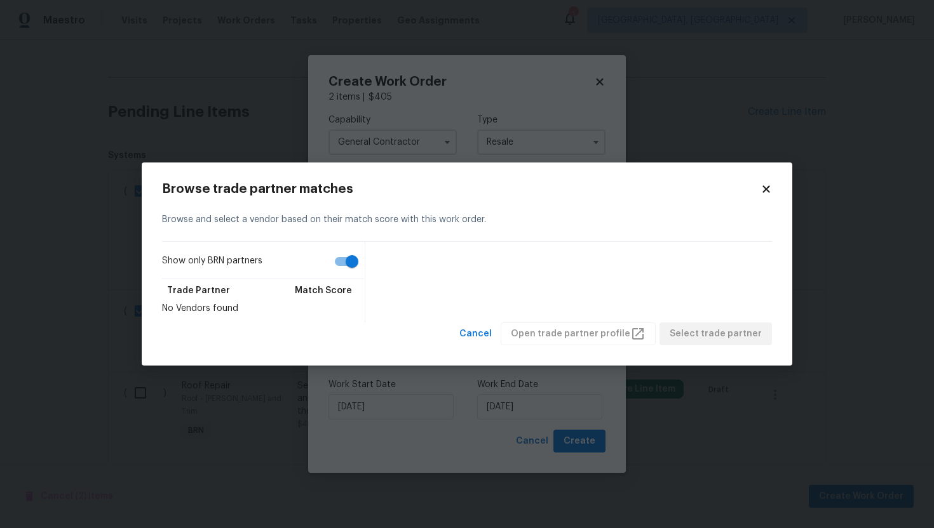
click at [330, 266] on input "Show only BRN partners" at bounding box center [352, 262] width 72 height 24
checkbox input "false"
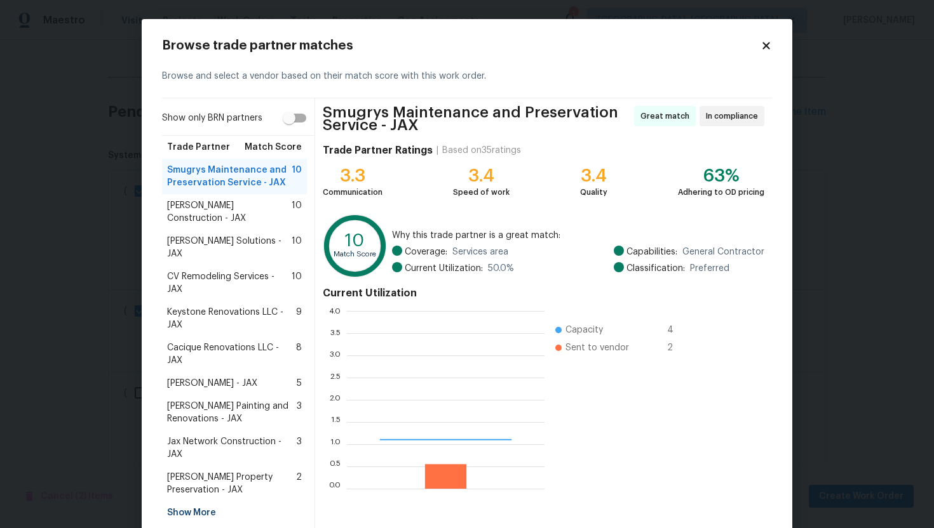
scroll to position [178, 198]
click at [225, 436] on span "Jax Network Construction - JAX" at bounding box center [232, 448] width 130 height 25
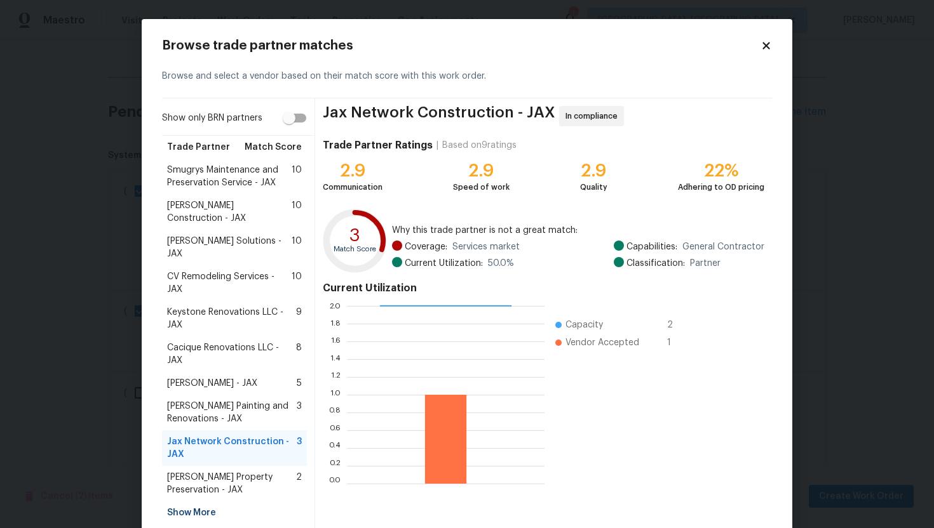
scroll to position [32, 0]
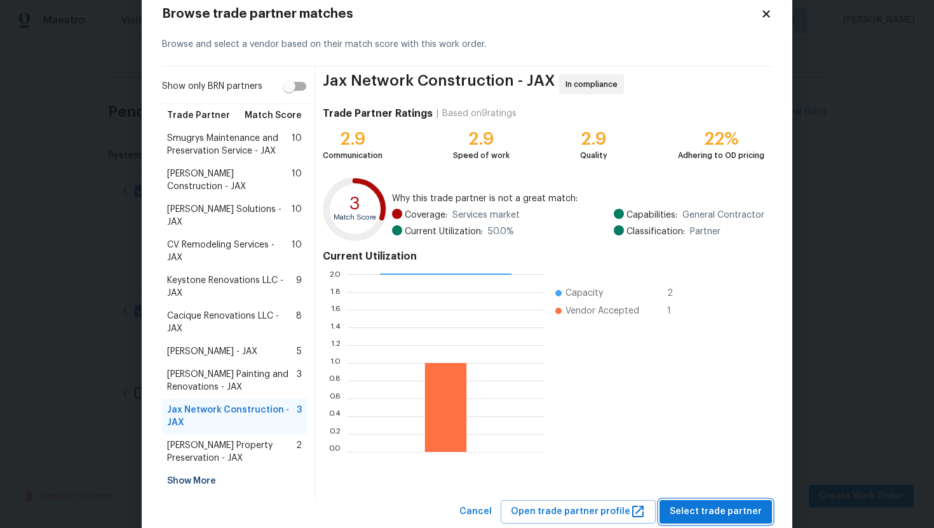
click at [697, 504] on span "Select trade partner" at bounding box center [715, 512] width 92 height 16
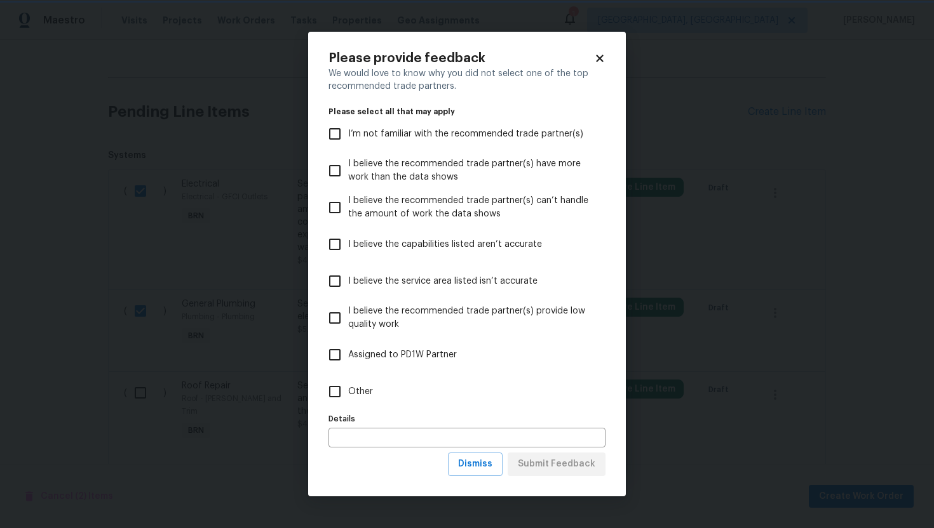
scroll to position [0, 0]
click at [472, 464] on span "Dismiss" at bounding box center [475, 465] width 34 height 16
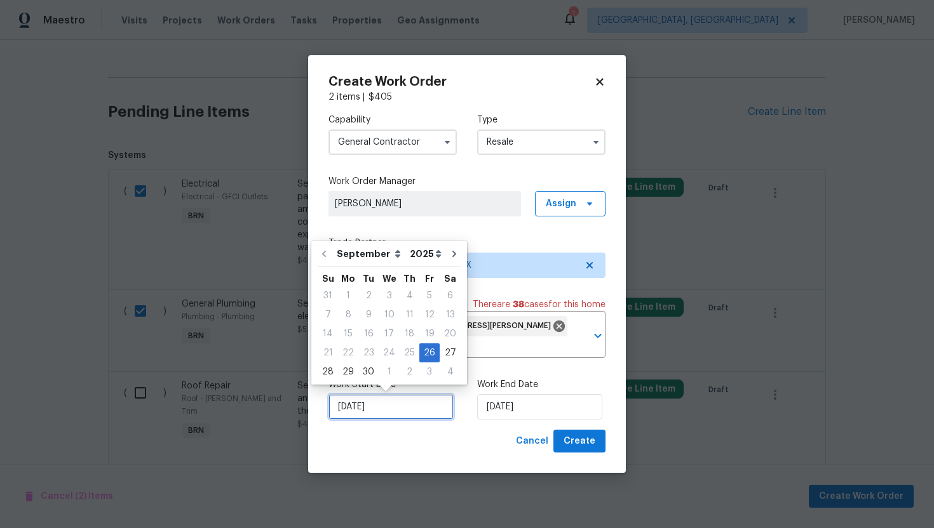
click at [349, 409] on input "[DATE]" at bounding box center [390, 406] width 125 height 25
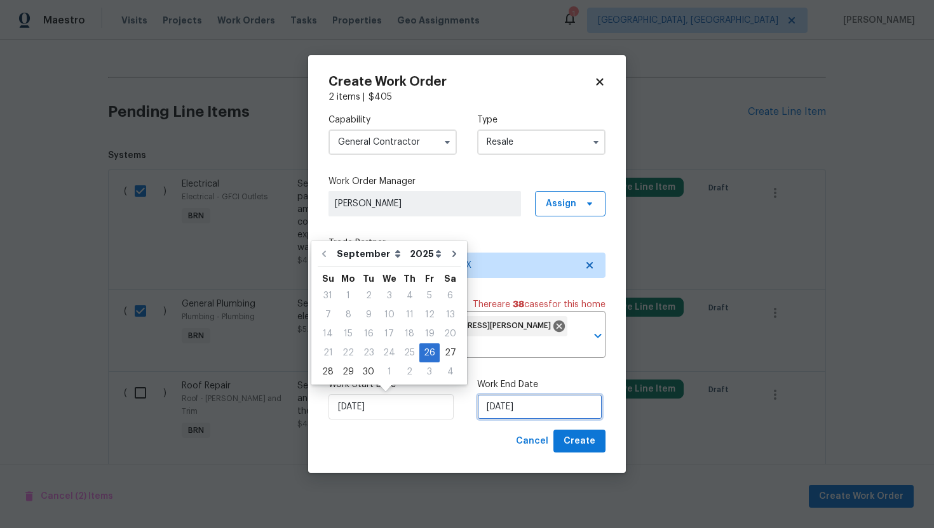
click at [513, 412] on input "[DATE]" at bounding box center [539, 406] width 125 height 25
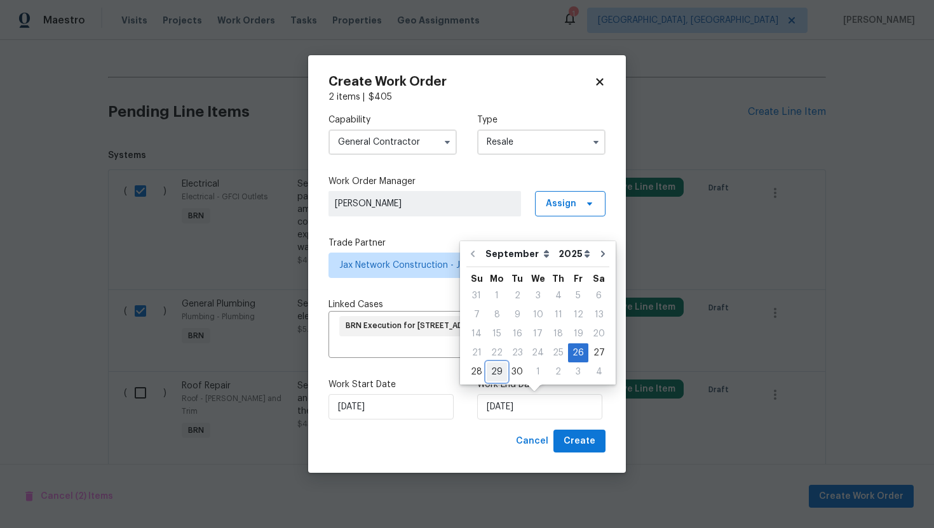
click at [497, 367] on div "29" at bounding box center [497, 372] width 20 height 18
type input "[DATE]"
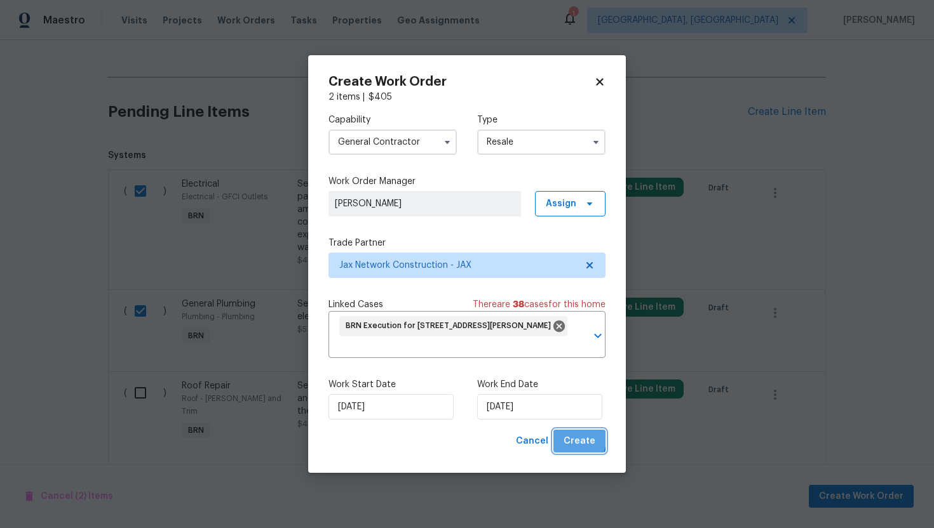
click at [574, 440] on span "Create" at bounding box center [579, 442] width 32 height 16
checkbox input "false"
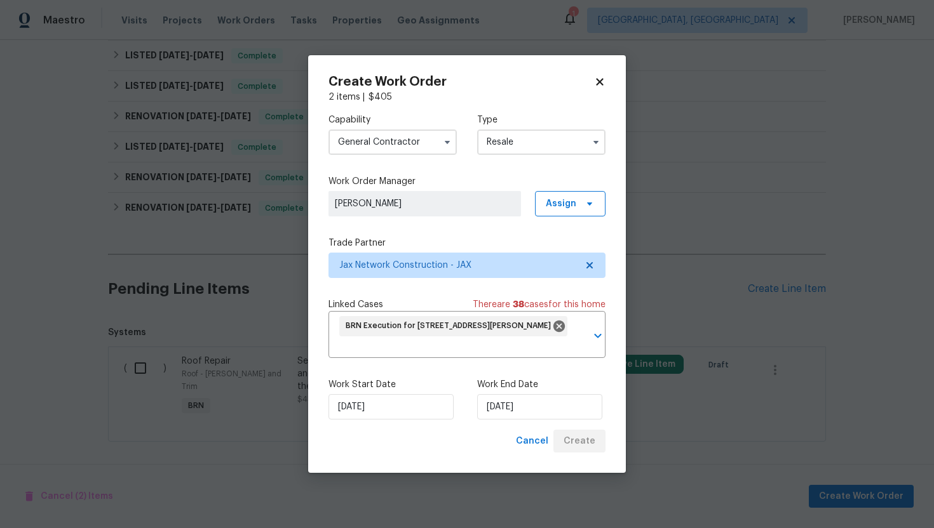
scroll to position [352, 0]
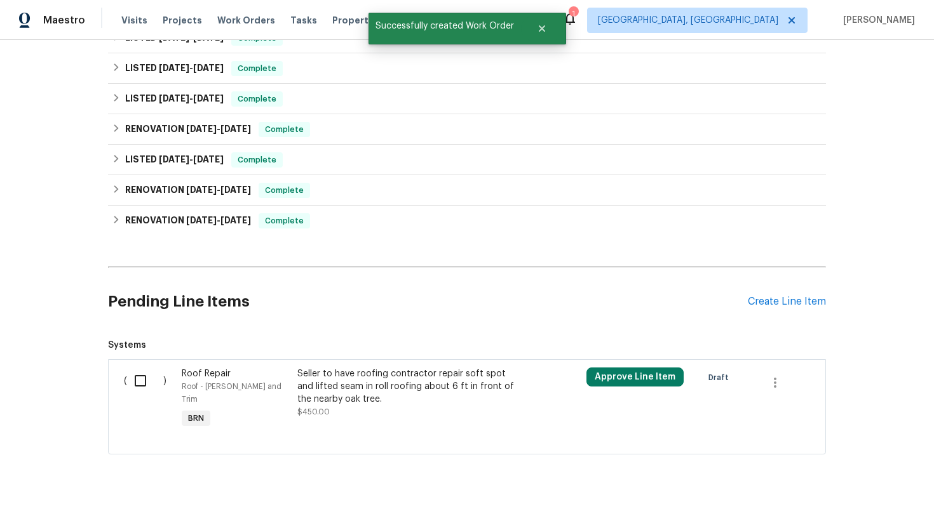
click at [377, 401] on div "Seller to have roofing contractor repair soft spot and lifted seam in roll roof…" at bounding box center [409, 387] width 224 height 38
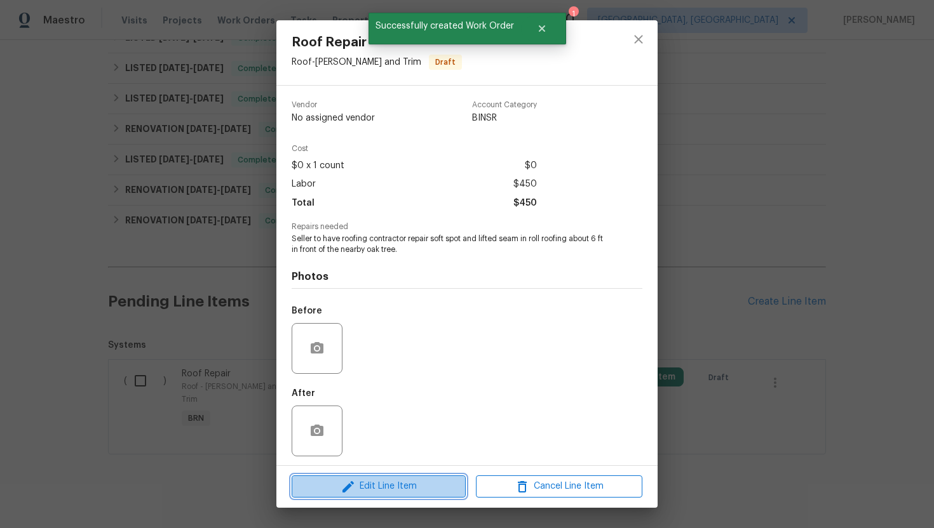
click at [389, 488] on span "Edit Line Item" at bounding box center [378, 487] width 166 height 16
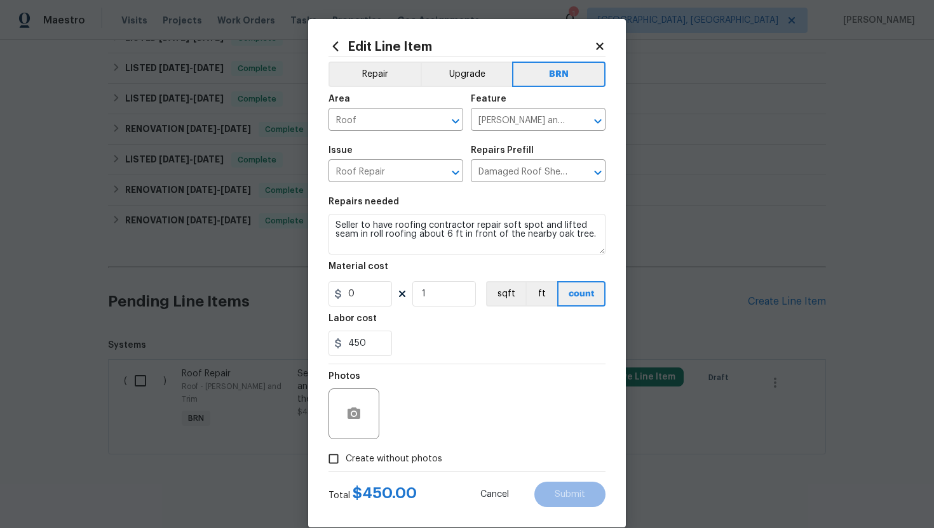
click at [704, 311] on body "Maestro Visits Projects Work Orders Tasks Properties Geo Assignments 1 Albuquer…" at bounding box center [467, 264] width 934 height 528
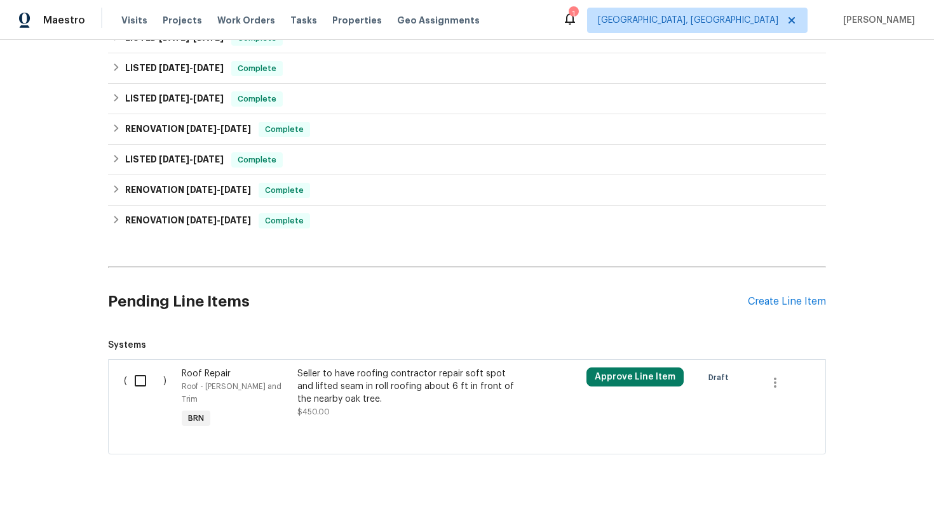
click at [144, 380] on input "checkbox" at bounding box center [145, 381] width 36 height 27
checkbox input "true"
click at [821, 496] on button "Create Work Order" at bounding box center [861, 497] width 105 height 24
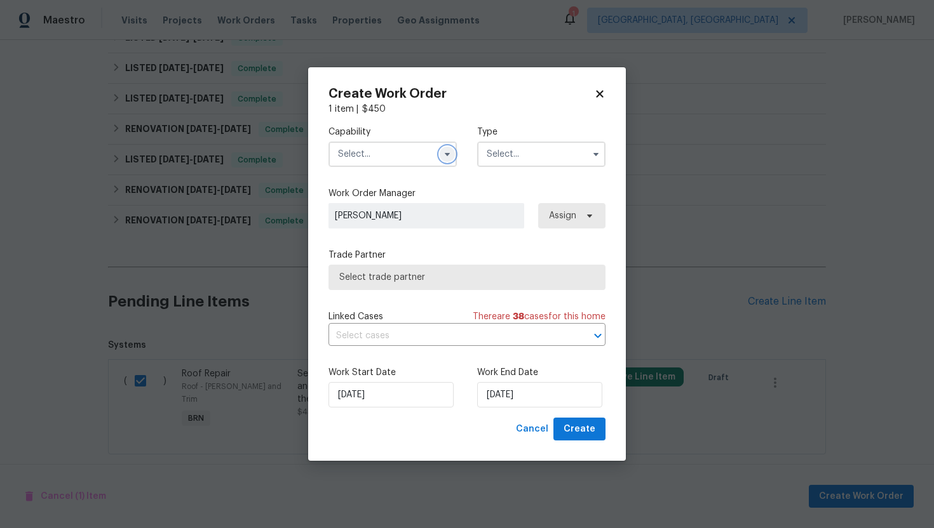
click at [442, 156] on icon "button" at bounding box center [447, 154] width 10 height 10
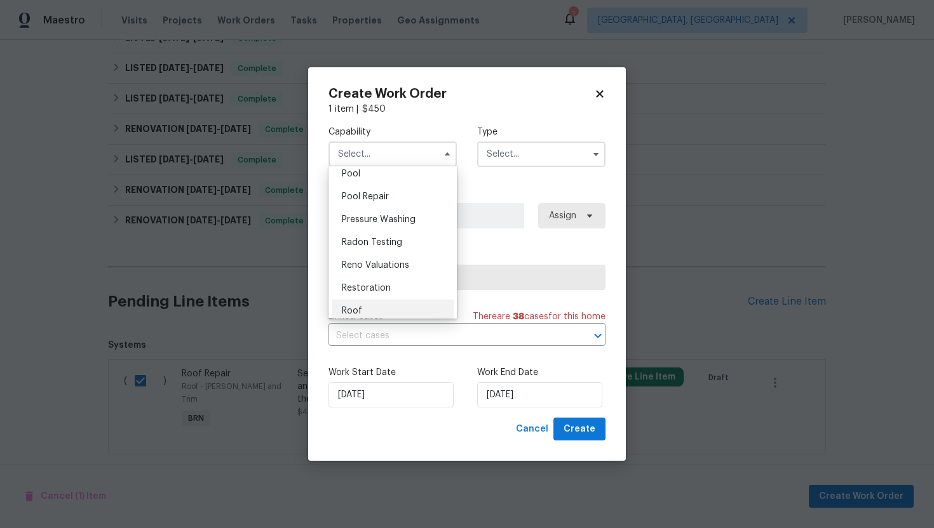
click at [393, 304] on div "Roof" at bounding box center [393, 311] width 122 height 23
type input "Roof"
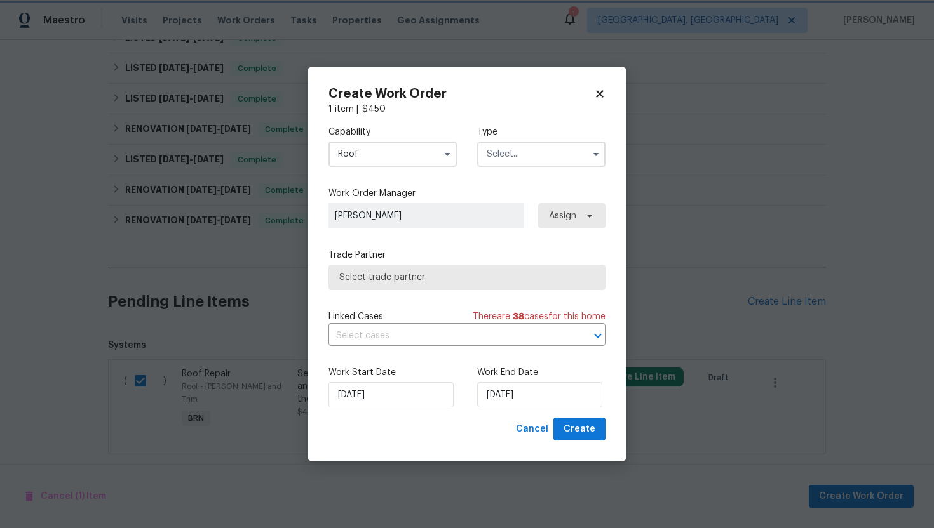
scroll to position [1195, 0]
click at [520, 159] on input "text" at bounding box center [541, 154] width 128 height 25
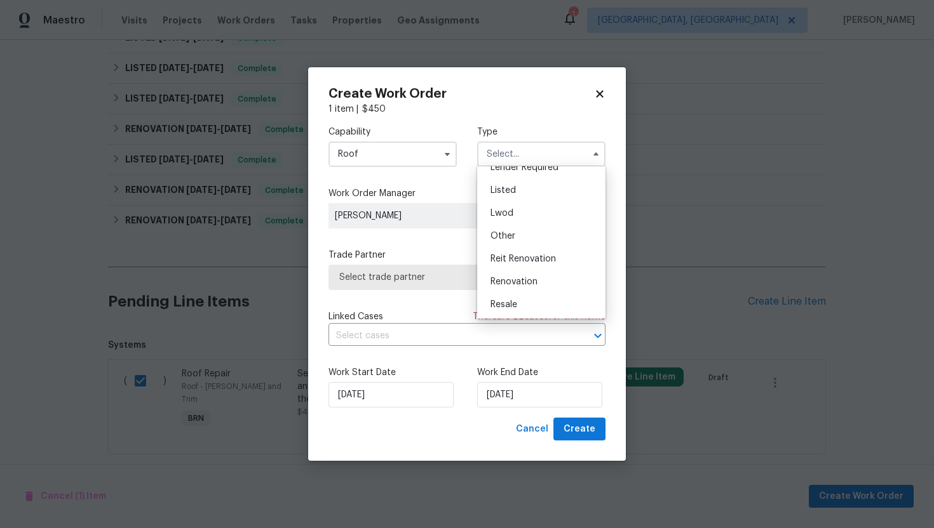
scroll to position [151, 0]
click at [537, 258] on div "Resale" at bounding box center [541, 258] width 122 height 23
type input "Resale"
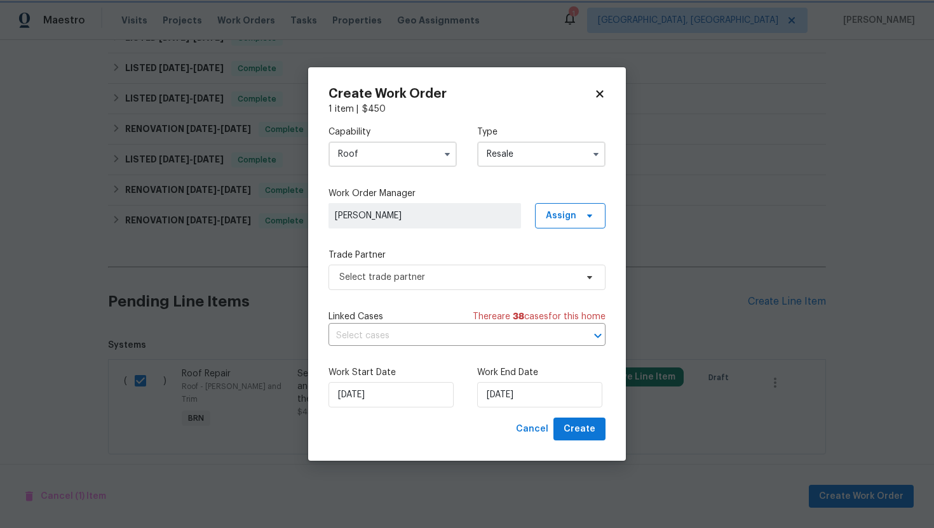
scroll to position [0, 0]
click at [467, 333] on input "text" at bounding box center [448, 336] width 241 height 20
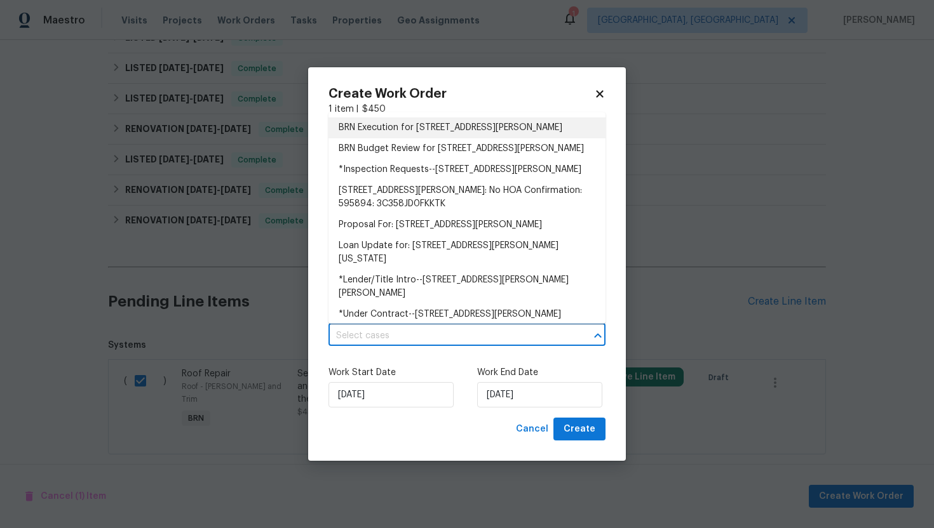
click at [461, 134] on li "BRN Execution for 85735 Wilson Neck Rd, Yulee, FL 32097" at bounding box center [466, 128] width 277 height 21
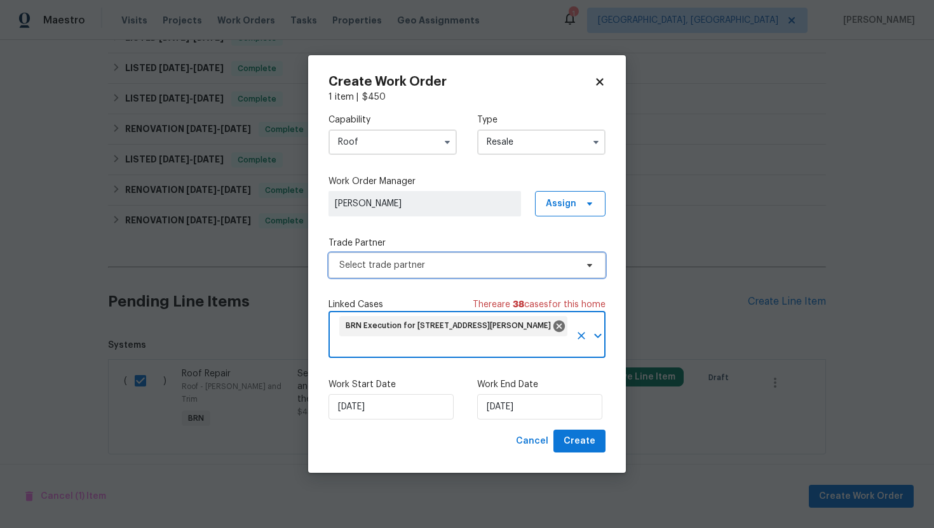
click at [445, 264] on span "Select trade partner" at bounding box center [457, 265] width 237 height 13
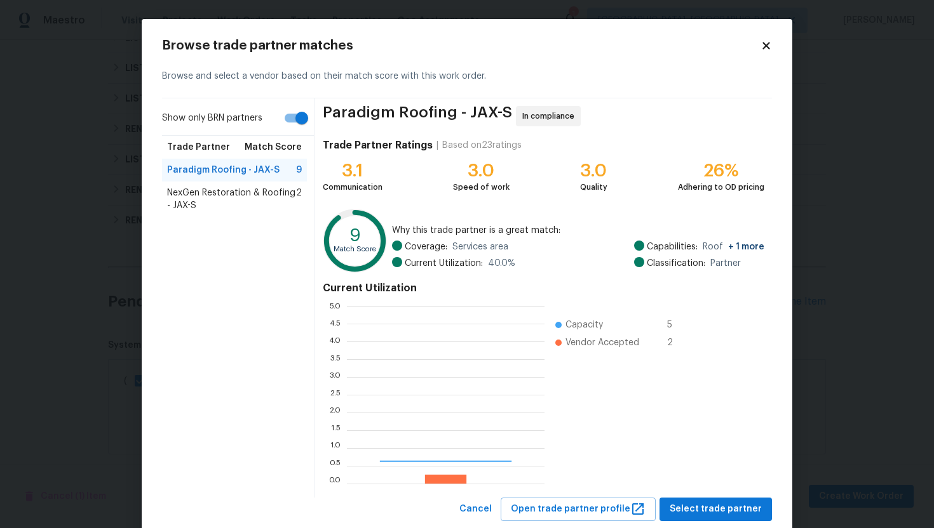
scroll to position [178, 198]
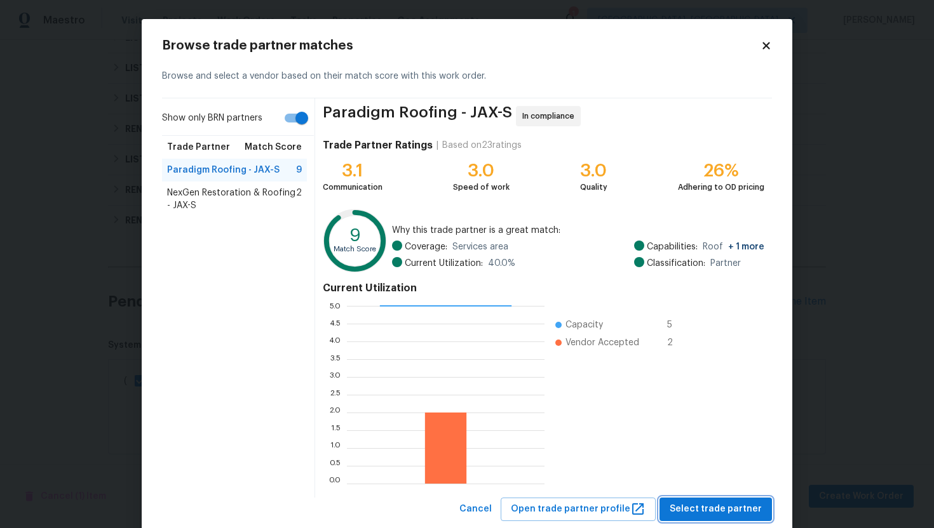
click at [701, 501] on button "Select trade partner" at bounding box center [715, 510] width 112 height 24
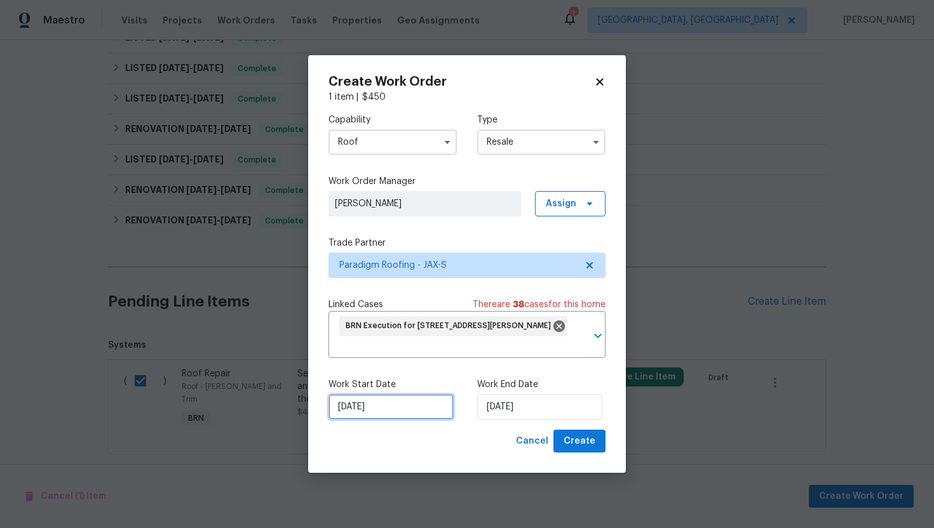
click at [358, 403] on input "[DATE]" at bounding box center [390, 406] width 125 height 25
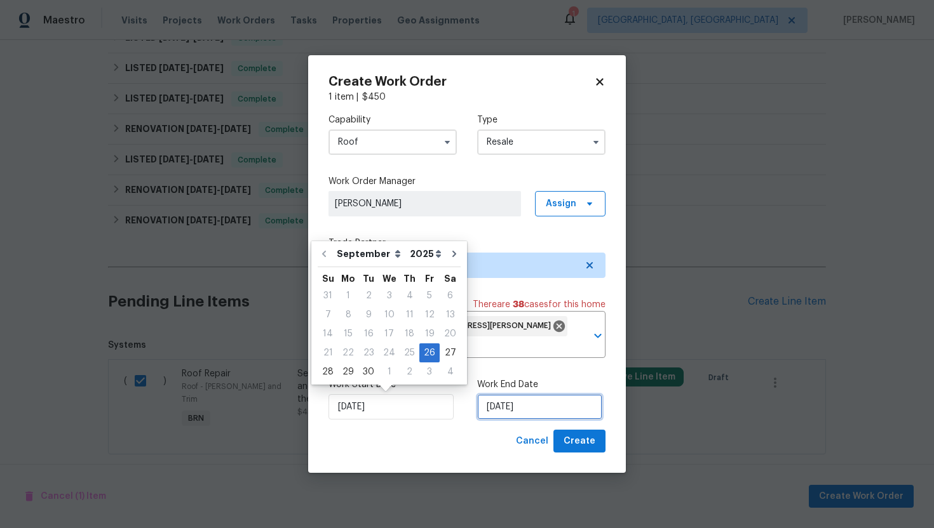
click at [507, 412] on input "[DATE]" at bounding box center [539, 406] width 125 height 25
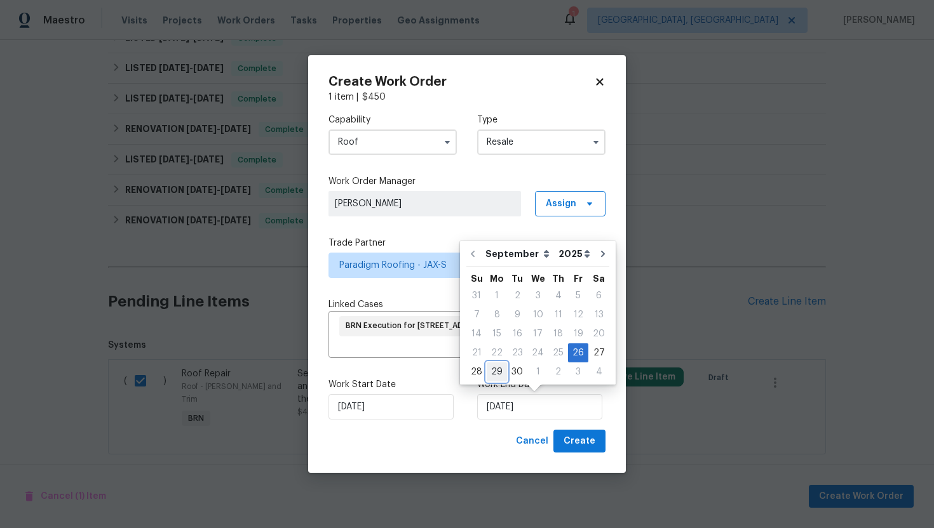
click at [493, 375] on div "29" at bounding box center [497, 372] width 20 height 18
type input "9/29/2025"
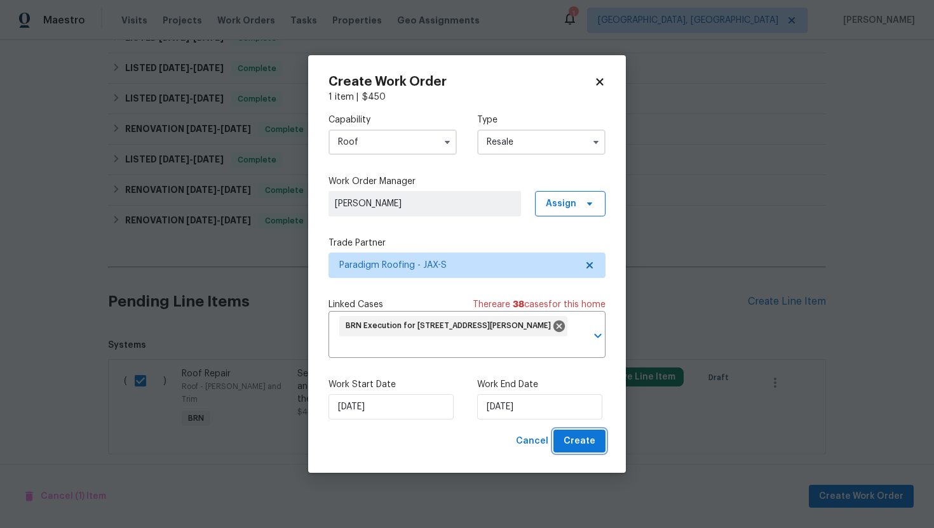
click at [573, 439] on span "Create" at bounding box center [579, 442] width 32 height 16
checkbox input "false"
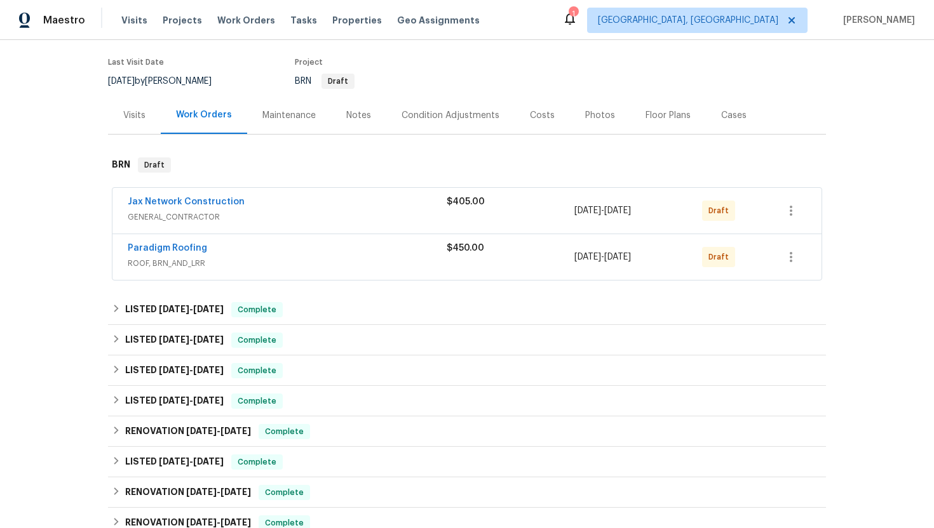
scroll to position [0, 0]
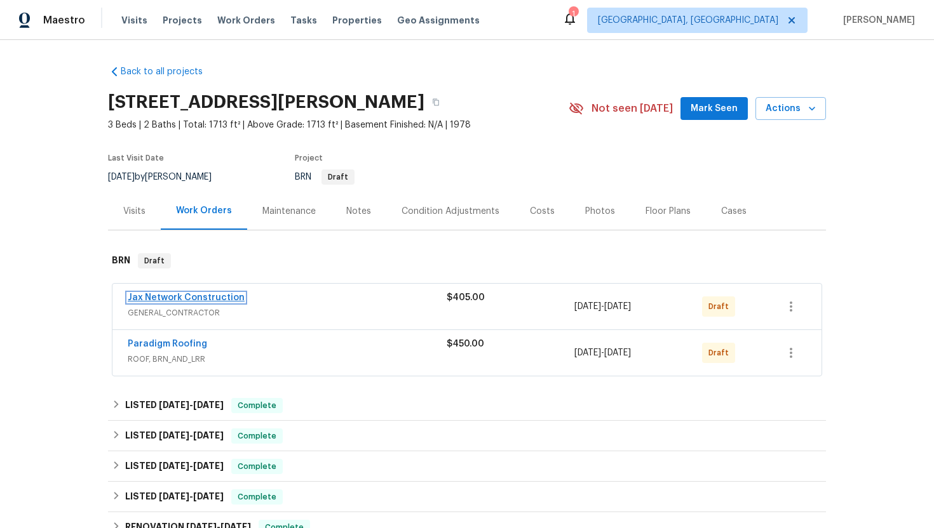
click at [201, 298] on link "Jax Network Construction" at bounding box center [186, 297] width 117 height 9
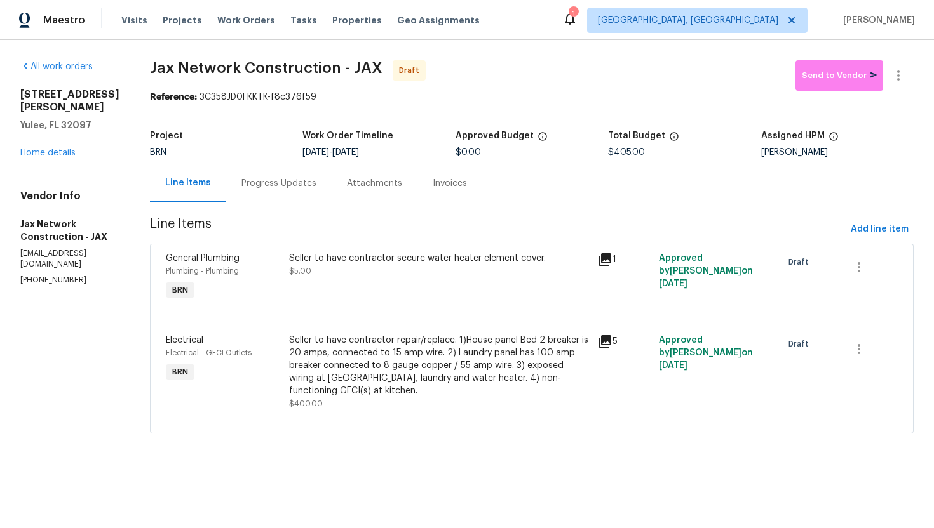
click at [292, 193] on div "Progress Updates" at bounding box center [278, 183] width 105 height 37
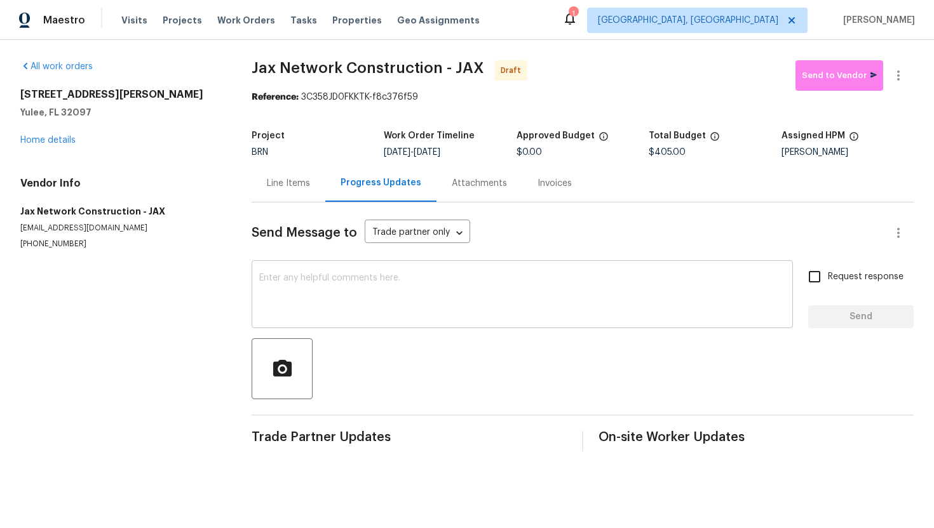
click at [371, 273] on div "x ​" at bounding box center [522, 296] width 541 height 65
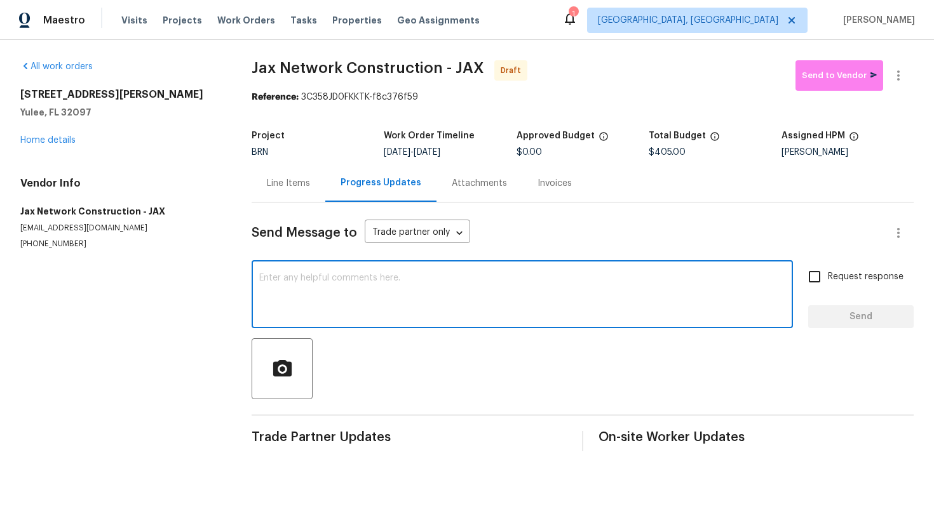
paste textarea "Hey! This is Ajay with Opendoor. I’m confirming a BRN Work Order for the proper…"
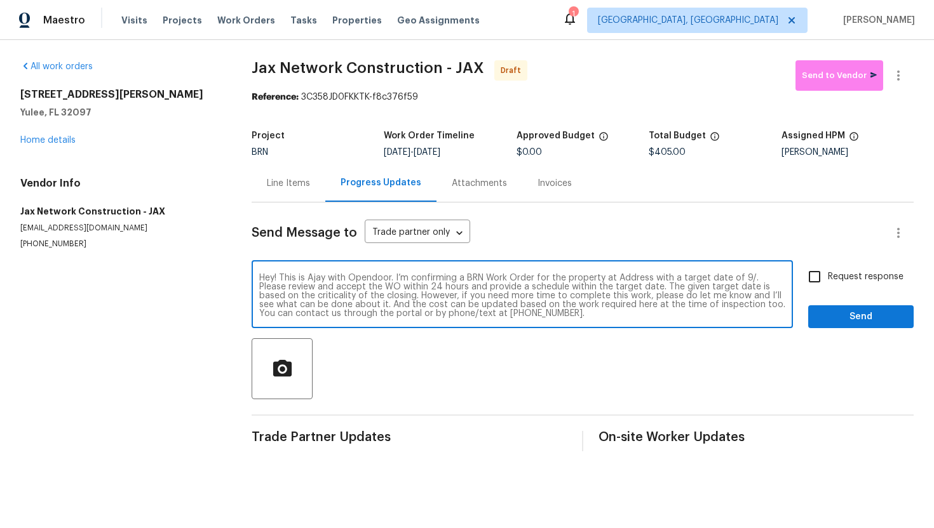
click at [626, 278] on textarea "Hey! This is Ajay with Opendoor. I’m confirming a BRN Work Order for the proper…" at bounding box center [522, 296] width 526 height 44
paste textarea "85735 Wilson Neck Rd, Yulee, FL 32097"
click at [353, 292] on textarea "Hey! This is Ajay with Opendoor. I’m confirming a BRN Work Order for the proper…" at bounding box center [522, 296] width 526 height 44
click at [354, 287] on textarea "Hey! This is Ajay with Opendoor. I’m confirming a BRN Work Order for the proper…" at bounding box center [522, 296] width 526 height 44
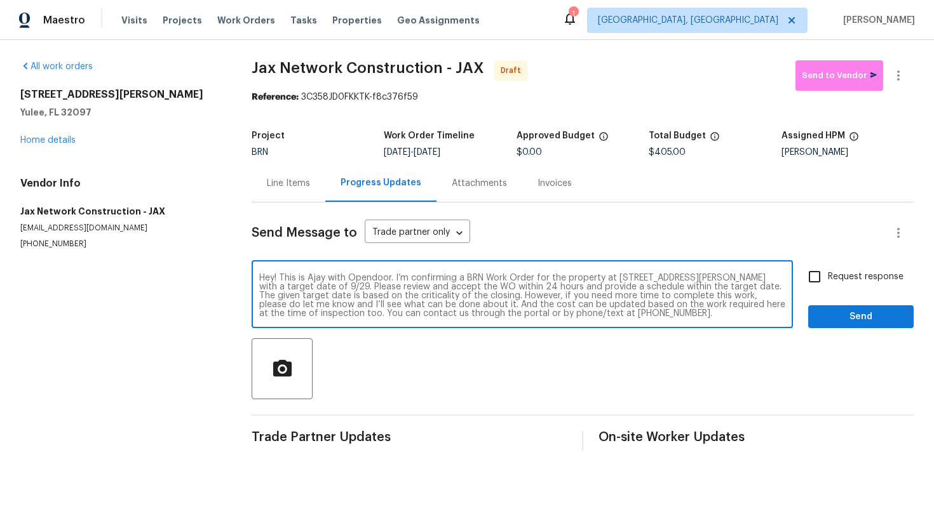
type textarea "Hey! This is Ajay with Opendoor. I’m confirming a BRN Work Order for the proper…"
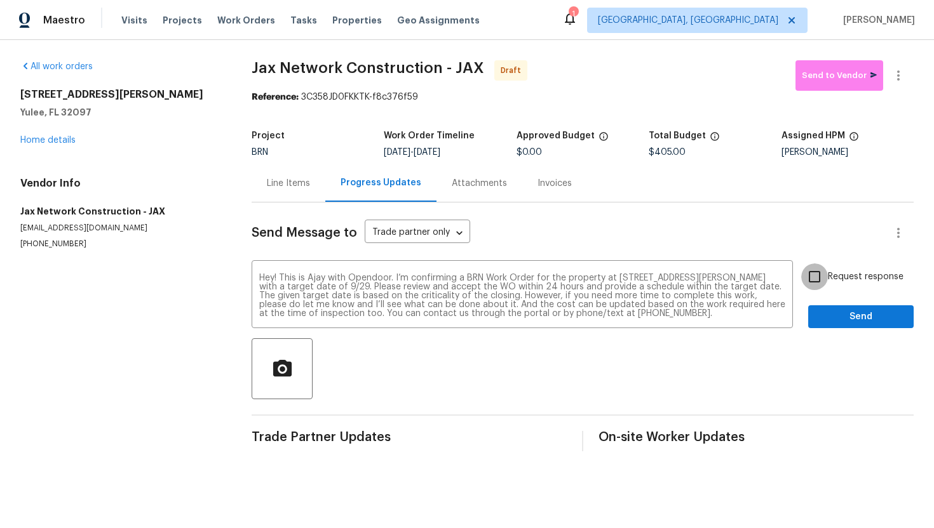
click at [821, 277] on input "Request response" at bounding box center [814, 277] width 27 height 27
checkbox input "true"
click at [840, 311] on span "Send" at bounding box center [860, 317] width 85 height 16
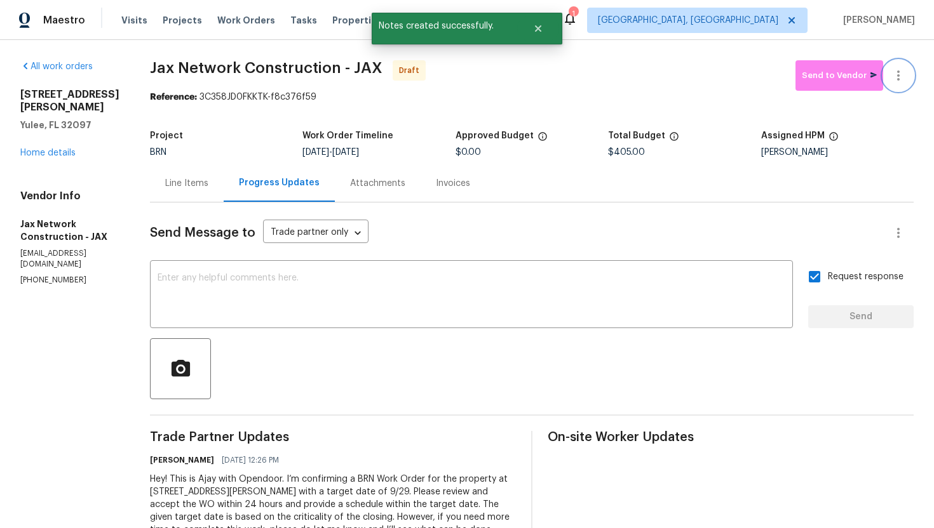
click at [907, 75] on button "button" at bounding box center [898, 75] width 30 height 30
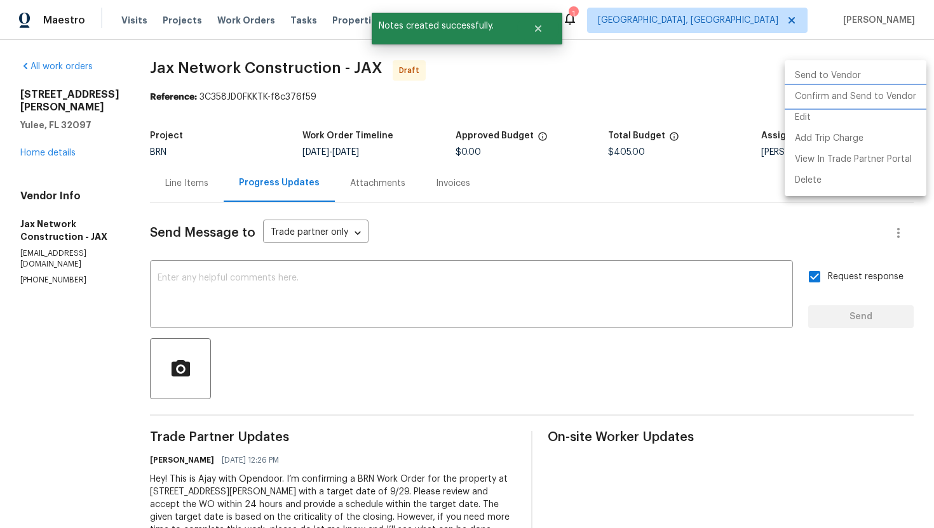
click at [892, 95] on li "Confirm and Send to Vendor" at bounding box center [855, 96] width 142 height 21
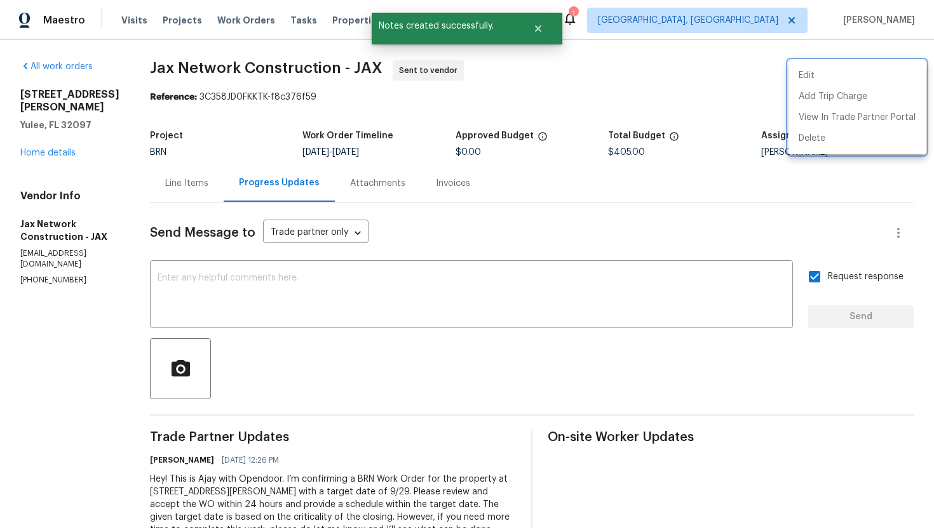
click at [496, 235] on div at bounding box center [467, 264] width 934 height 528
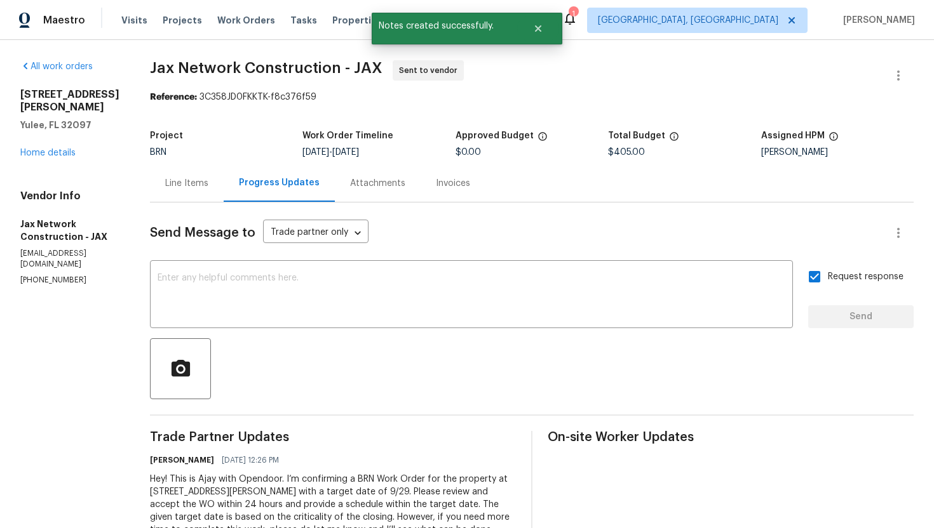
click at [208, 183] on div "Line Items" at bounding box center [186, 183] width 43 height 13
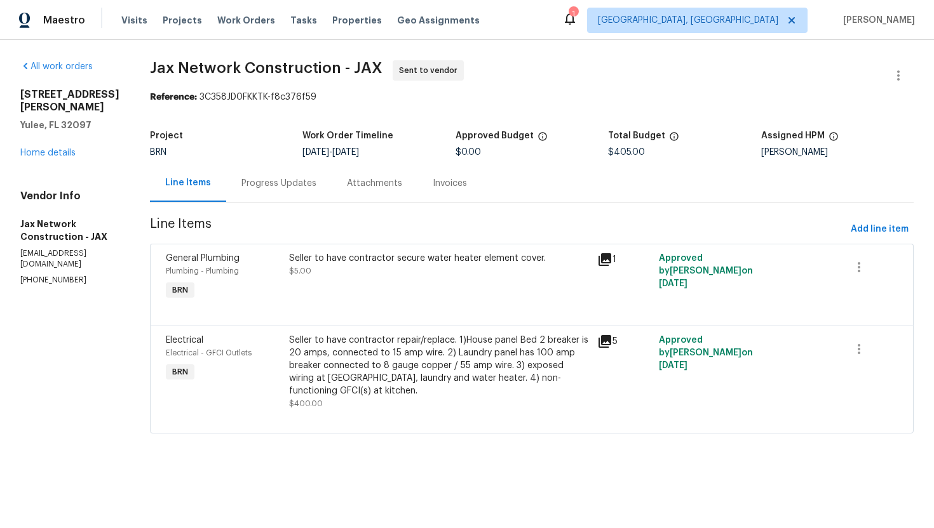
click at [310, 194] on div "Progress Updates" at bounding box center [278, 183] width 105 height 37
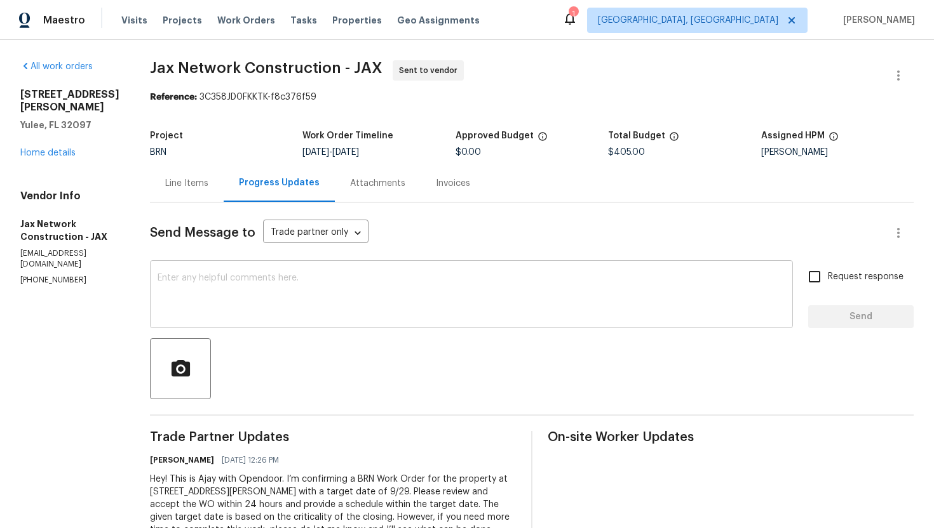
scroll to position [82, 0]
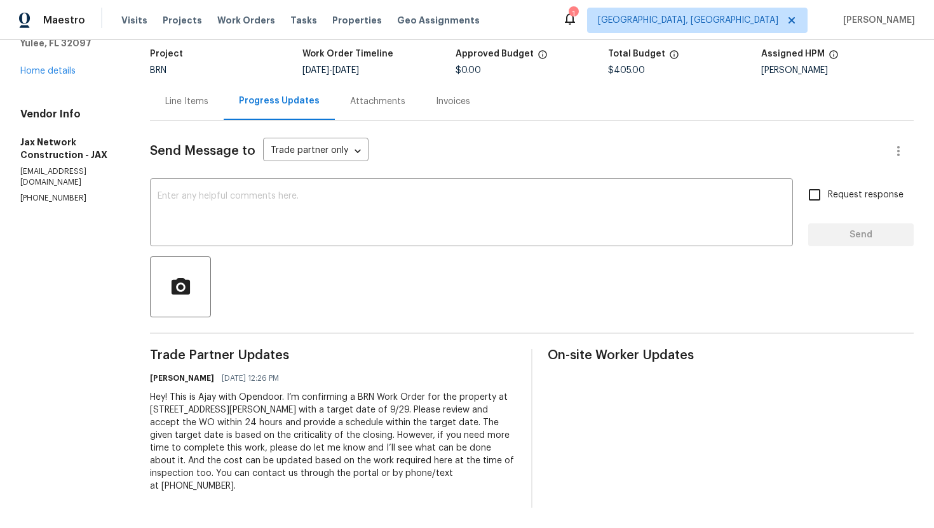
click at [341, 415] on div "Hey! This is Ajay with Opendoor. I’m confirming a BRN Work Order for the proper…" at bounding box center [333, 442] width 366 height 102
copy div "Trade Partner Updates Ajay Godson 09/26/2025 12:26 PM"
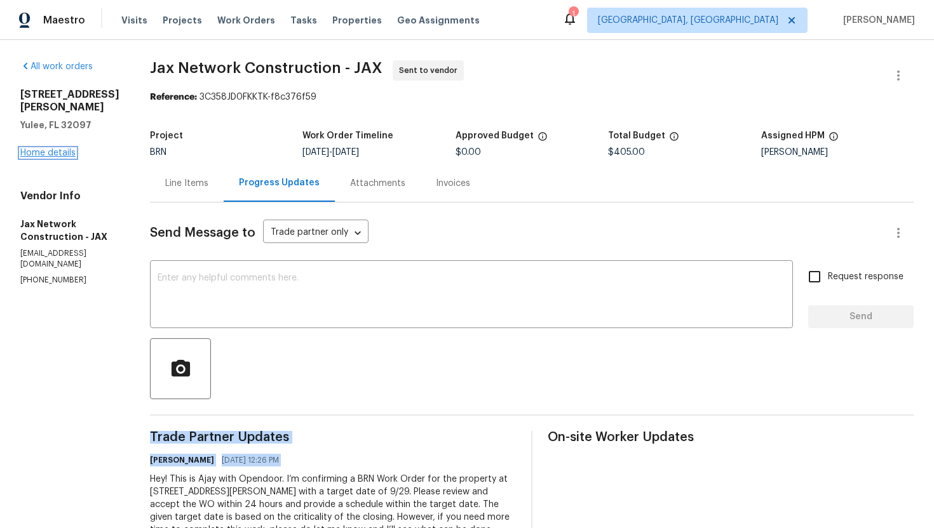
click at [68, 149] on link "Home details" at bounding box center [47, 153] width 55 height 9
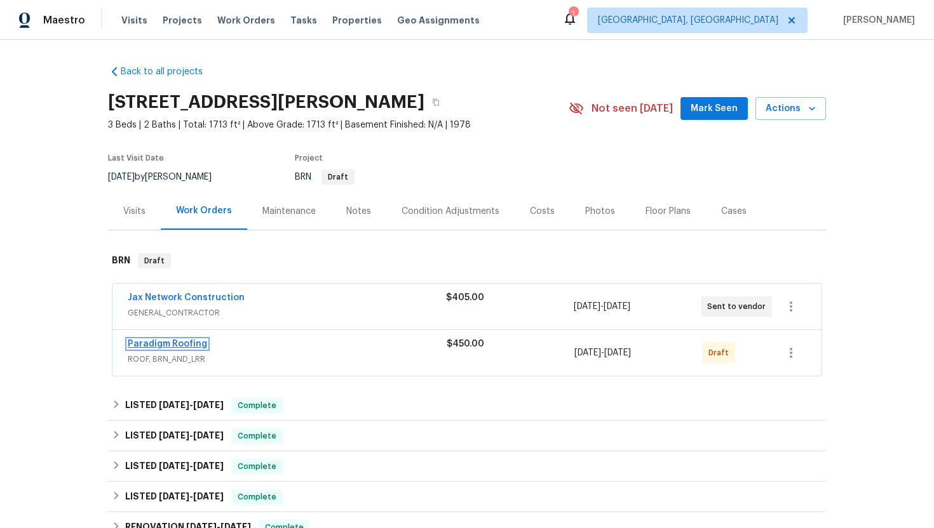
click at [191, 340] on link "Paradigm Roofing" at bounding box center [167, 344] width 79 height 9
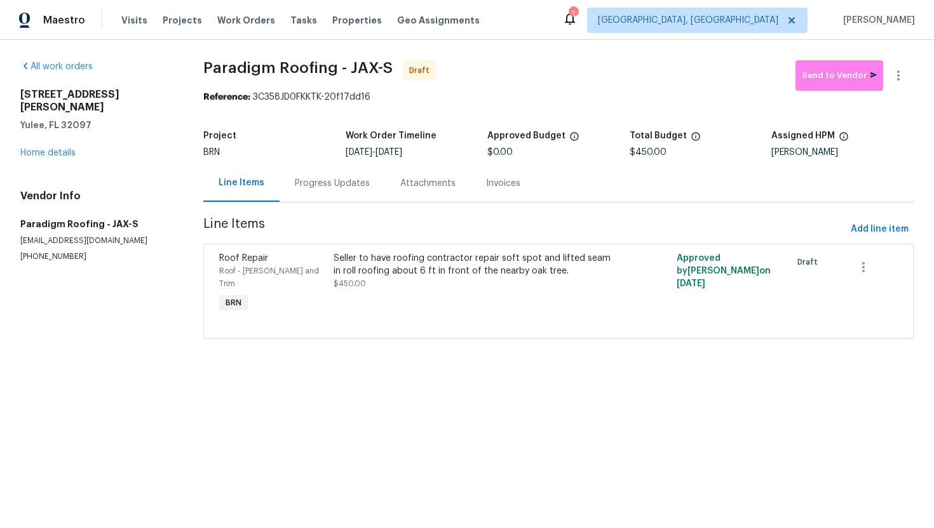
click at [326, 186] on div "Progress Updates" at bounding box center [332, 183] width 75 height 13
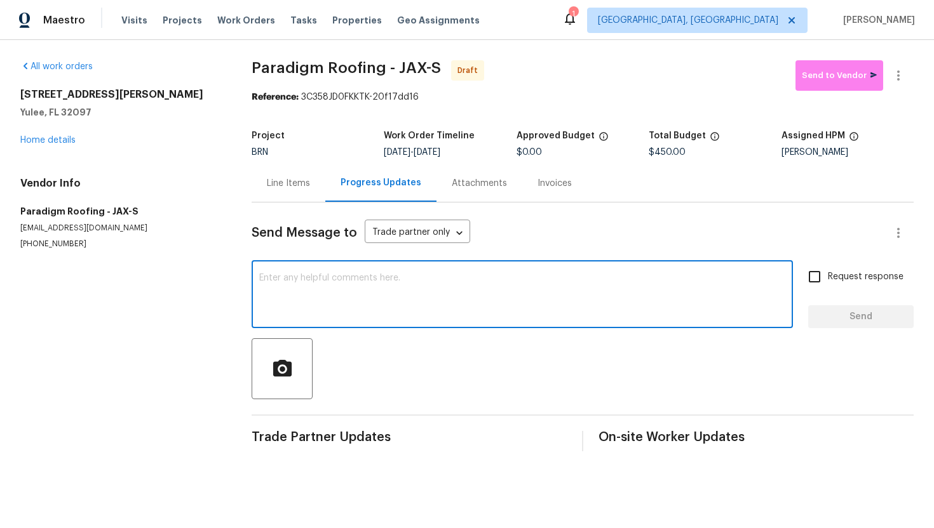
click at [368, 299] on textarea at bounding box center [522, 296] width 526 height 44
paste textarea "Hey! This is Ajay with Opendoor. I’m confirming a BRN Work Order for the proper…"
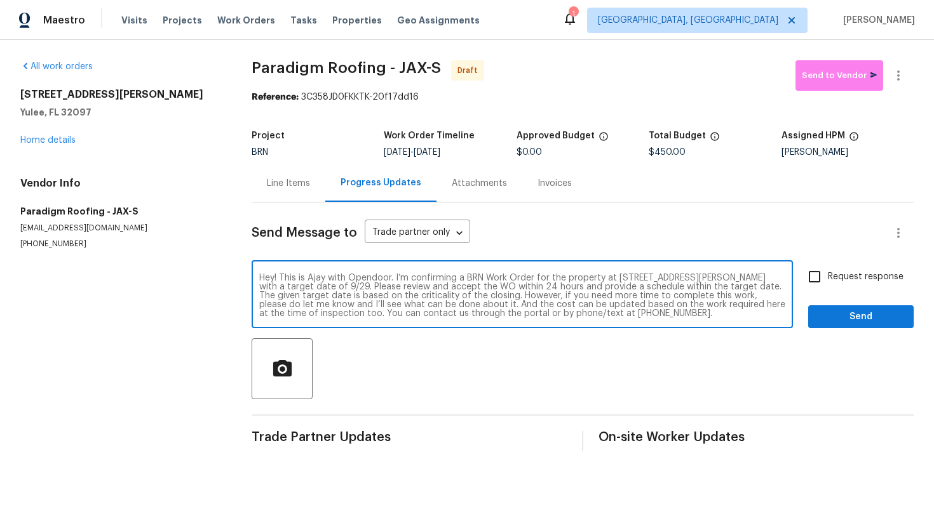
scroll to position [9, 0]
type textarea "Hey! This is Ajay with Opendoor. I’m confirming a BRN Work Order for the proper…"
click at [837, 278] on span "Request response" at bounding box center [866, 277] width 76 height 13
click at [828, 278] on input "Request response" at bounding box center [814, 277] width 27 height 27
checkbox input "true"
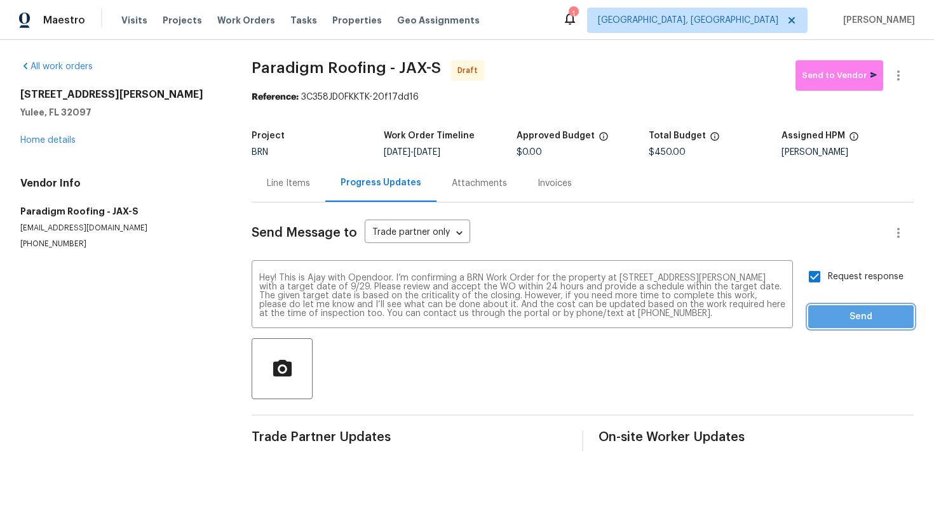
click at [849, 325] on button "Send" at bounding box center [860, 318] width 105 height 24
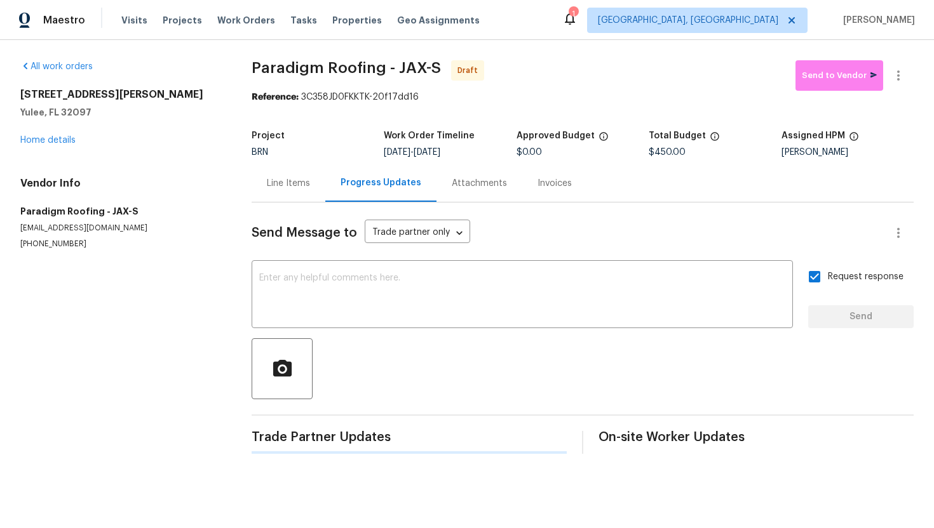
scroll to position [0, 0]
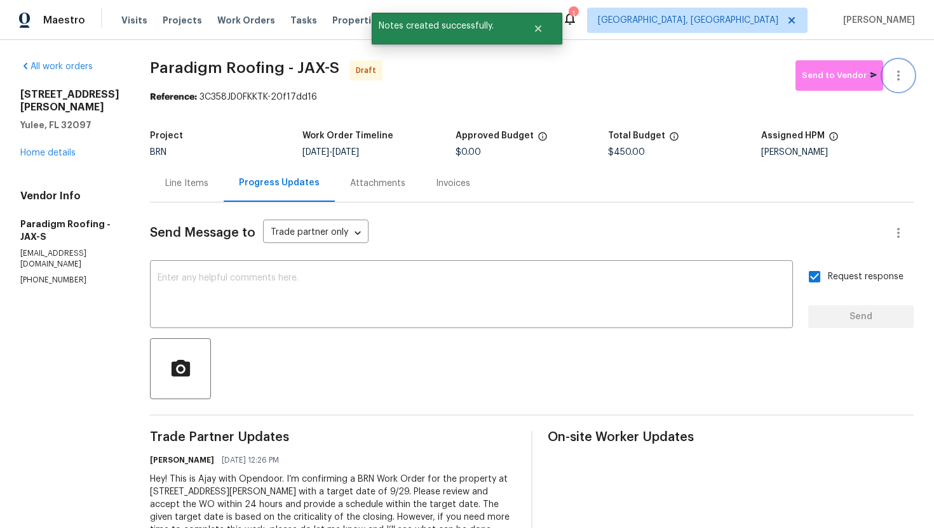
click at [904, 80] on icon "button" at bounding box center [897, 75] width 15 height 15
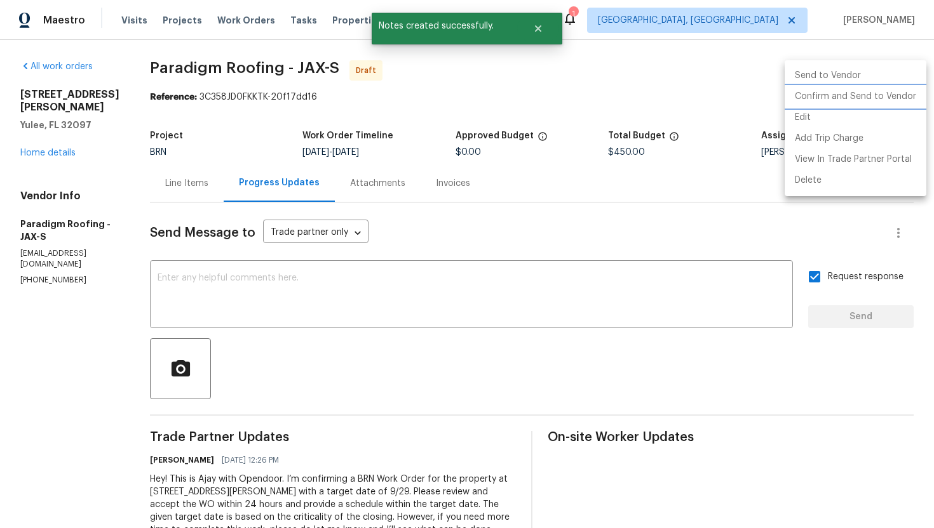
click at [895, 94] on li "Confirm and Send to Vendor" at bounding box center [855, 96] width 142 height 21
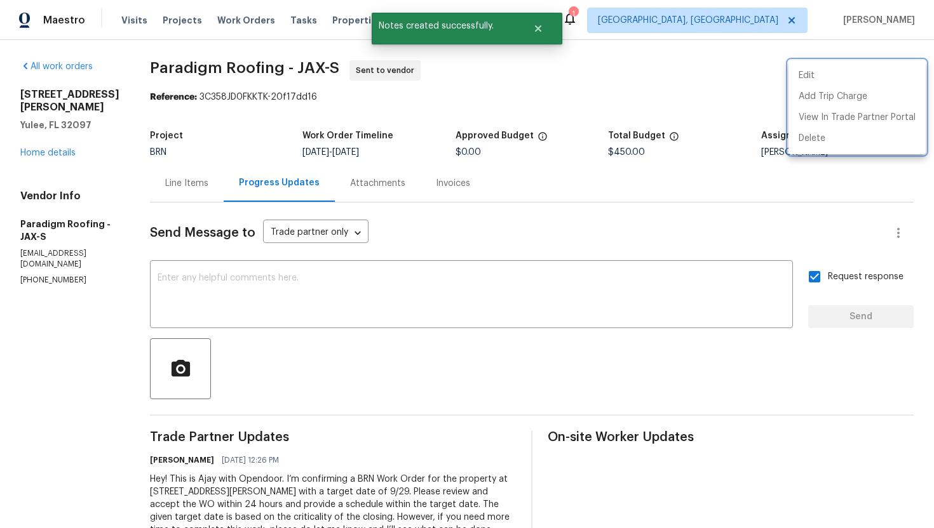
click at [701, 189] on div at bounding box center [467, 264] width 934 height 528
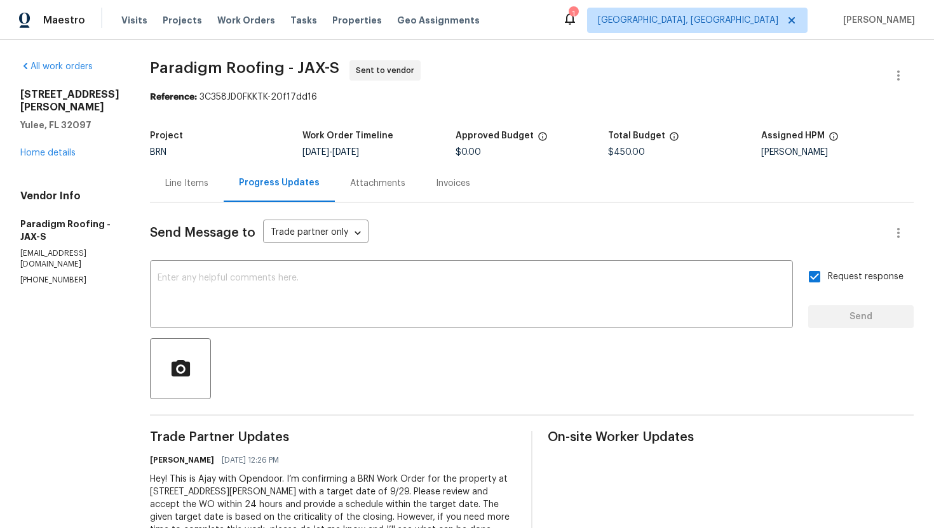
click at [196, 189] on div "Line Items" at bounding box center [186, 183] width 43 height 13
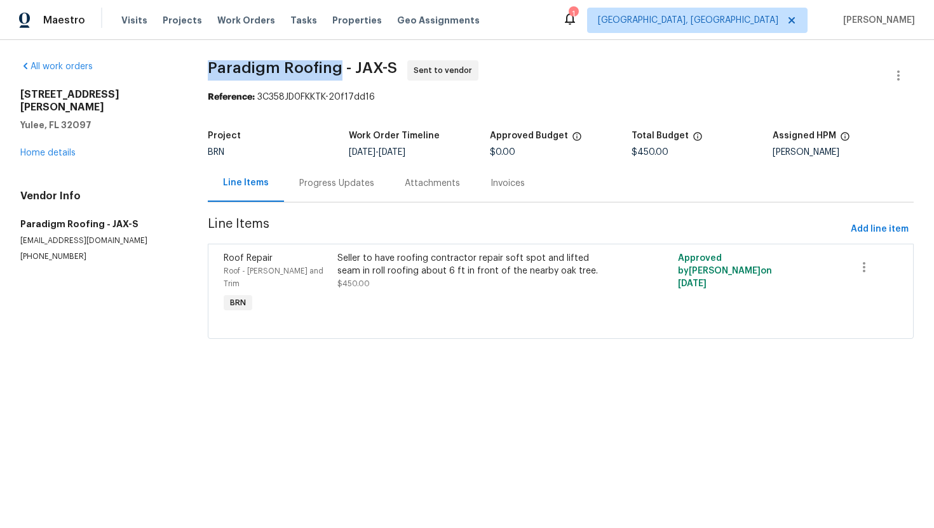
drag, startPoint x: 215, startPoint y: 68, endPoint x: 344, endPoint y: 64, distance: 129.0
click at [344, 64] on div "All work orders 85735 Wilson Neck Rd Yulee, FL 32097 Home details Vendor Info P…" at bounding box center [467, 207] width 934 height 335
copy span "Paradigm Roofing"
click at [29, 149] on link "Home details" at bounding box center [47, 153] width 55 height 9
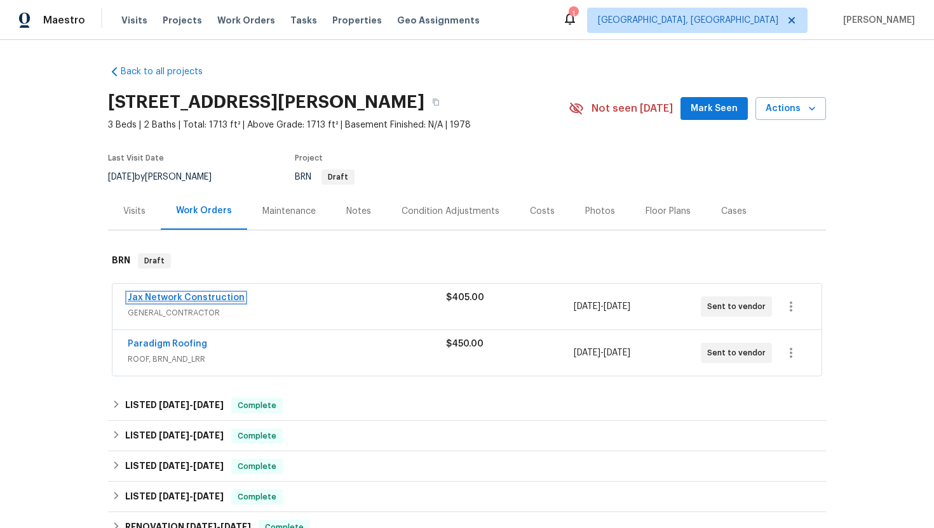
click at [156, 301] on link "Jax Network Construction" at bounding box center [186, 297] width 117 height 9
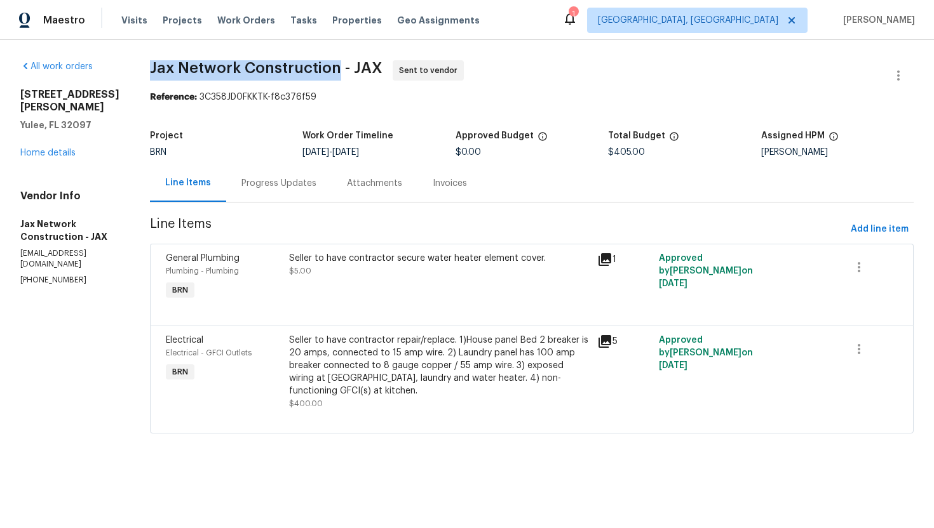
drag, startPoint x: 162, startPoint y: 66, endPoint x: 348, endPoint y: 67, distance: 186.1
click at [349, 69] on span "Jax Network Construction - JAX Sent to vendor" at bounding box center [516, 75] width 733 height 30
copy span "Jax Network Construction"
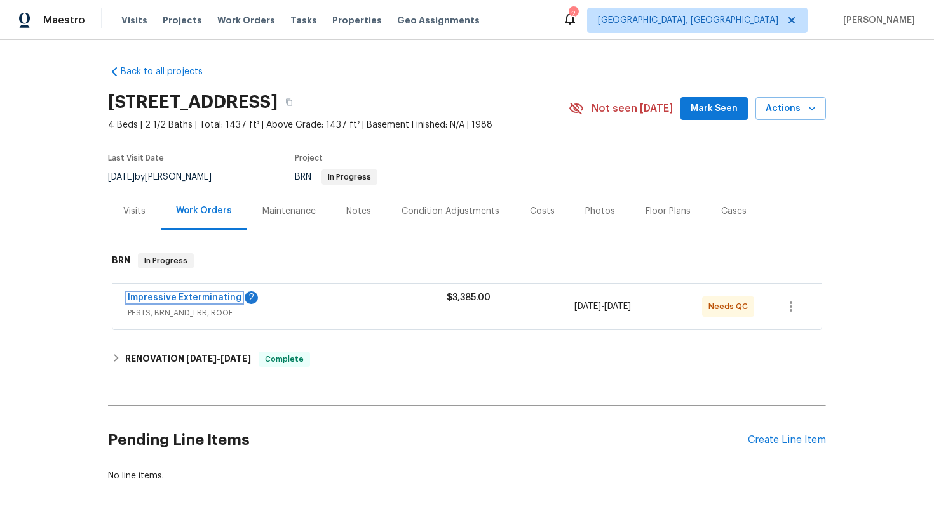
click at [212, 297] on link "Impressive Exterminating" at bounding box center [185, 297] width 114 height 9
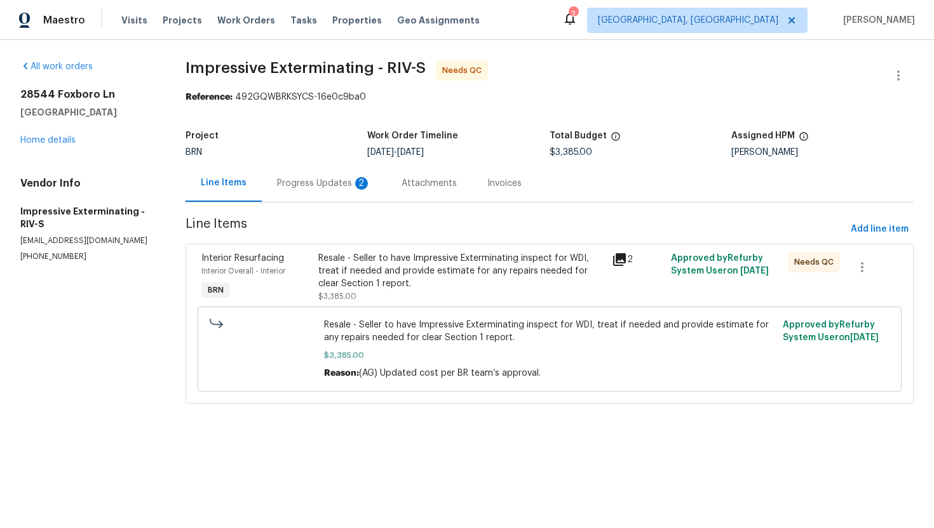
click at [325, 187] on div "Progress Updates 2" at bounding box center [324, 183] width 94 height 13
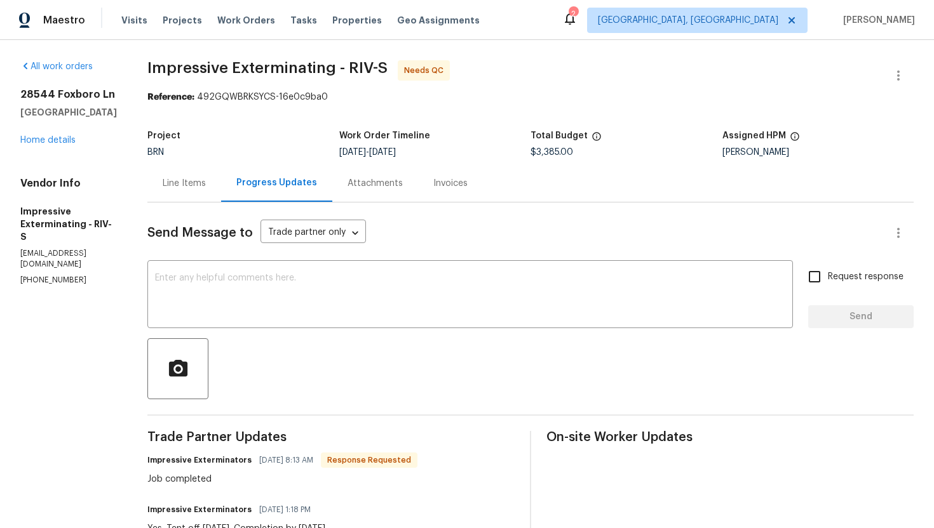
click at [189, 185] on div "Line Items" at bounding box center [184, 183] width 43 height 13
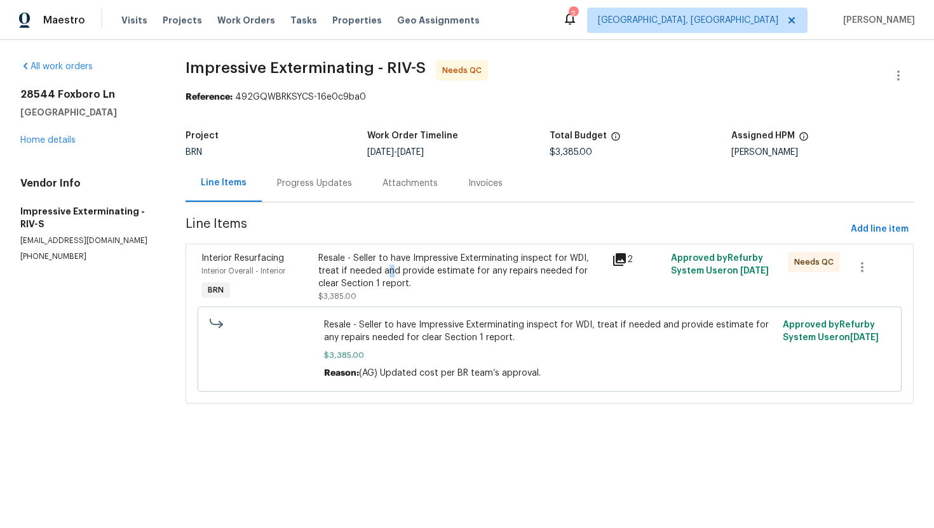
click at [389, 274] on div "Resale - Seller to have Impressive Exterminating inspect for WDI, treat if need…" at bounding box center [461, 271] width 286 height 38
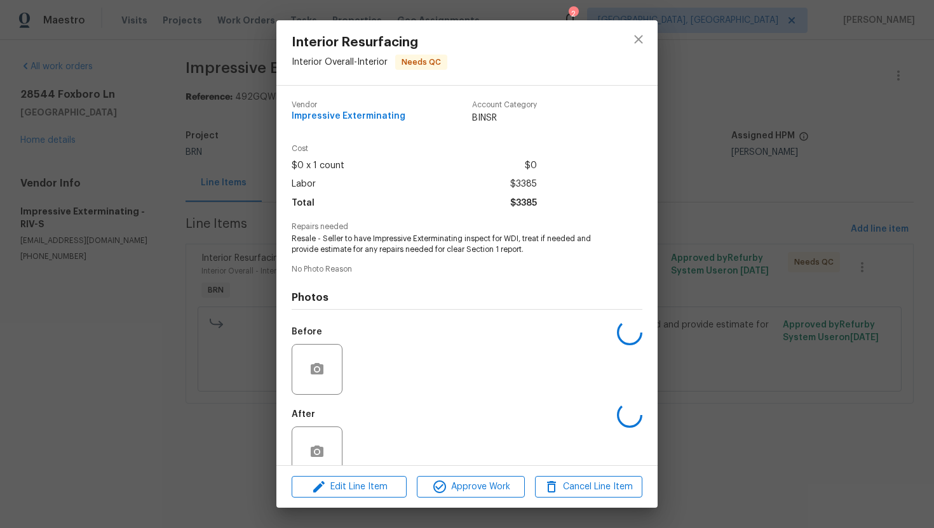
scroll to position [25, 0]
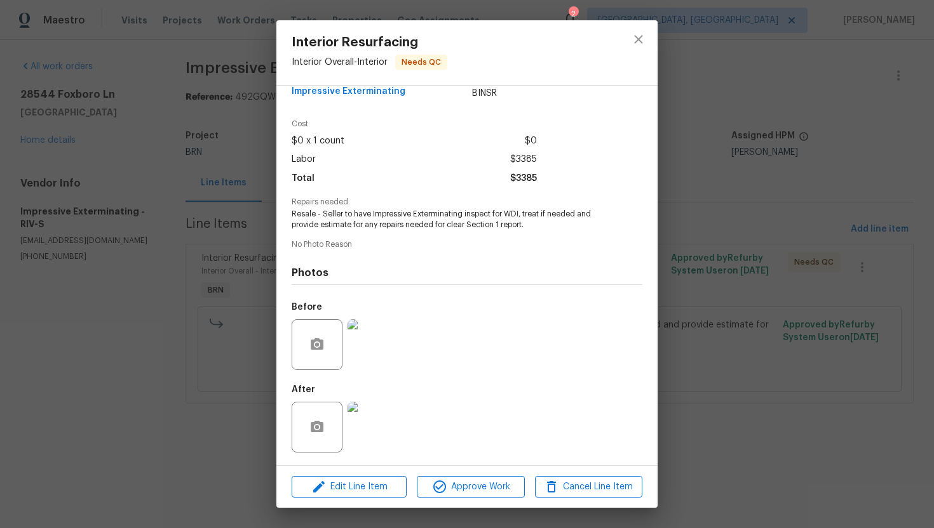
click at [215, 350] on div "Interior Resurfacing Interior Overall - Interior Needs QC Vendor Impressive Ext…" at bounding box center [467, 264] width 934 height 528
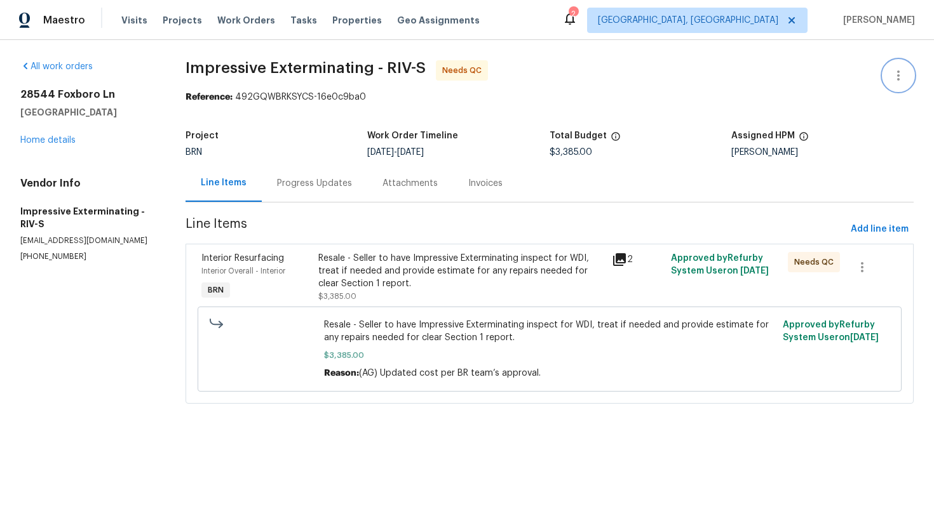
click at [908, 69] on button "button" at bounding box center [898, 75] width 30 height 30
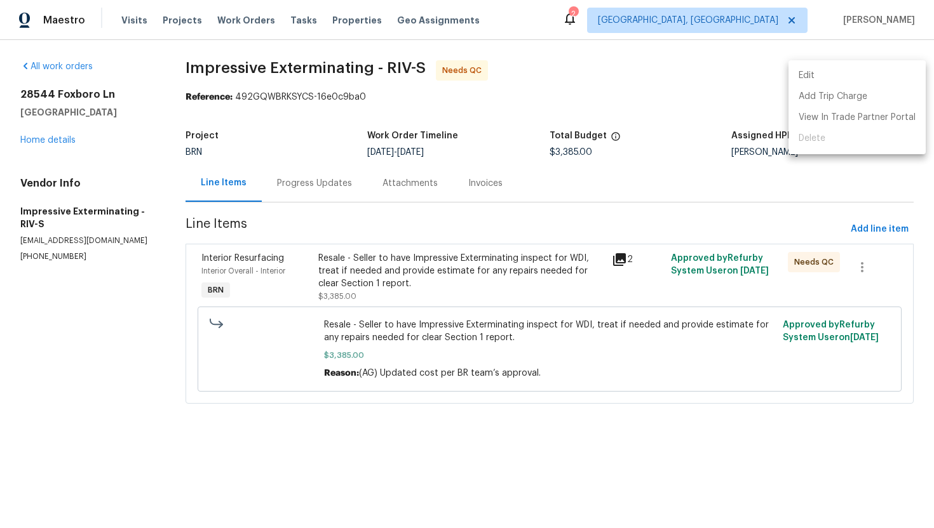
click at [896, 69] on li "Edit" at bounding box center [856, 75] width 137 height 21
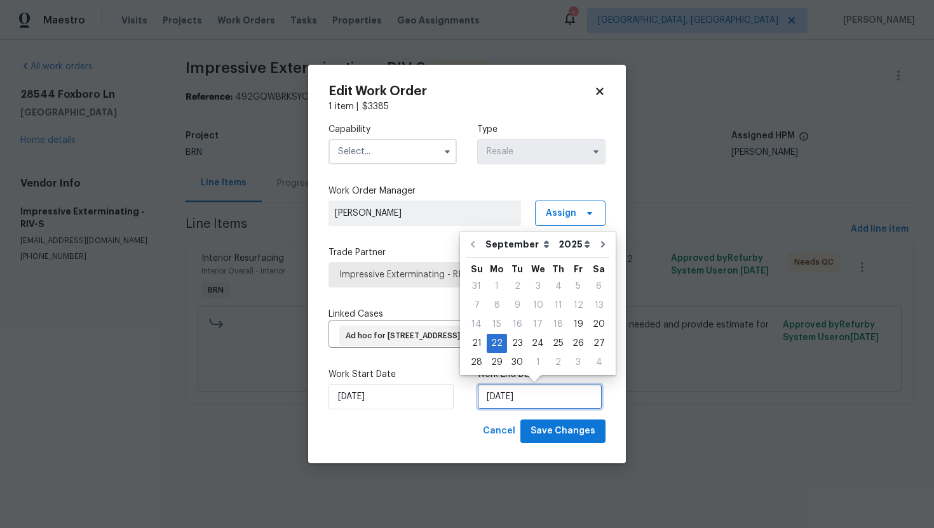
click at [498, 398] on input "9/22/2025" at bounding box center [539, 396] width 125 height 25
click at [568, 343] on div "26" at bounding box center [578, 344] width 20 height 18
type input "[DATE]"
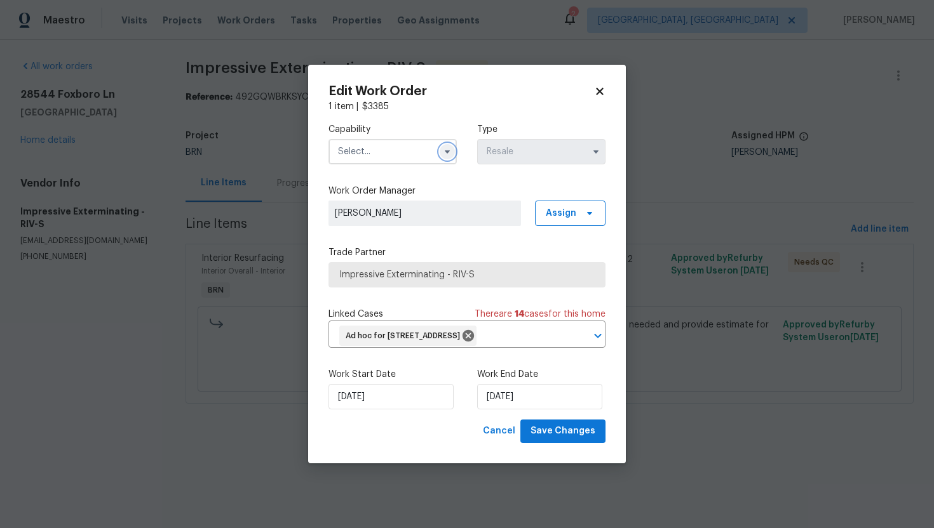
click at [448, 153] on icon "button" at bounding box center [447, 152] width 10 height 10
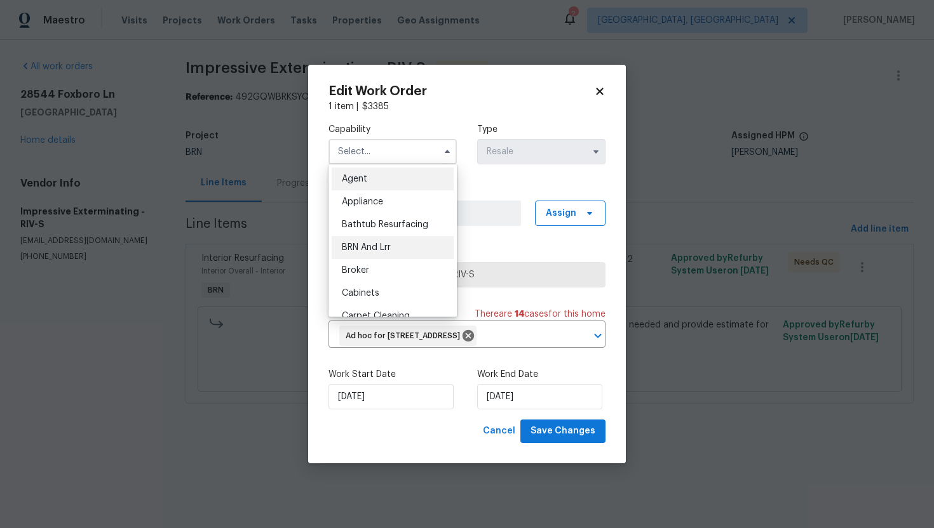
click at [386, 247] on span "BRN And Lrr" at bounding box center [366, 247] width 49 height 9
type input "BRN And Lrr"
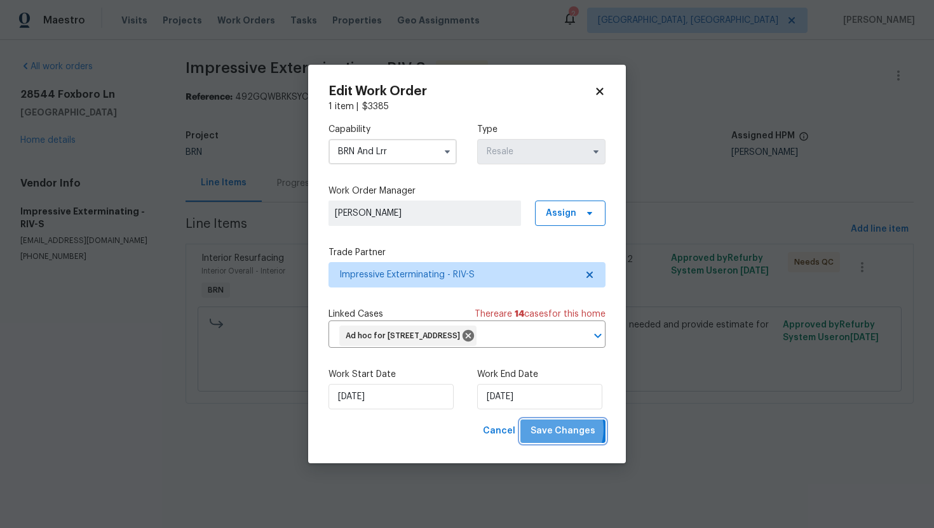
click at [554, 429] on span "Save Changes" at bounding box center [562, 432] width 65 height 16
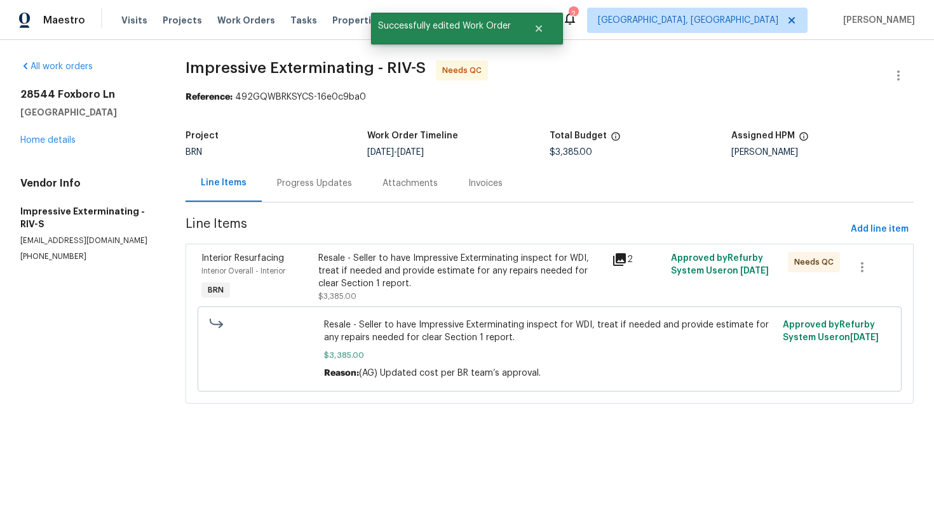
click at [400, 276] on div "Resale - Seller to have Impressive Exterminating inspect for WDI, treat if need…" at bounding box center [461, 271] width 286 height 38
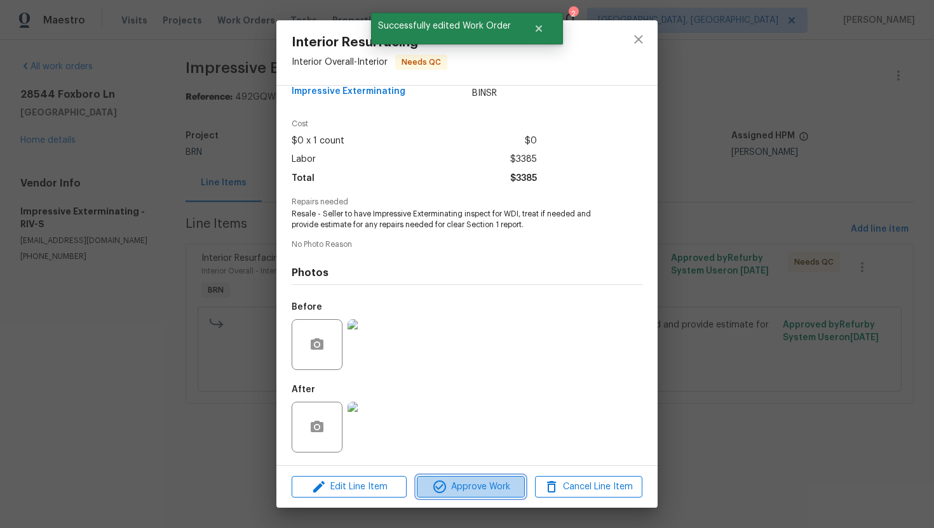
click at [452, 487] on span "Approve Work" at bounding box center [470, 488] width 100 height 16
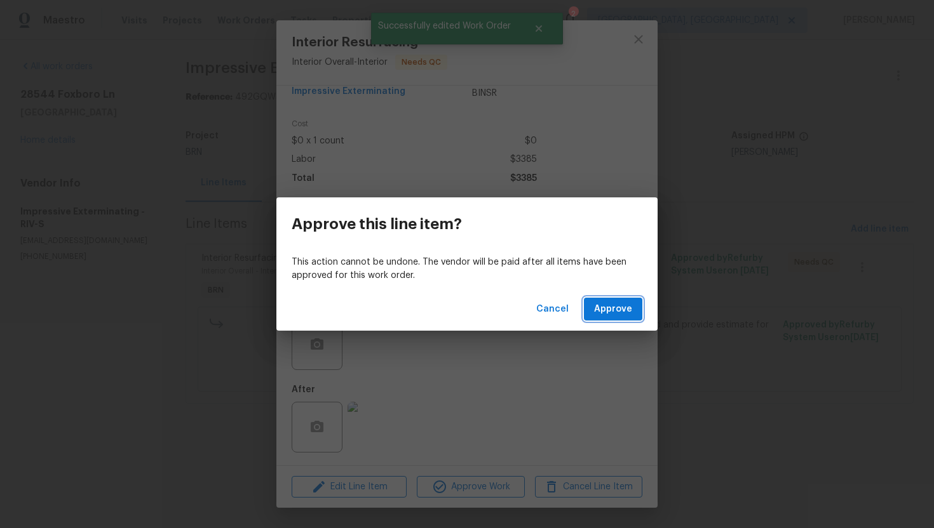
click at [629, 312] on span "Approve" at bounding box center [613, 310] width 38 height 16
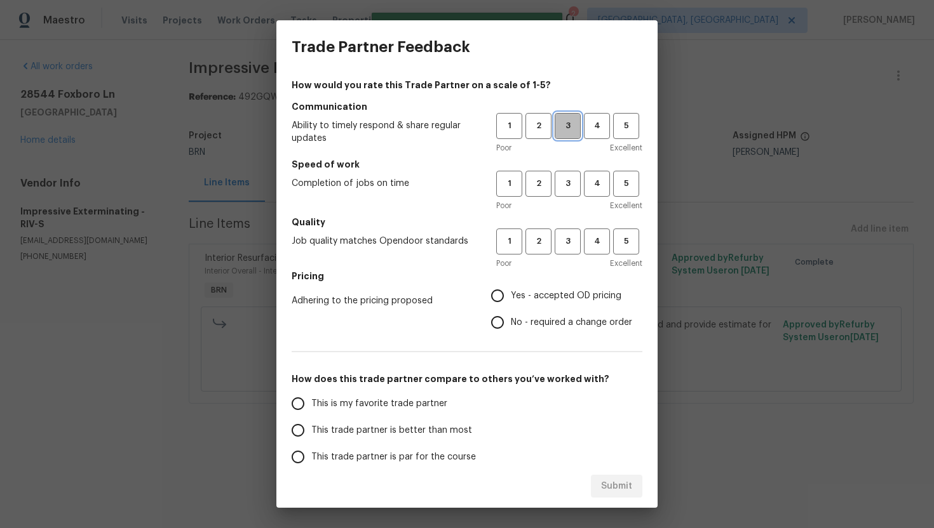
click at [561, 123] on span "3" at bounding box center [568, 126] width 24 height 15
click at [564, 182] on span "3" at bounding box center [568, 184] width 24 height 15
click at [563, 246] on span "3" at bounding box center [568, 241] width 24 height 15
click at [521, 319] on span "No - required a change order" at bounding box center [571, 322] width 121 height 13
click at [511, 319] on input "No - required a change order" at bounding box center [497, 322] width 27 height 27
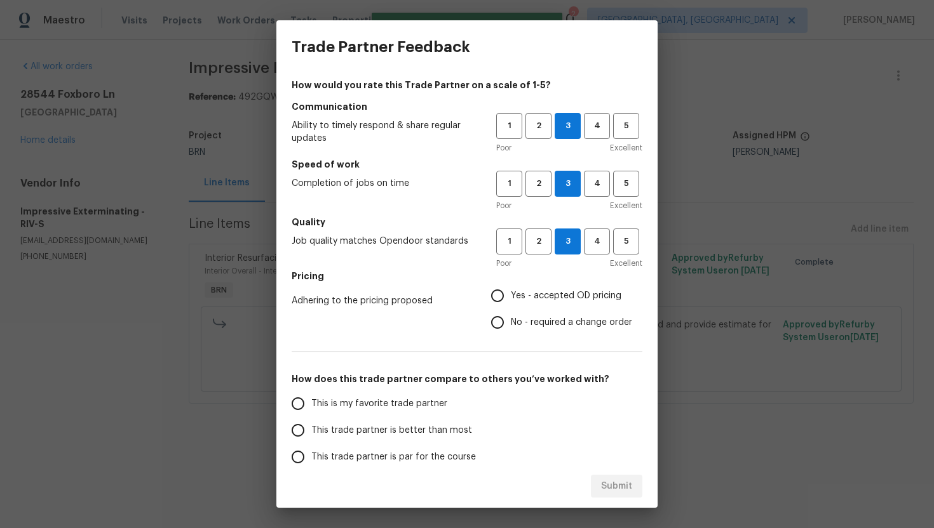
radio input "true"
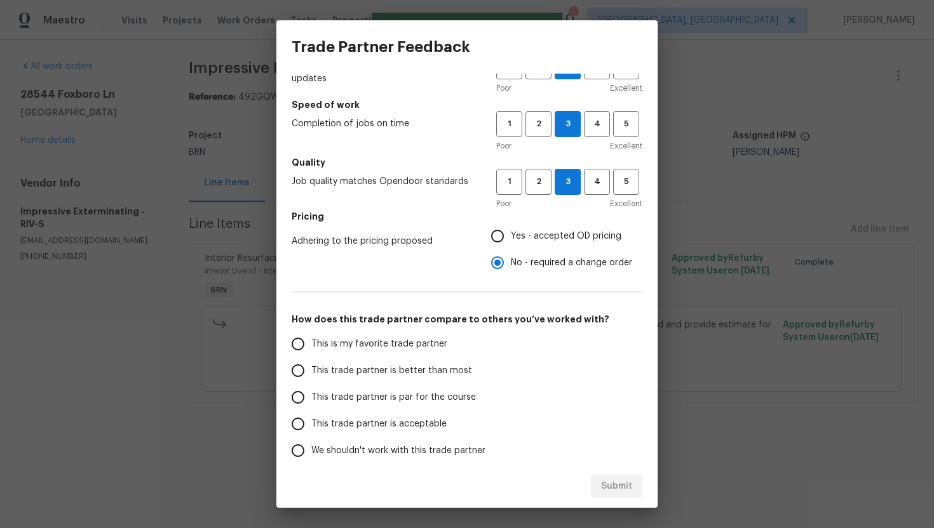
scroll to position [65, 0]
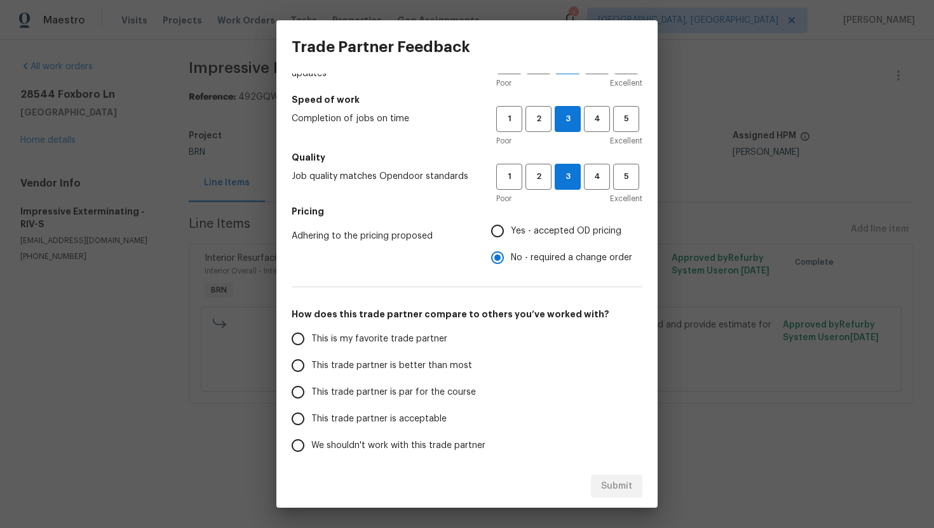
click at [370, 368] on span "This trade partner is better than most" at bounding box center [391, 366] width 161 height 13
click at [311, 368] on input "This trade partner is better than most" at bounding box center [298, 366] width 27 height 27
click at [593, 480] on button "Submit" at bounding box center [616, 487] width 51 height 24
radio input "true"
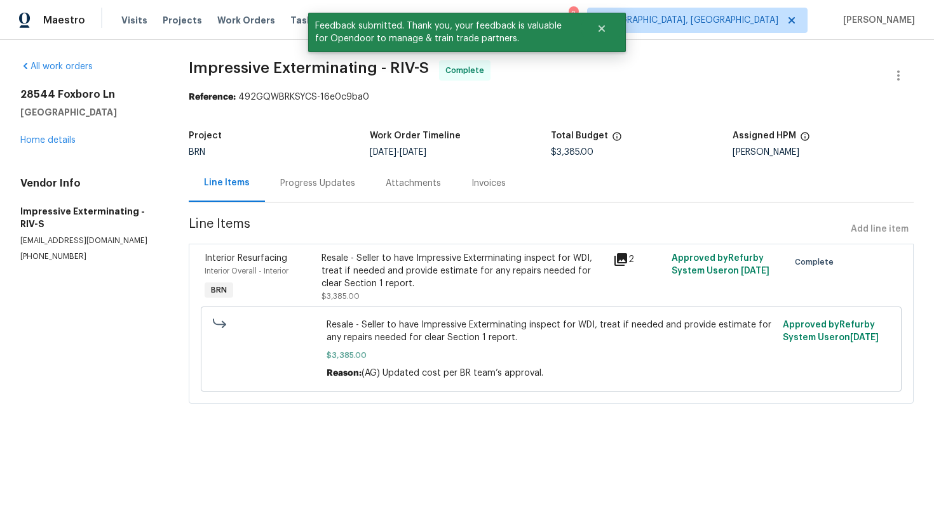
click at [345, 190] on div "Progress Updates" at bounding box center [317, 183] width 105 height 37
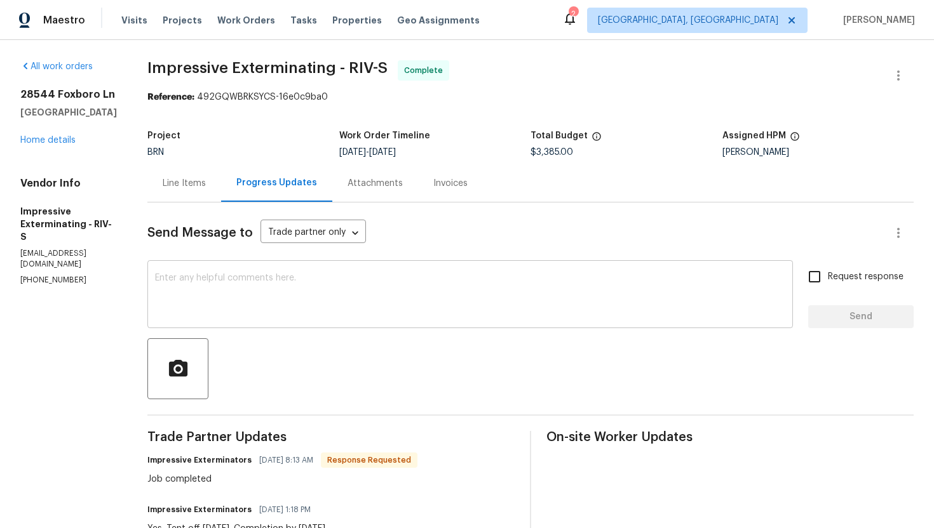
click at [456, 306] on textarea at bounding box center [470, 296] width 630 height 44
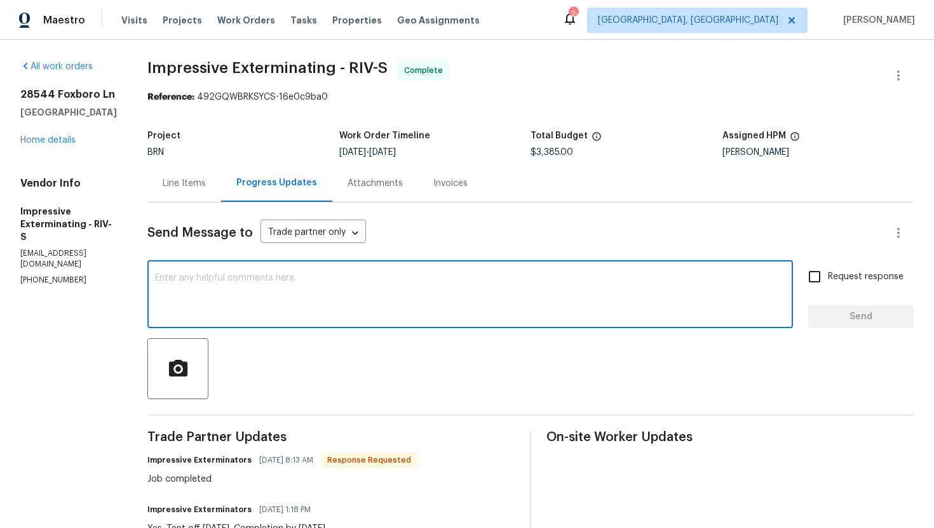
paste textarea "WO is approved. Please upload the invoice under invoice section. Thanks!"
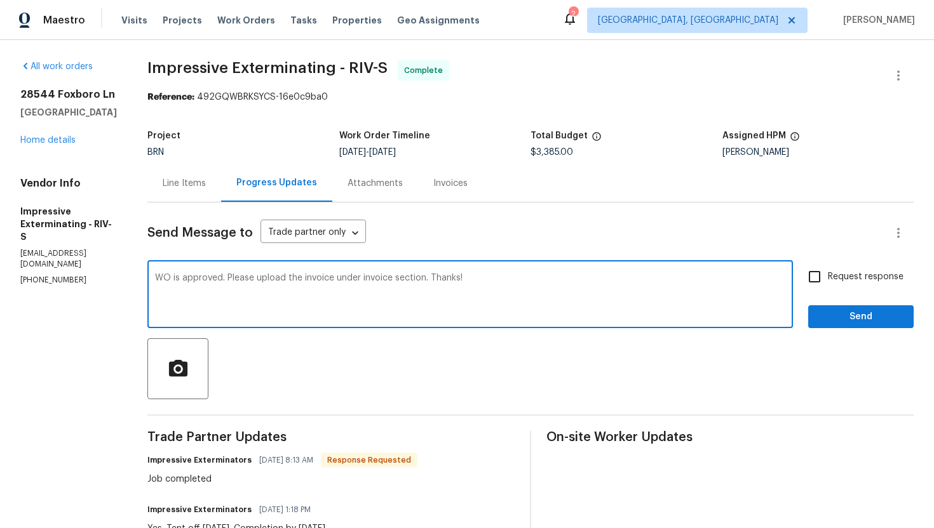
type textarea "WO is approved. Please upload the invoice under invoice section. Thanks!"
click at [884, 265] on label "Request response" at bounding box center [852, 277] width 102 height 27
click at [828, 265] on input "Request response" at bounding box center [814, 277] width 27 height 27
checkbox input "true"
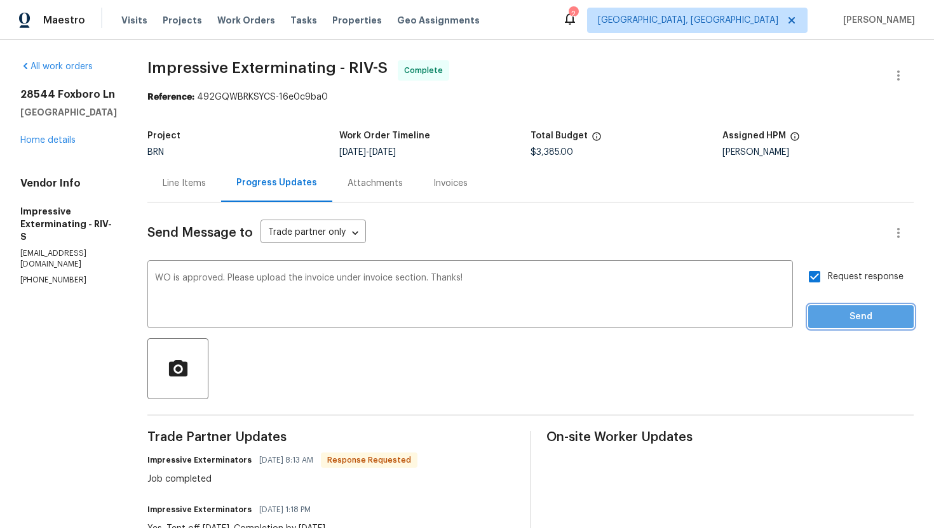
click at [845, 321] on span "Send" at bounding box center [860, 317] width 85 height 16
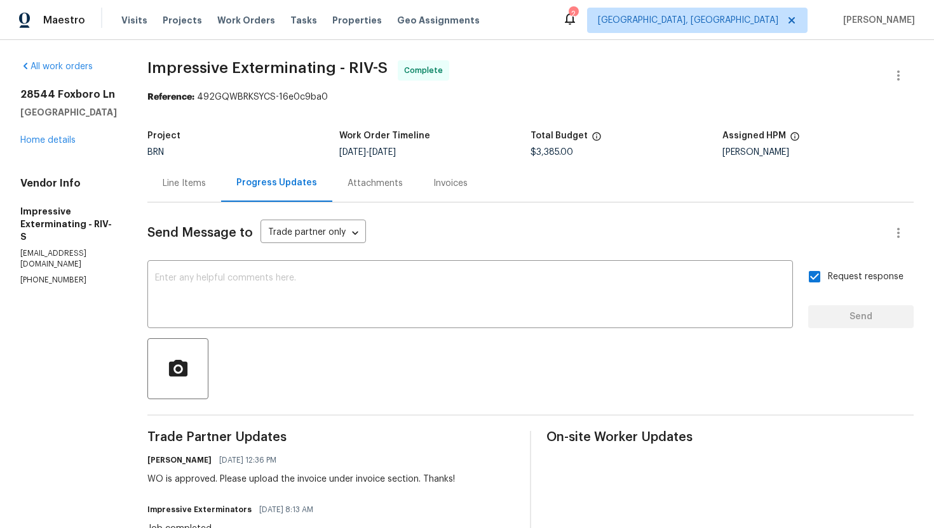
click at [448, 190] on div "Invoices" at bounding box center [450, 183] width 65 height 37
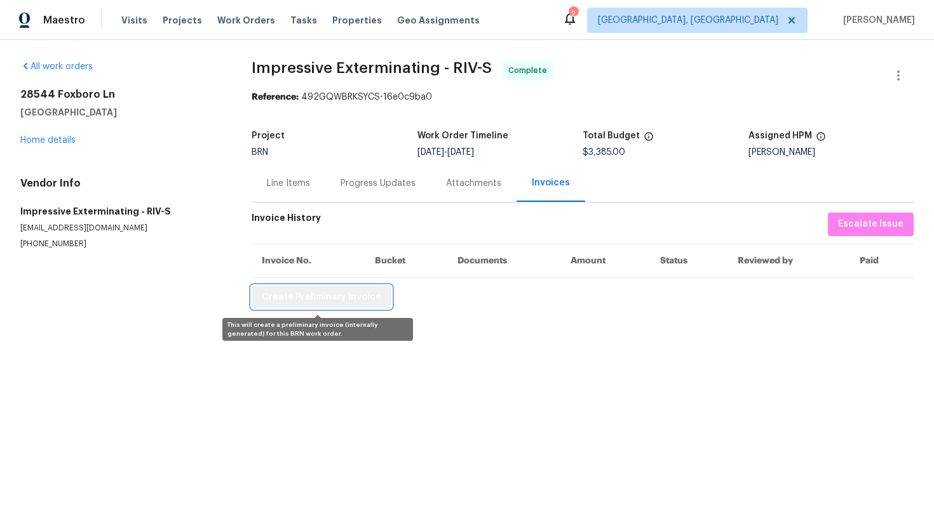
click at [358, 297] on span "Create Preliminary Invoice" at bounding box center [321, 298] width 119 height 16
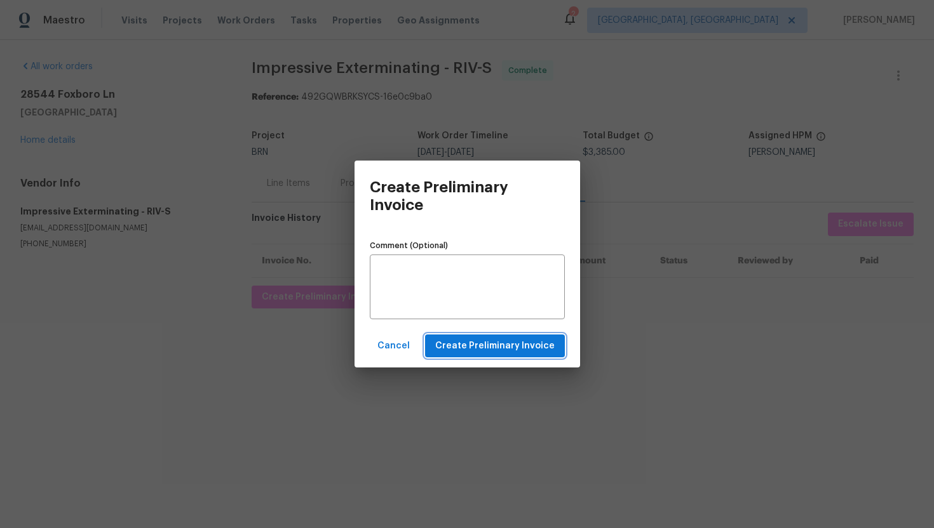
click at [435, 346] on button "Create Preliminary Invoice" at bounding box center [495, 347] width 140 height 24
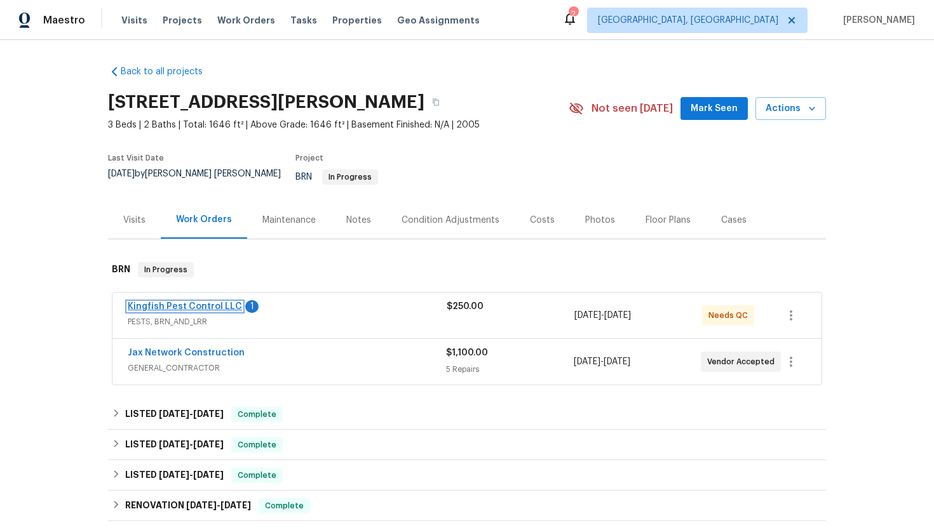
click at [215, 302] on link "Kingfish Pest Control LLC" at bounding box center [185, 306] width 114 height 9
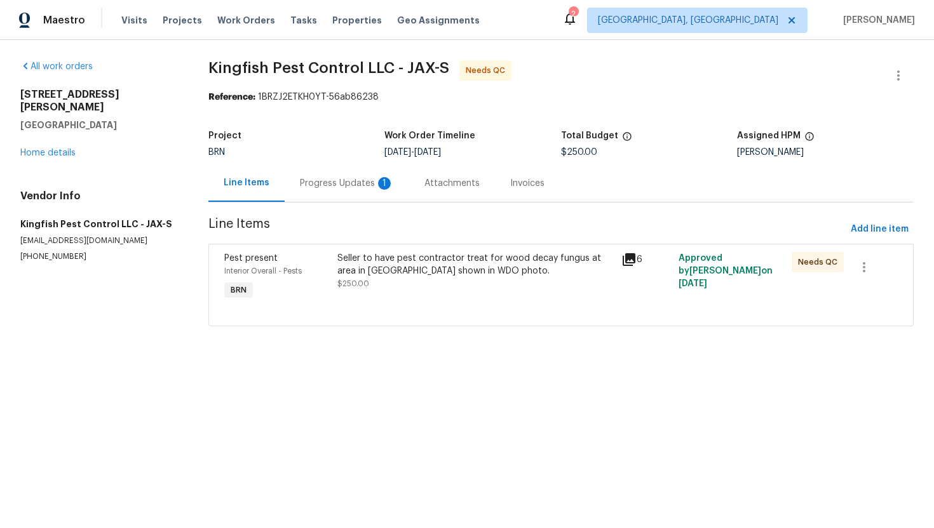
click at [348, 187] on div "Progress Updates 1" at bounding box center [347, 183] width 94 height 13
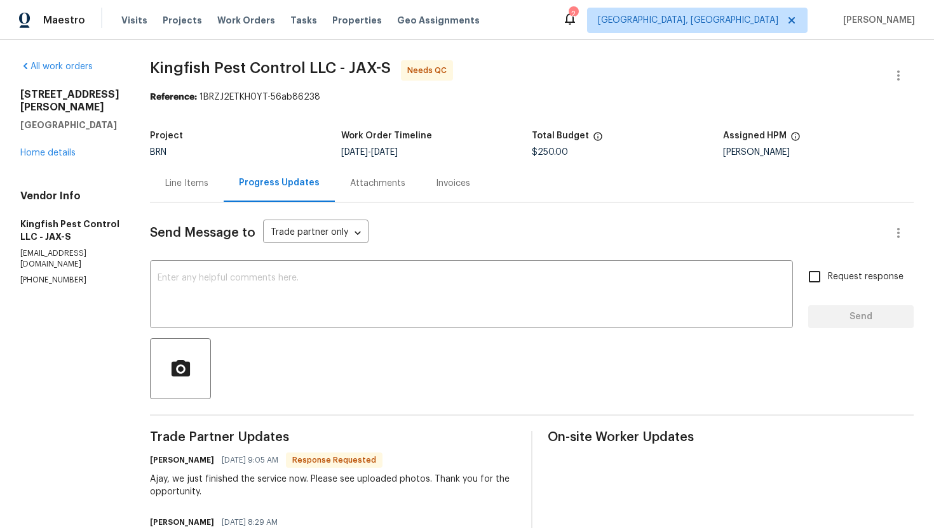
click at [208, 184] on div "Line Items" at bounding box center [187, 183] width 74 height 37
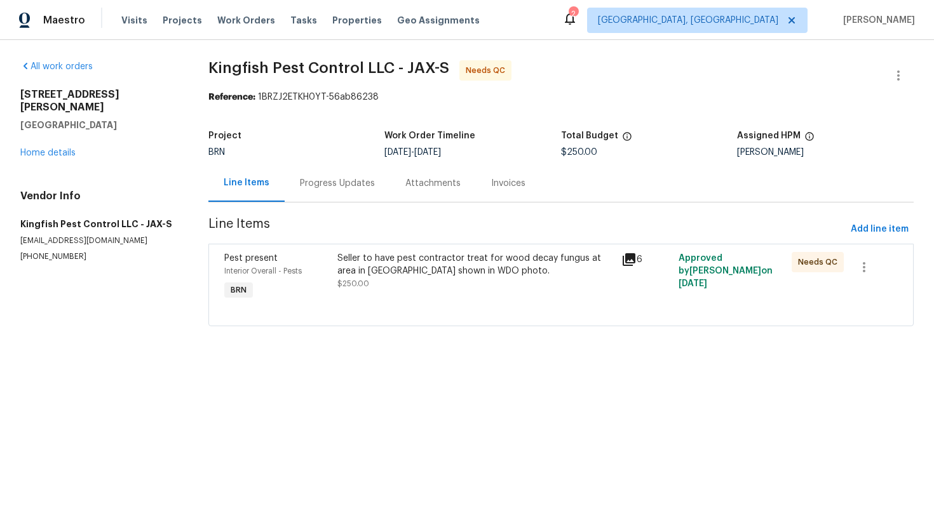
click at [431, 276] on div "Seller to have pest contractor treat for wood decay fungus at area in [GEOGRAPH…" at bounding box center [475, 264] width 276 height 25
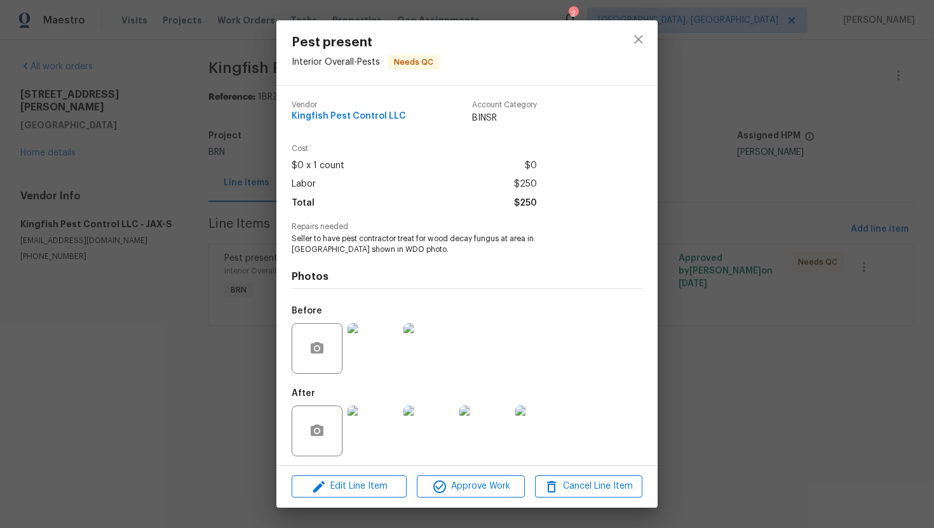
scroll to position [4, 0]
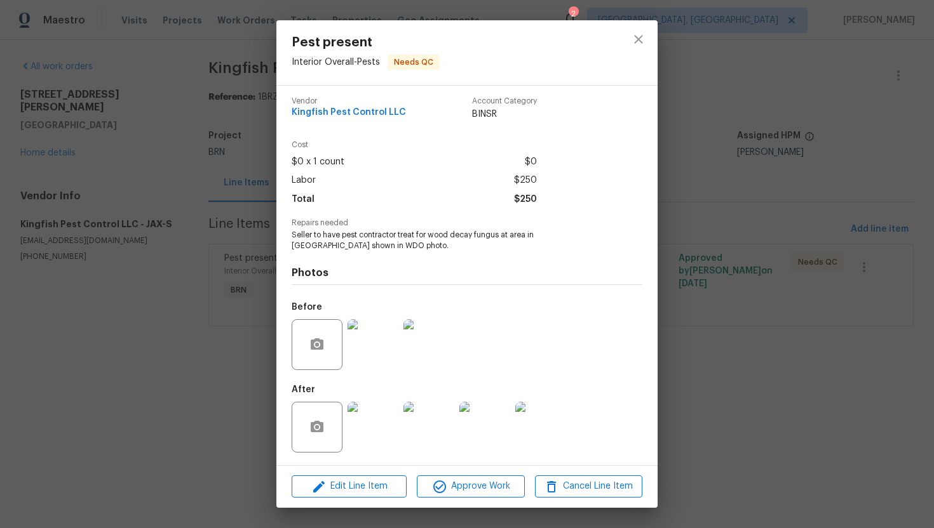
click at [385, 430] on img at bounding box center [372, 427] width 51 height 51
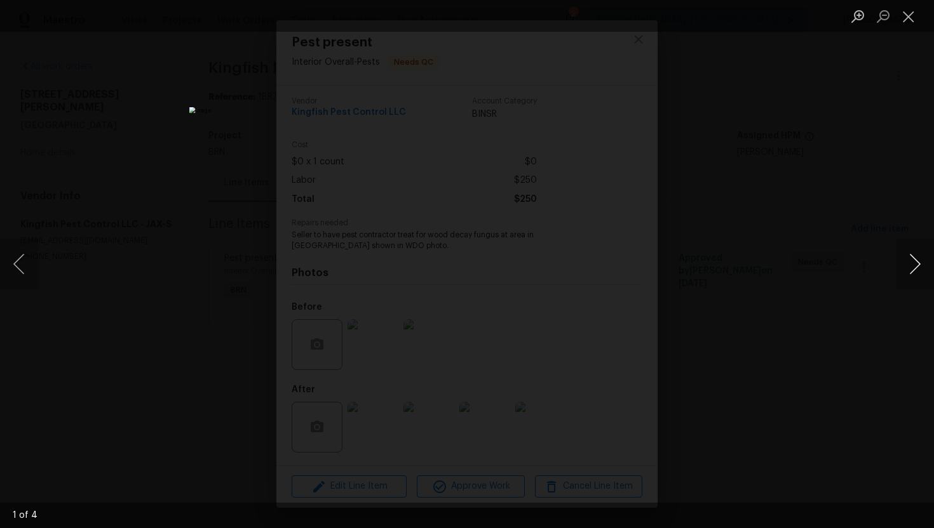
click at [915, 271] on button "Next image" at bounding box center [915, 264] width 38 height 51
click at [29, 252] on button "Previous image" at bounding box center [19, 264] width 38 height 51
click at [913, 269] on button "Next image" at bounding box center [915, 264] width 38 height 51
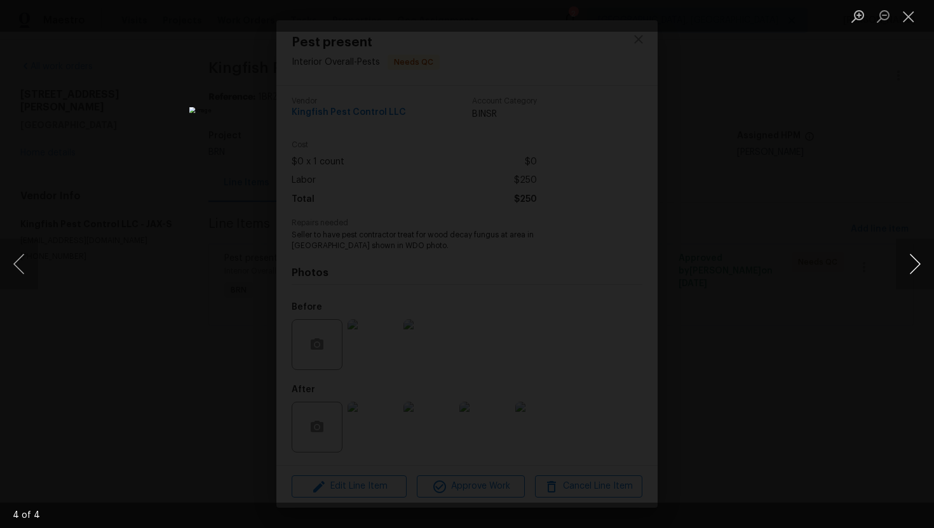
click at [913, 269] on button "Next image" at bounding box center [915, 264] width 38 height 51
click at [908, 18] on button "Close lightbox" at bounding box center [908, 16] width 25 height 22
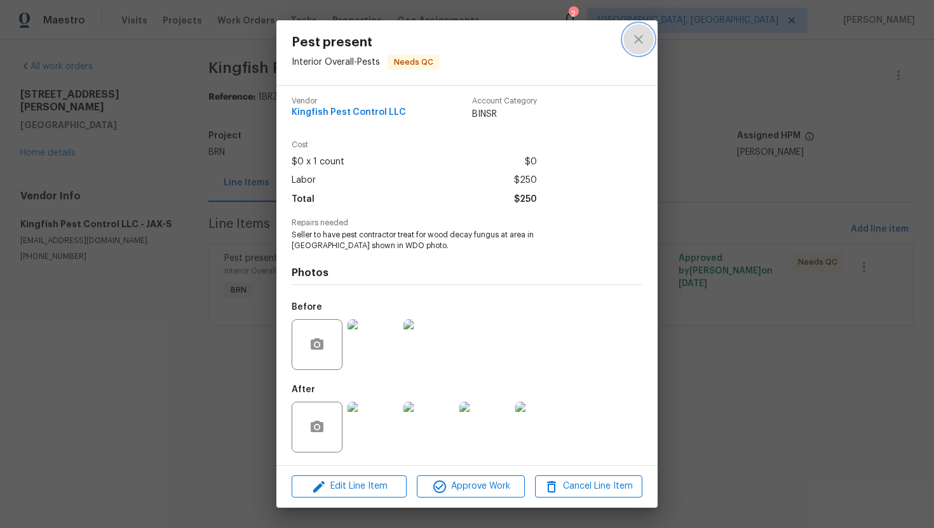
click at [650, 41] on button "close" at bounding box center [638, 39] width 30 height 30
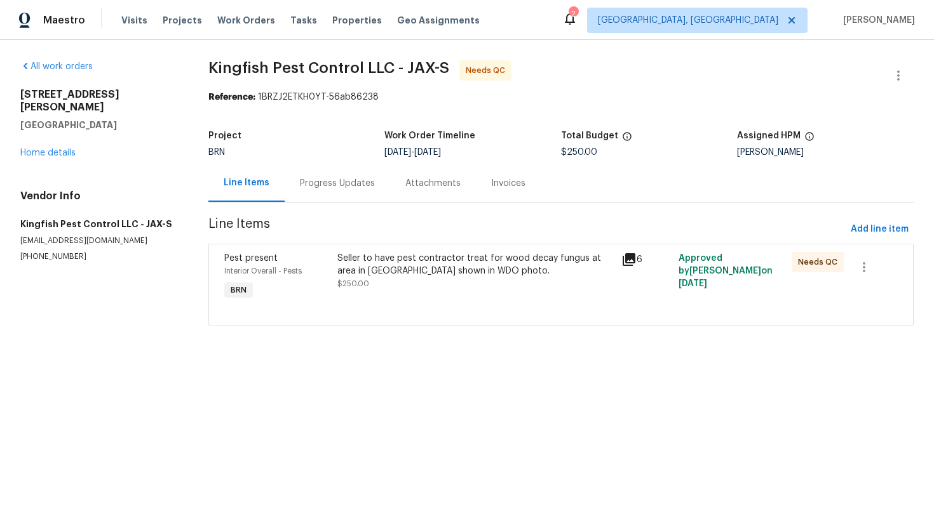
click at [483, 260] on div "Seller to have pest contractor treat for wood decay fungus at area in [GEOGRAPH…" at bounding box center [475, 264] width 276 height 25
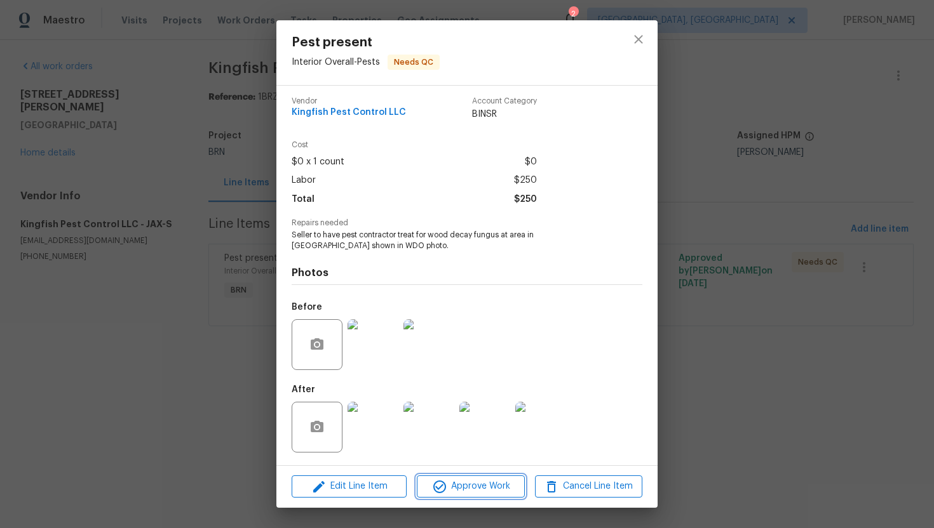
click at [444, 487] on icon "button" at bounding box center [439, 487] width 13 height 13
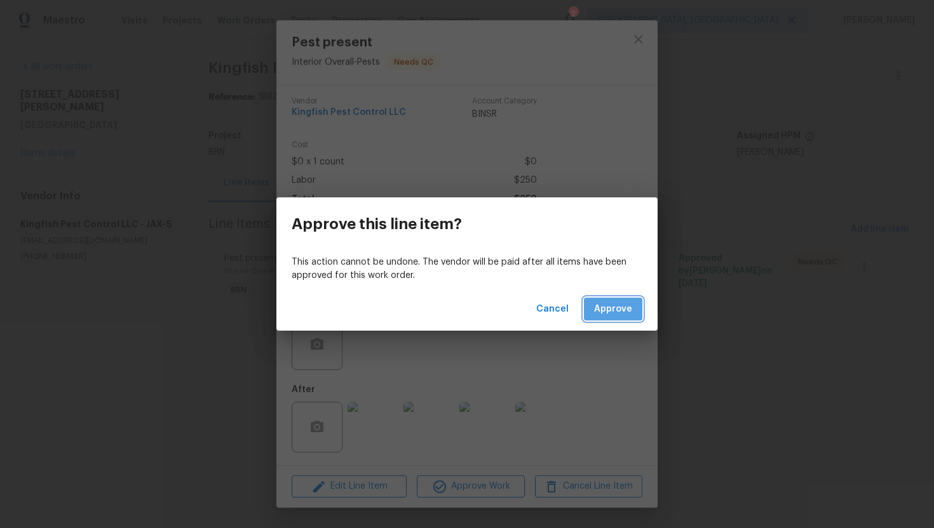
click at [610, 305] on span "Approve" at bounding box center [613, 310] width 38 height 16
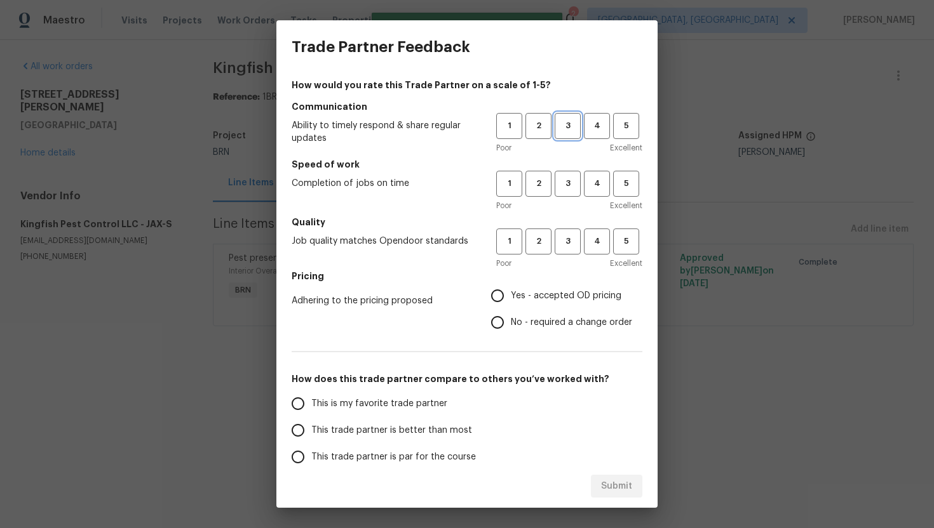
click at [567, 126] on span "3" at bounding box center [568, 126] width 24 height 15
click at [563, 200] on div "Poor Excellent" at bounding box center [569, 205] width 146 height 13
click at [565, 189] on span "3" at bounding box center [568, 184] width 24 height 15
click at [565, 237] on span "3" at bounding box center [568, 241] width 24 height 15
click at [546, 299] on span "Yes - accepted OD pricing" at bounding box center [566, 296] width 111 height 13
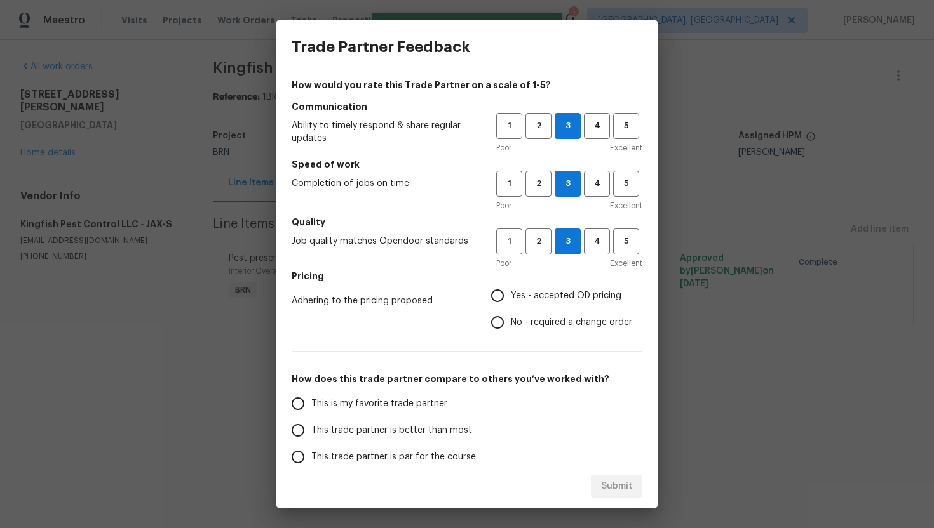
click at [511, 299] on input "Yes - accepted OD pricing" at bounding box center [497, 296] width 27 height 27
radio input "true"
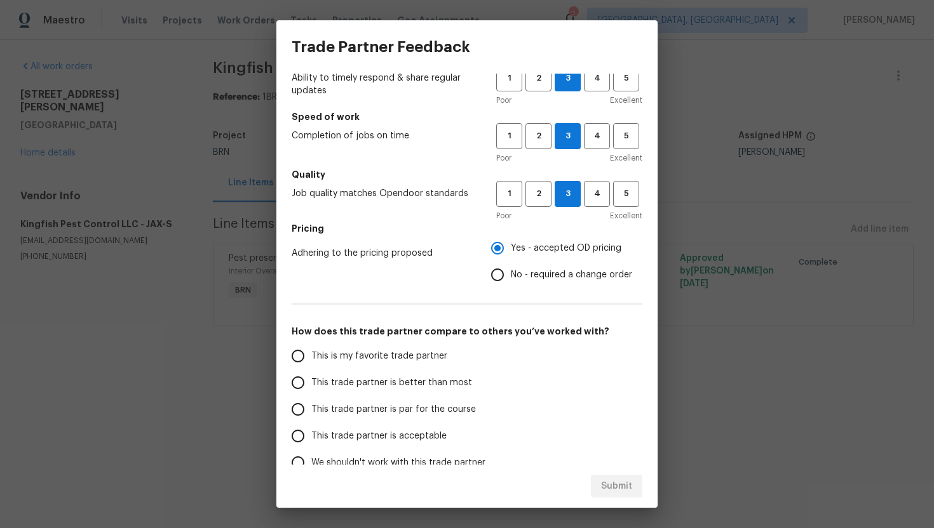
scroll to position [52, 0]
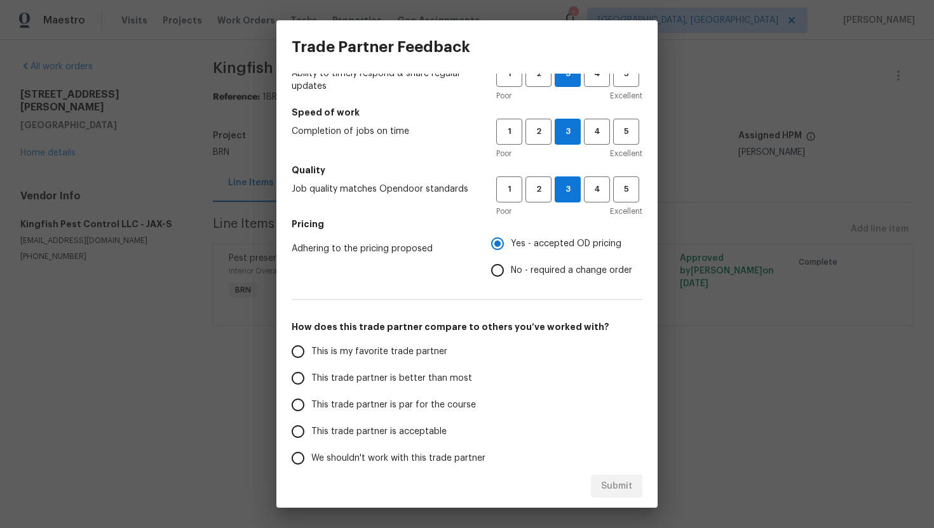
click at [377, 403] on span "This trade partner is par for the course" at bounding box center [393, 405] width 165 height 13
click at [311, 403] on input "This trade partner is par for the course" at bounding box center [298, 405] width 27 height 27
click at [607, 485] on span "Submit" at bounding box center [616, 487] width 31 height 16
radio input "true"
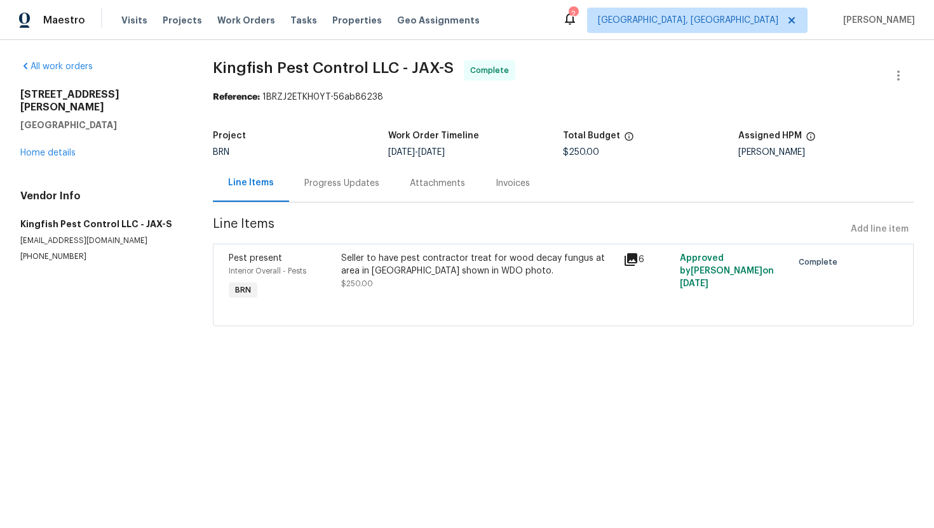
click at [383, 177] on div "Progress Updates" at bounding box center [341, 183] width 105 height 37
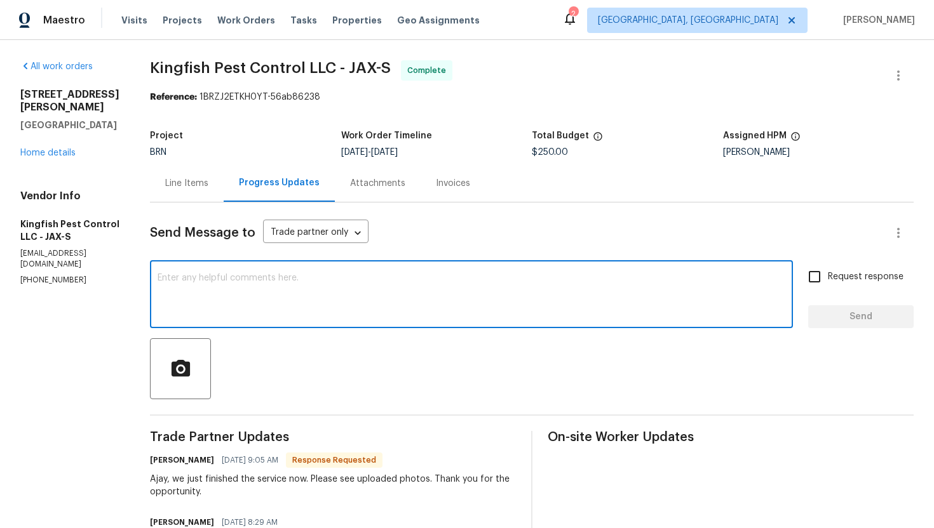
click at [346, 279] on textarea at bounding box center [472, 296] width 628 height 44
paste textarea "WO is approved. Please upload the invoice under invoice section. Thanks!"
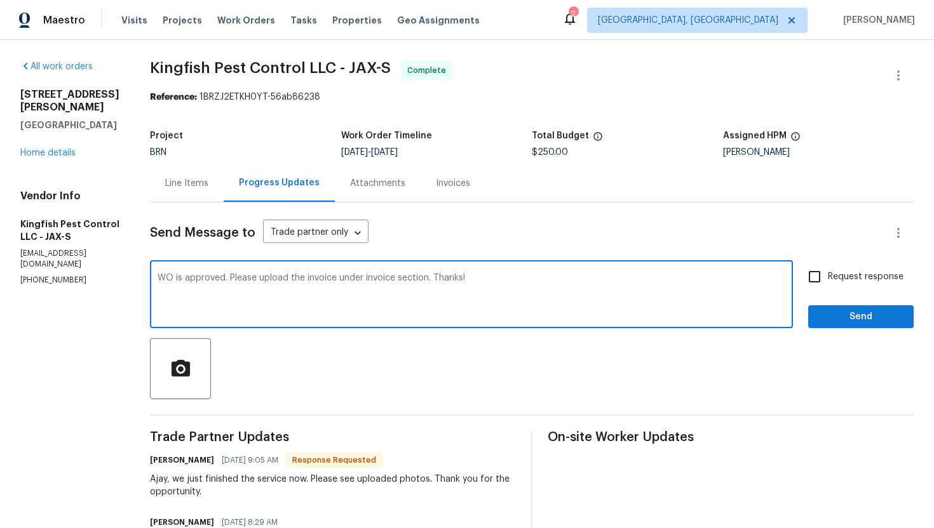
type textarea "WO is approved. Please upload the invoice under invoice section. Thanks!"
click at [823, 283] on input "Request response" at bounding box center [814, 277] width 27 height 27
checkbox input "true"
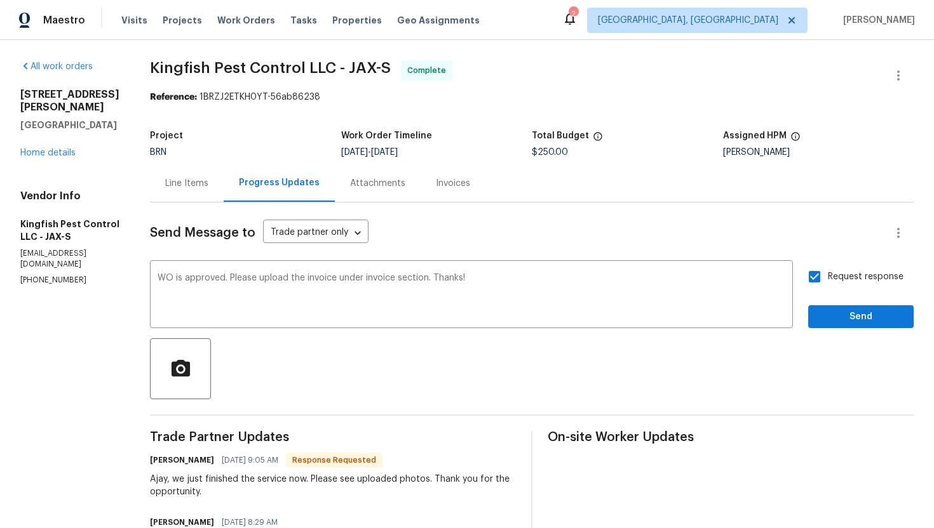
click at [829, 304] on div "Request response Send" at bounding box center [860, 296] width 105 height 65
click at [828, 308] on button "Send" at bounding box center [860, 318] width 105 height 24
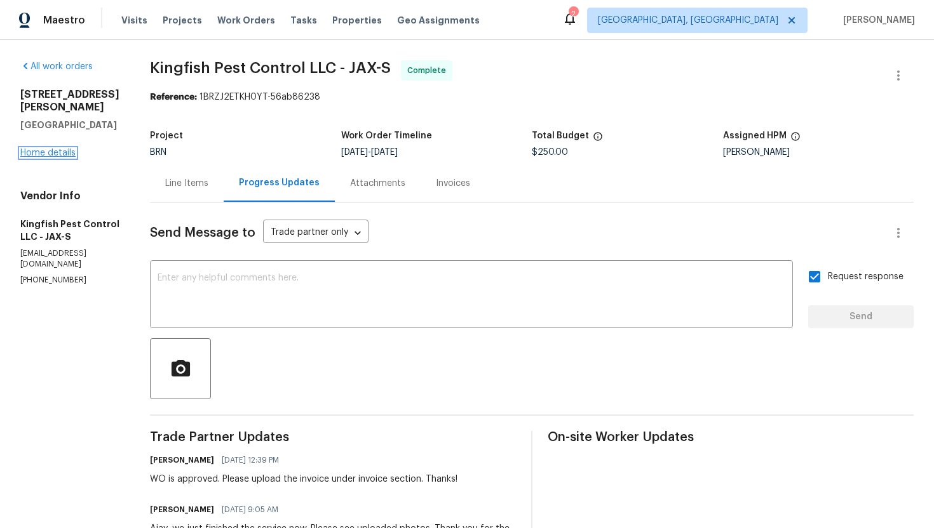
click at [64, 149] on link "Home details" at bounding box center [47, 153] width 55 height 9
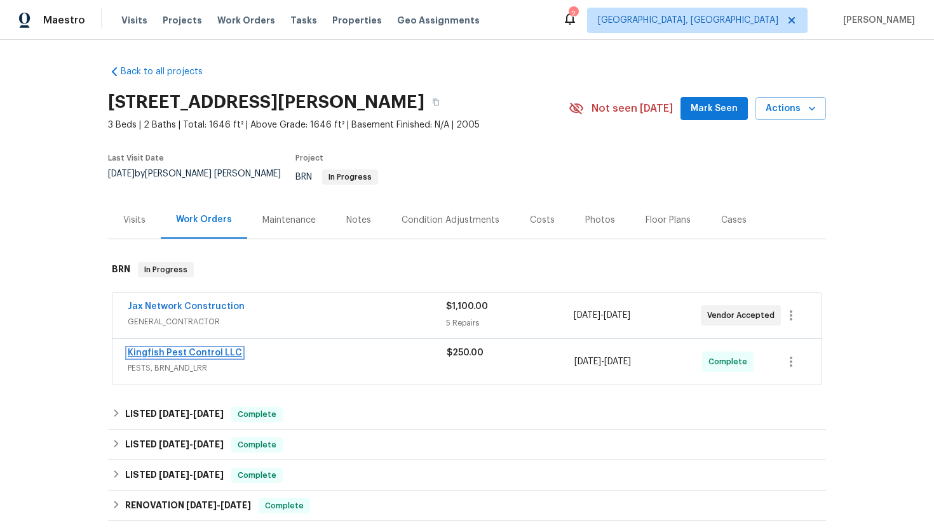
click at [170, 349] on link "Kingfish Pest Control LLC" at bounding box center [185, 353] width 114 height 9
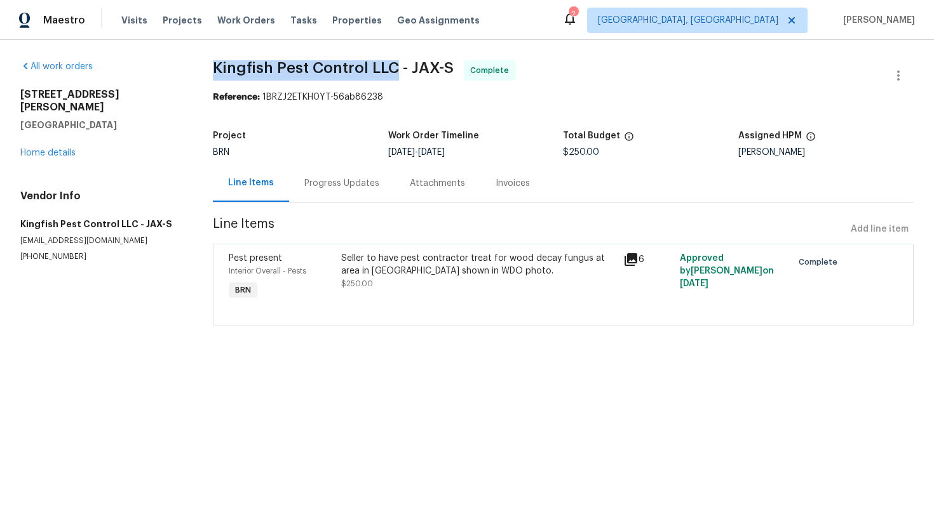
drag, startPoint x: 222, startPoint y: 71, endPoint x: 407, endPoint y: 67, distance: 184.2
click at [407, 68] on div "All work orders [STREET_ADDRESS] Home details Vendor Info Kingfish Pest Control…" at bounding box center [467, 201] width 934 height 322
copy span "Kingfish Pest Control LLC"
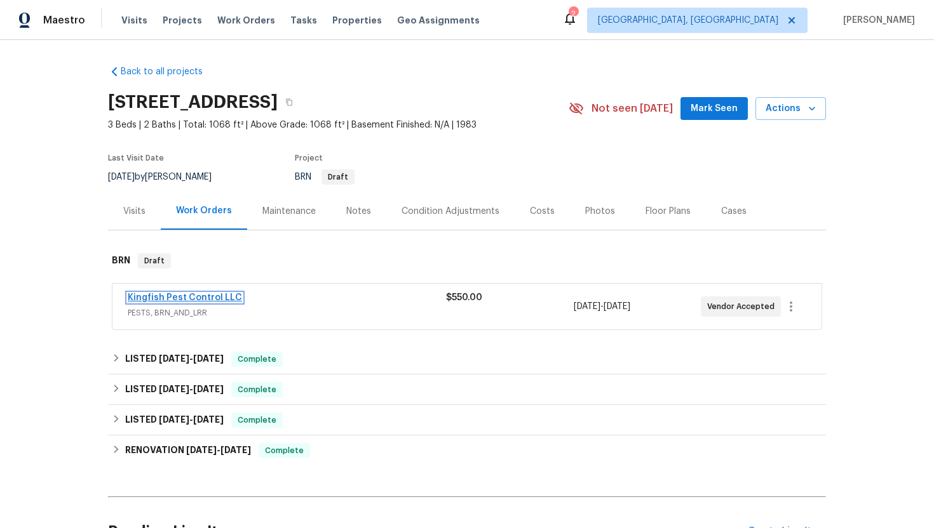
click at [184, 295] on link "Kingfish Pest Control LLC" at bounding box center [185, 297] width 114 height 9
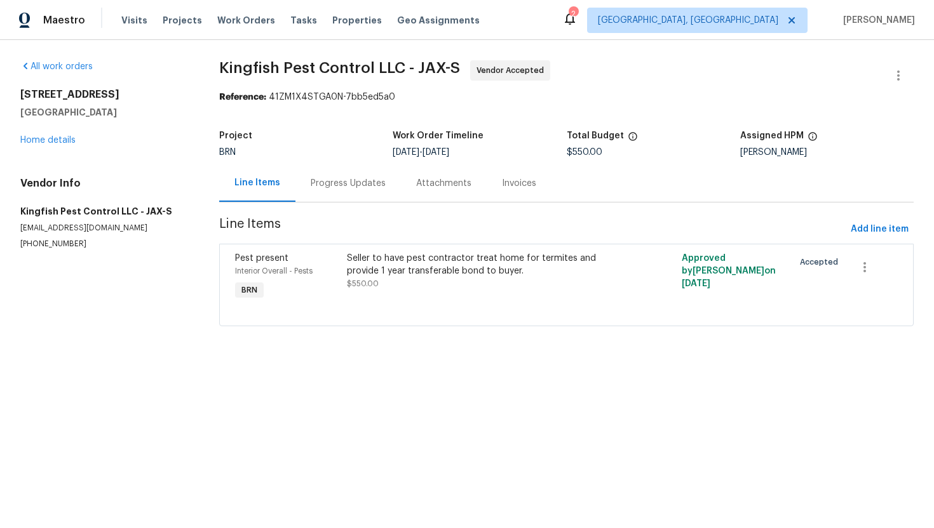
click at [346, 194] on div "Progress Updates" at bounding box center [347, 183] width 105 height 37
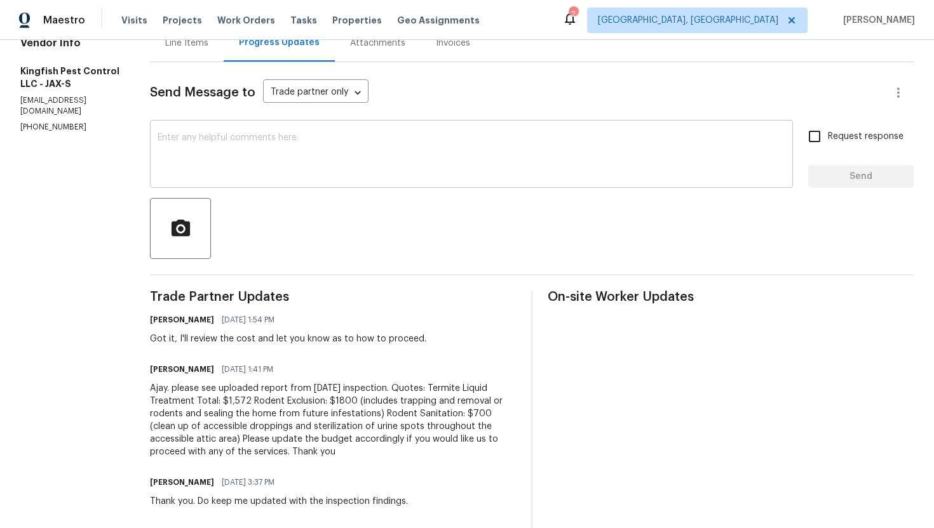
scroll to position [143, 0]
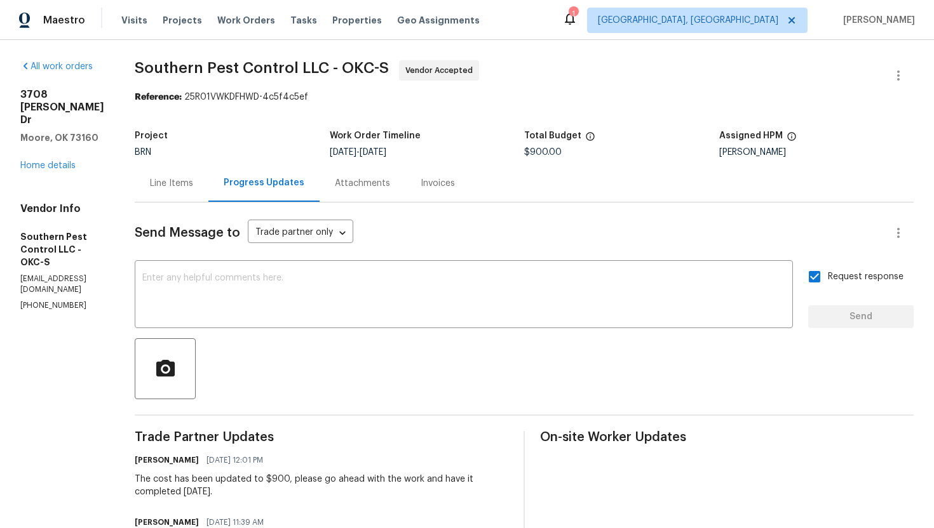
click at [208, 193] on div "Line Items" at bounding box center [172, 183] width 74 height 37
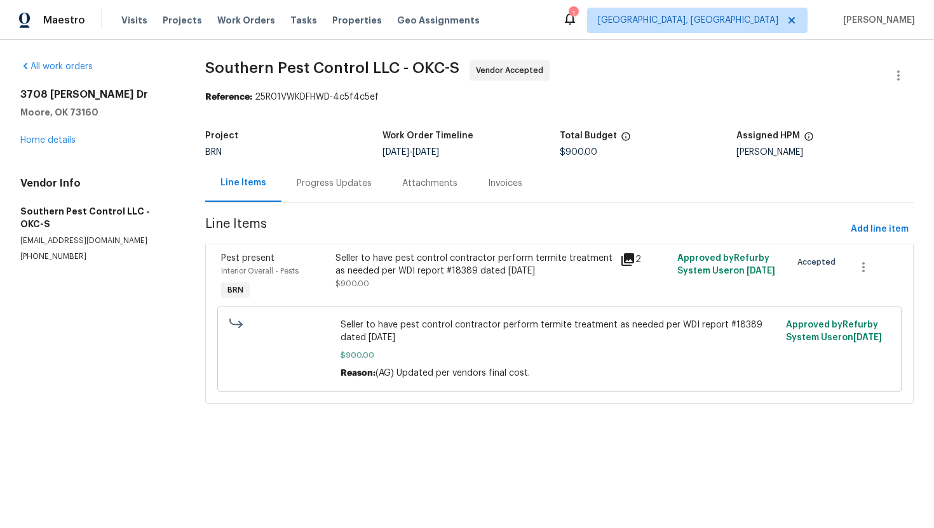
click at [436, 283] on div "Seller to have pest control contractor perform termite treatment as needed per …" at bounding box center [474, 271] width 278 height 38
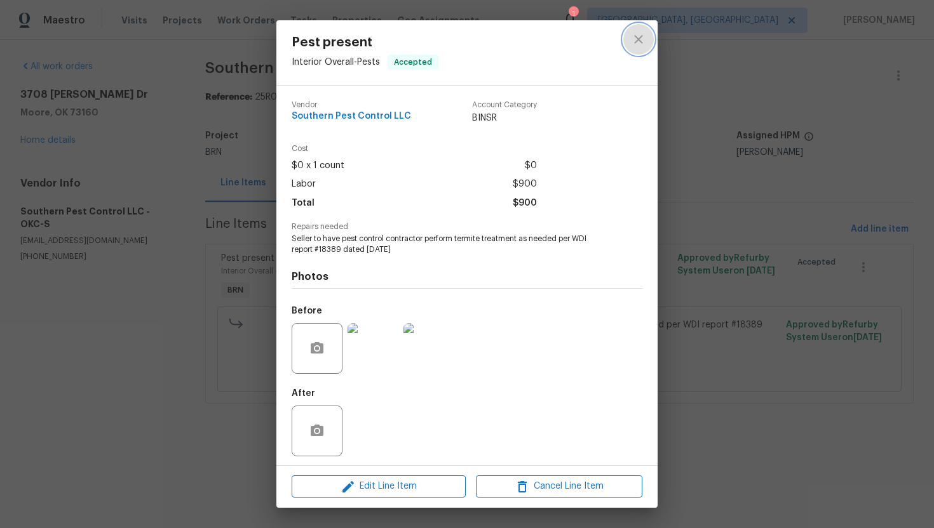
click at [628, 41] on button "close" at bounding box center [638, 39] width 30 height 30
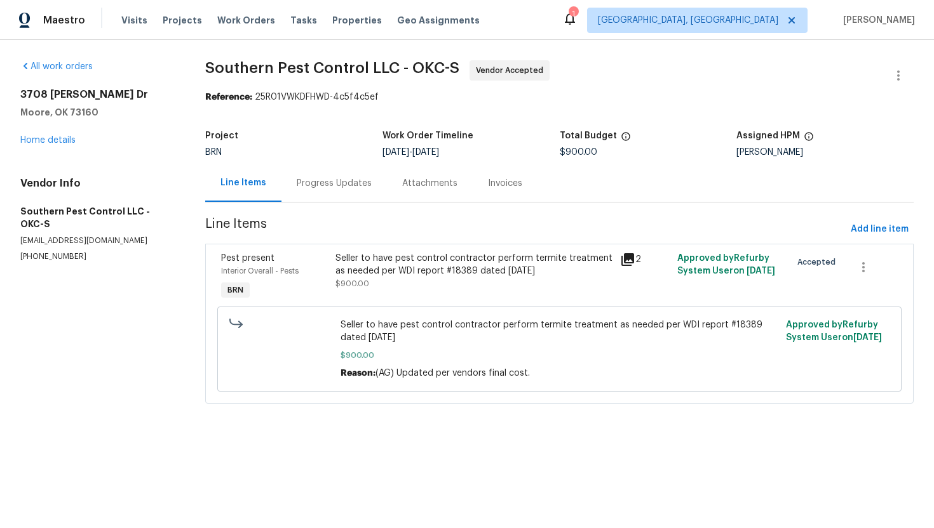
click at [307, 198] on div "Progress Updates" at bounding box center [333, 183] width 105 height 37
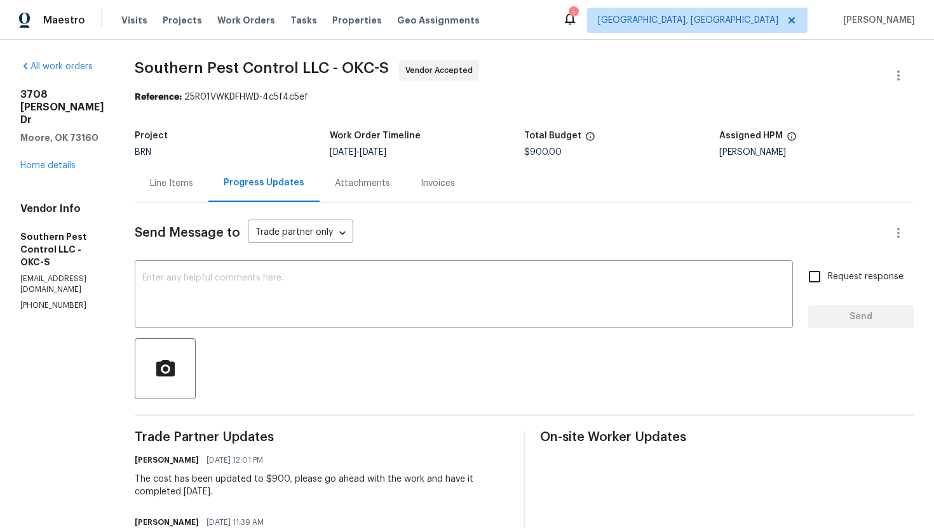
click at [208, 197] on div "Line Items" at bounding box center [172, 183] width 74 height 37
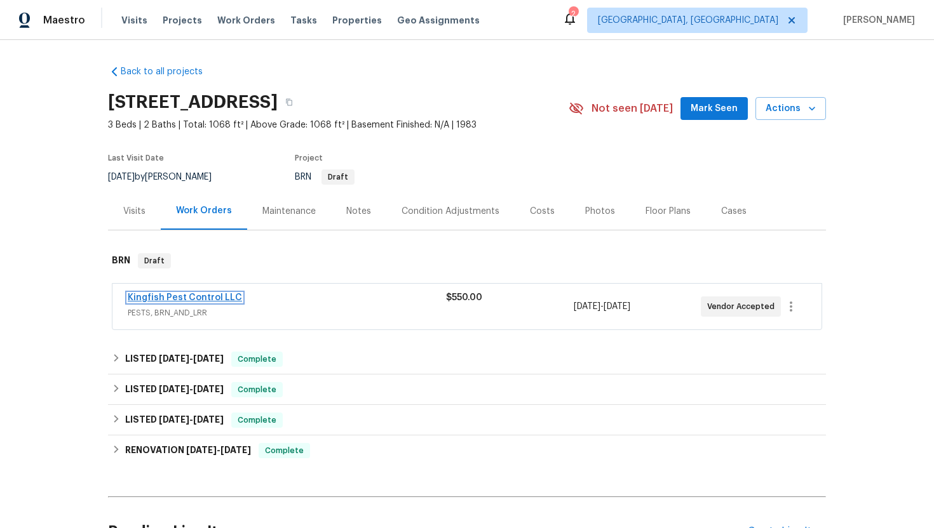
click at [196, 301] on link "Kingfish Pest Control LLC" at bounding box center [185, 297] width 114 height 9
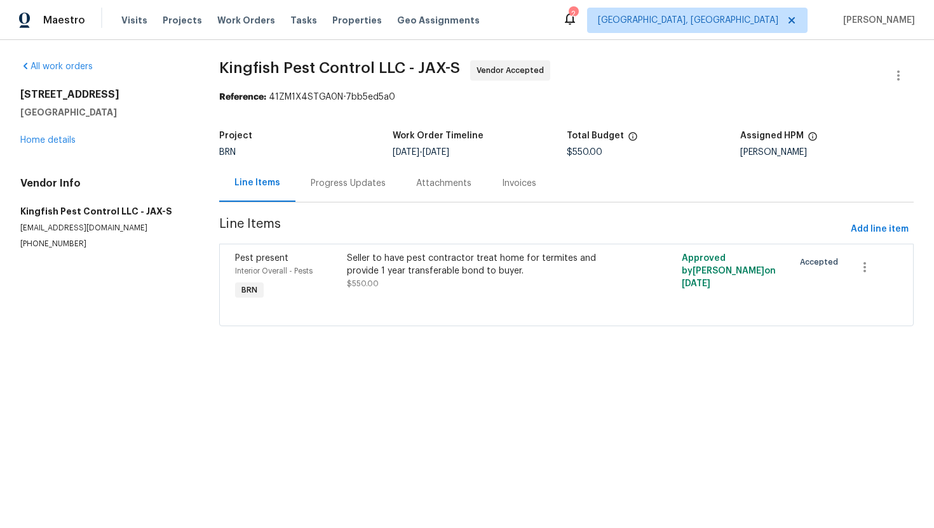
click at [427, 279] on div "Seller to have pest contractor treat home for termites and provide 1 year trans…" at bounding box center [482, 271] width 271 height 38
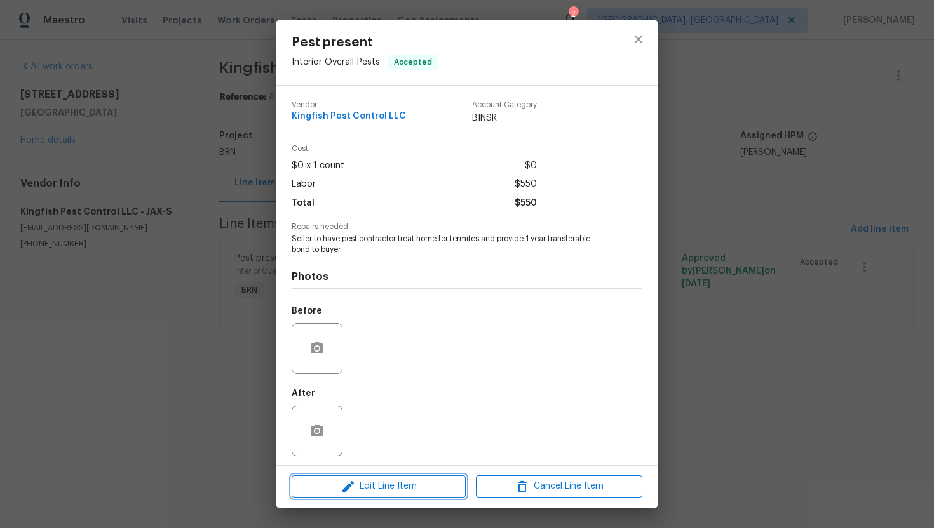
click at [375, 483] on span "Edit Line Item" at bounding box center [378, 487] width 166 height 16
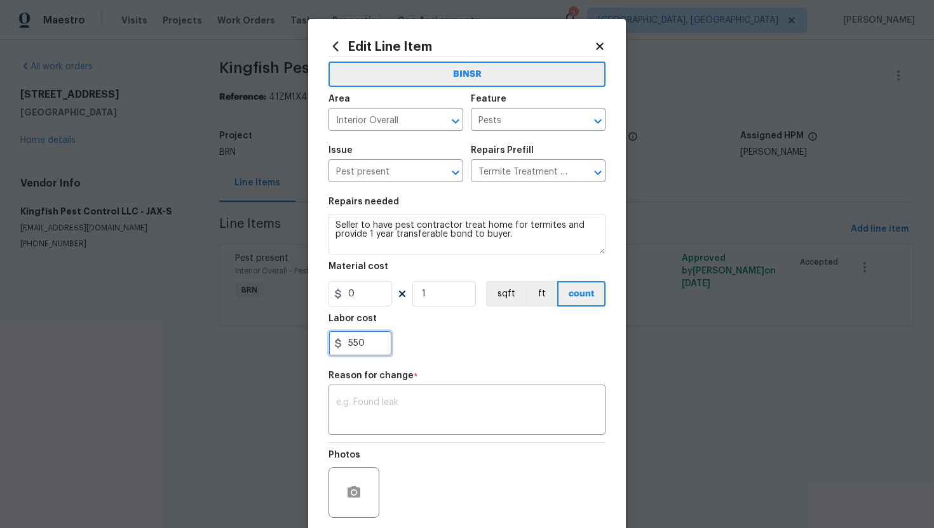
drag, startPoint x: 347, startPoint y: 349, endPoint x: 441, endPoint y: 345, distance: 94.1
click at [442, 346] on div "550" at bounding box center [466, 343] width 277 height 25
type input "1800"
click at [401, 401] on textarea at bounding box center [467, 411] width 262 height 27
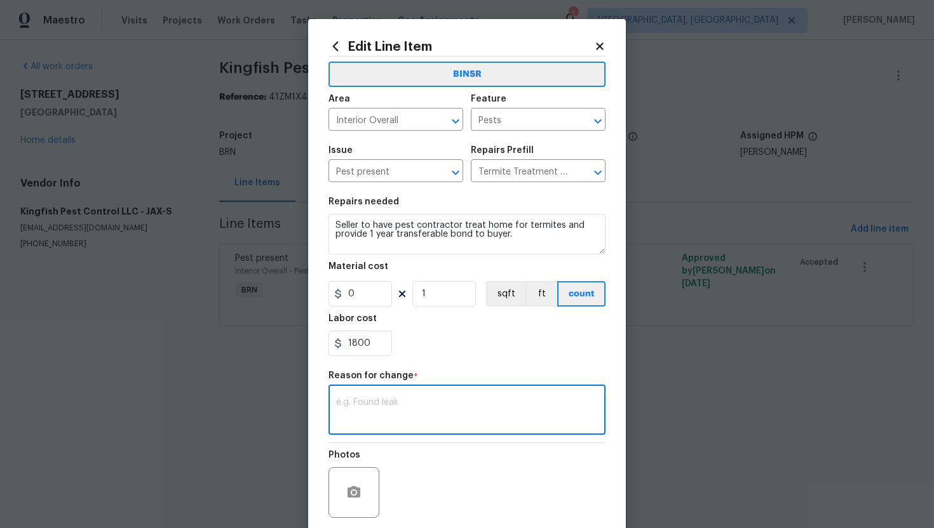
paste textarea "(AG) Updated cost per BR team’s approval."
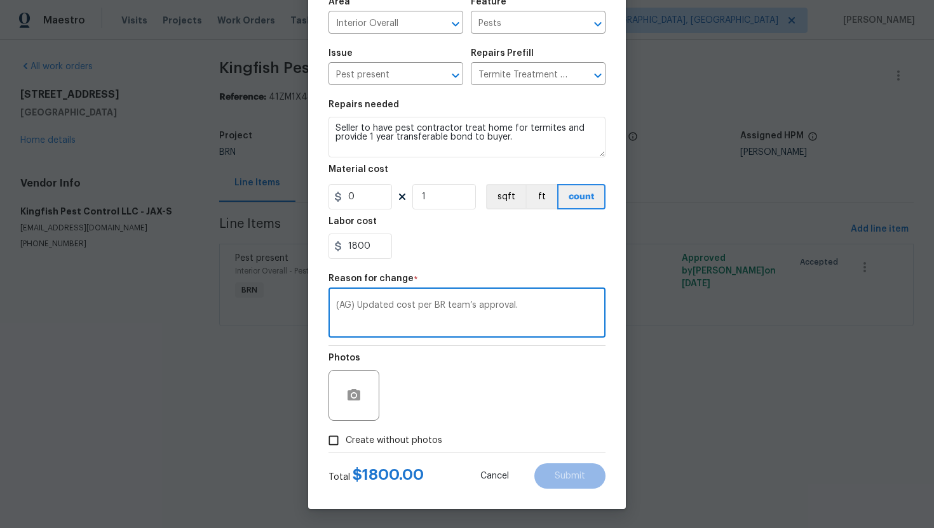
type textarea "(AG) Updated cost per BR team’s approval."
click at [395, 441] on span "Create without photos" at bounding box center [394, 440] width 97 height 13
click at [346, 441] on input "Create without photos" at bounding box center [333, 441] width 24 height 24
checkbox input "true"
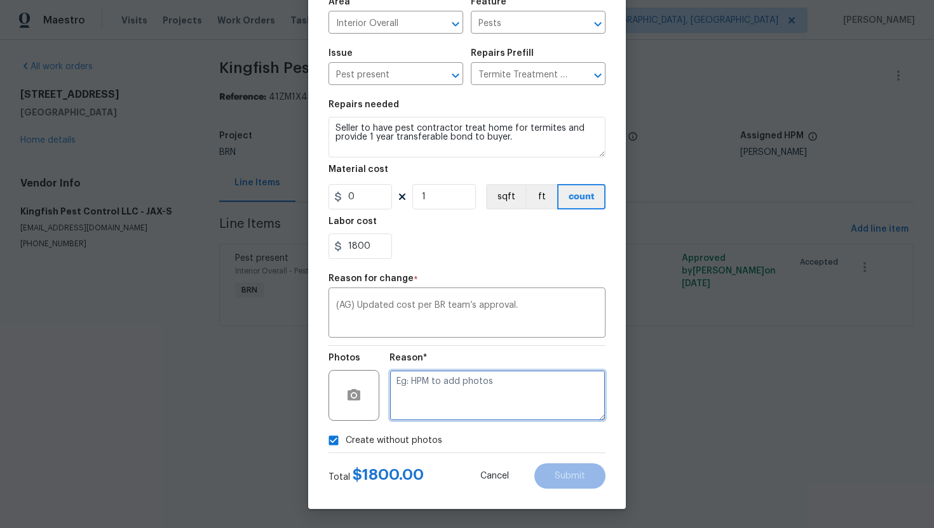
click at [420, 409] on textarea at bounding box center [497, 395] width 216 height 51
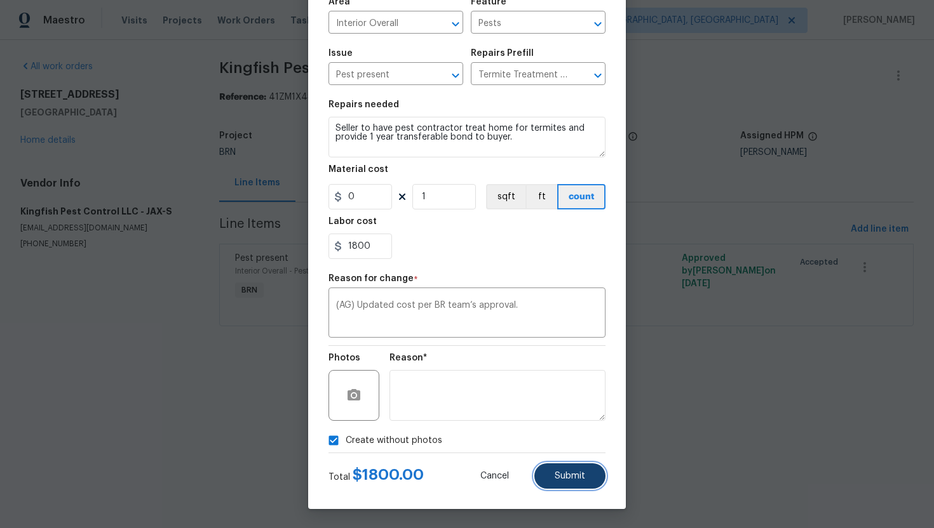
click at [542, 469] on button "Submit" at bounding box center [569, 476] width 71 height 25
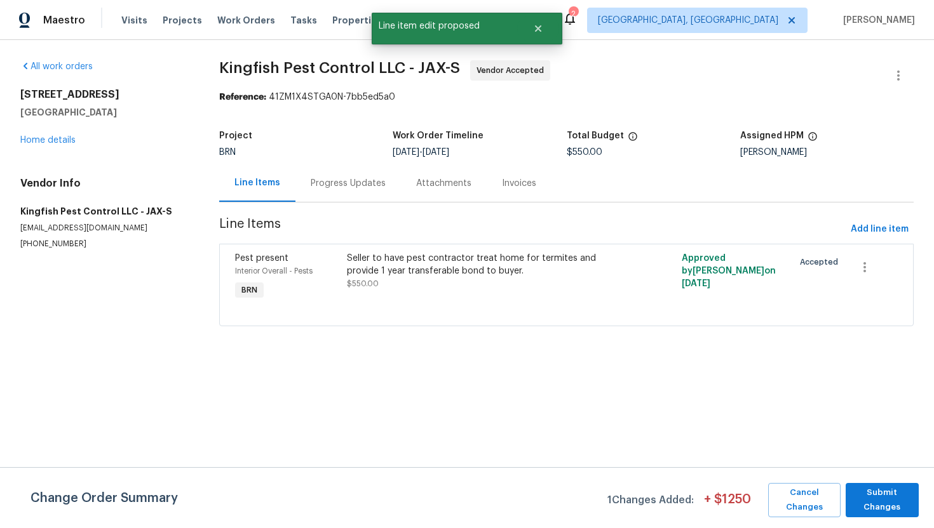
scroll to position [0, 0]
click at [894, 506] on span "Submit Changes" at bounding box center [882, 500] width 60 height 29
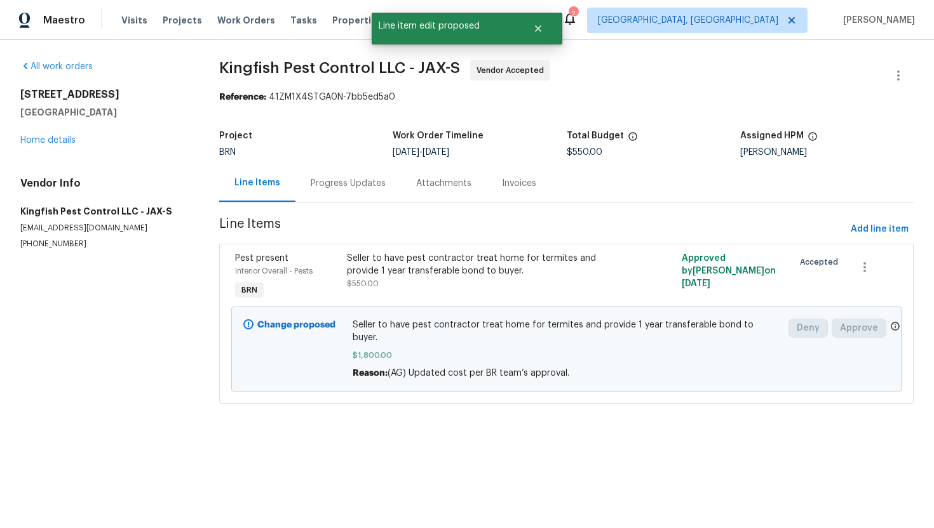
click at [326, 191] on div "Progress Updates" at bounding box center [347, 183] width 105 height 37
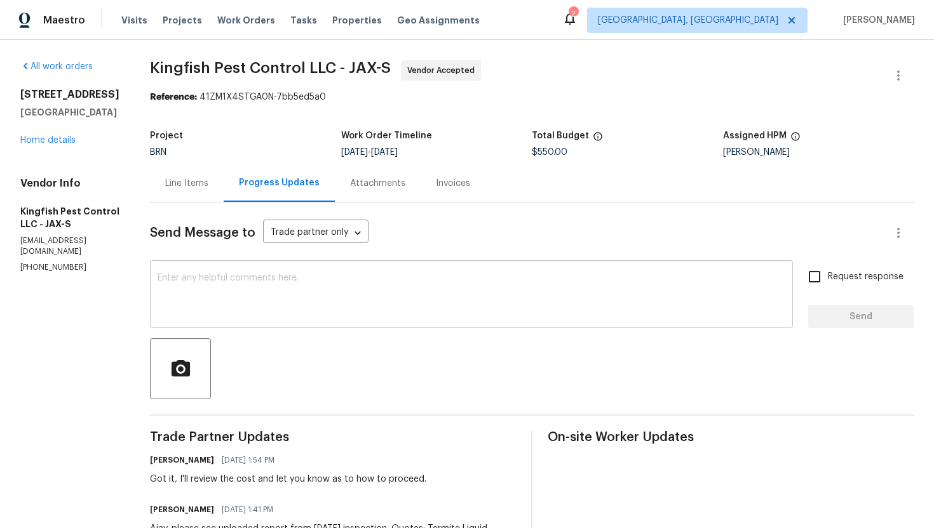
click at [306, 270] on div "x ​" at bounding box center [471, 296] width 643 height 65
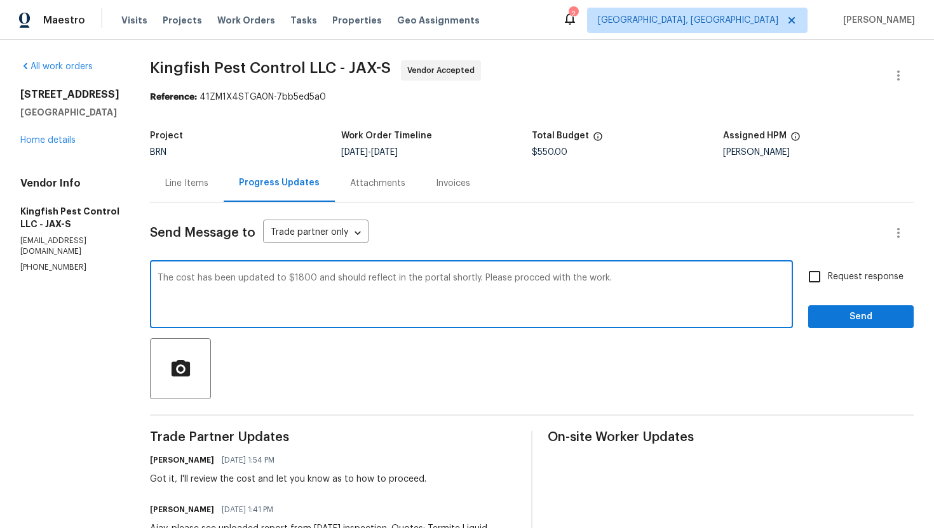
click at [532, 278] on textarea "The cost has been updated to $1800 and should reflect in the portal shortly. Pl…" at bounding box center [472, 296] width 628 height 44
click at [530, 283] on textarea "The cost has been updated to $1800 and should reflect in the portal shortly. Pl…" at bounding box center [472, 296] width 628 height 44
click at [527, 281] on textarea "The cost has been updated to $1800 and should reflect in the portal shortly. Pl…" at bounding box center [472, 296] width 628 height 44
type textarea "The cost has been updated to $1800 and should reflect in the portal shortly. Pl…"
click at [816, 272] on input "Request response" at bounding box center [814, 277] width 27 height 27
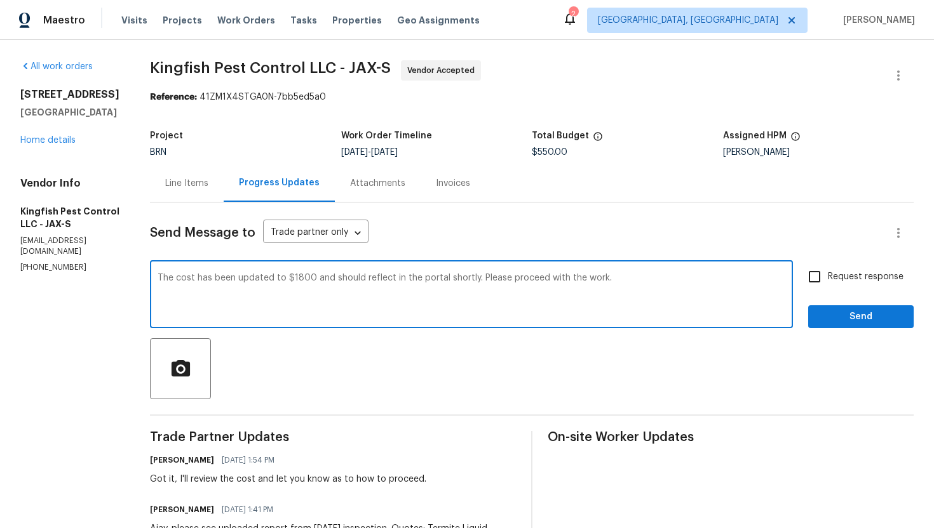
checkbox input "true"
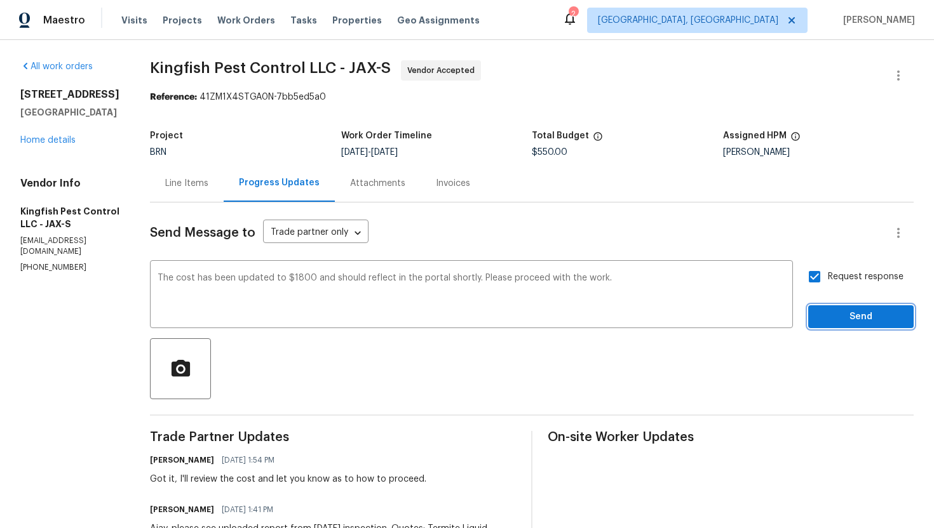
click at [839, 309] on span "Send" at bounding box center [860, 317] width 85 height 16
